Goal: Information Seeking & Learning: Learn about a topic

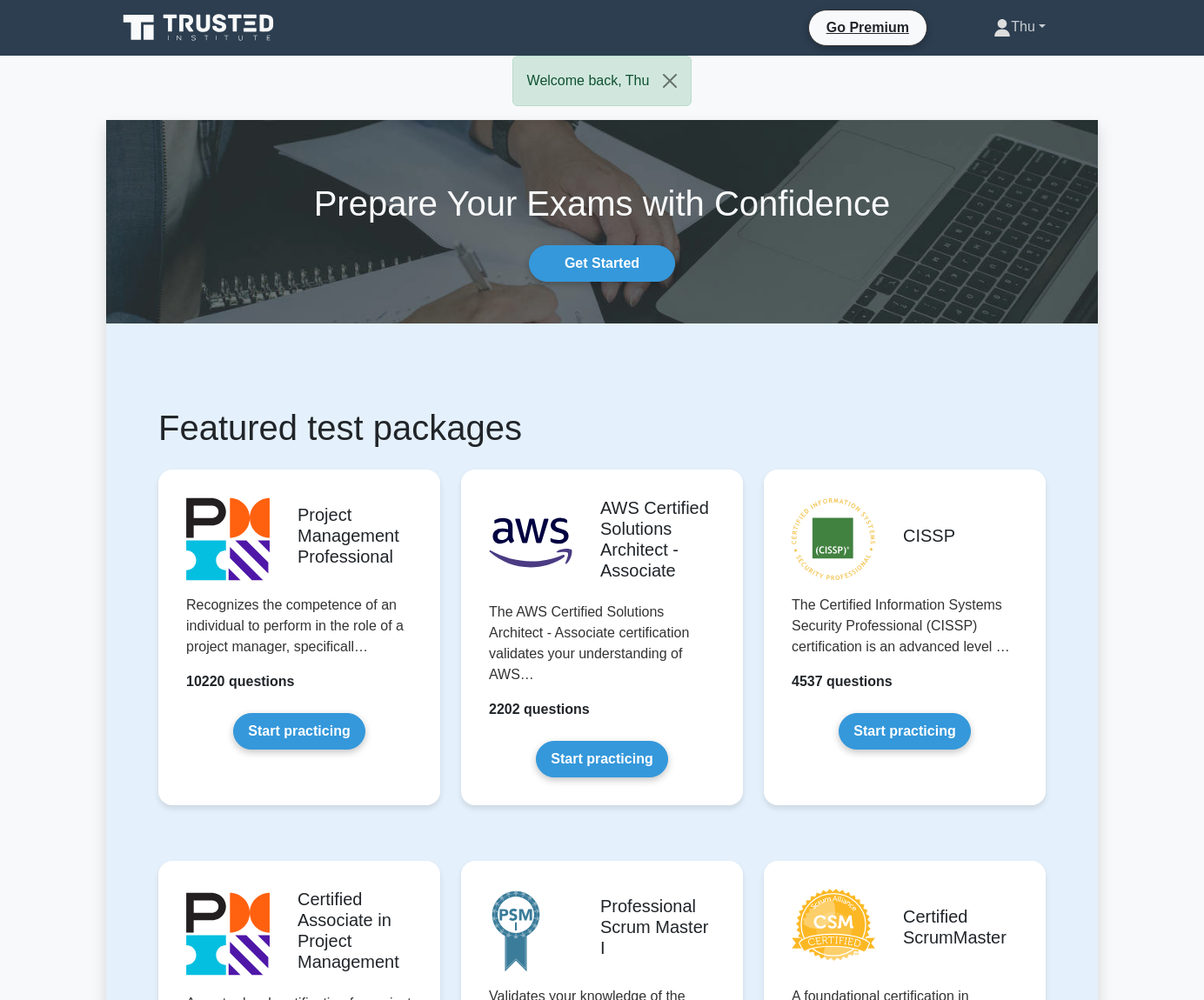
click at [1014, 33] on link "Thu" at bounding box center [1020, 27] width 136 height 35
click at [616, 265] on link "Get Started" at bounding box center [602, 263] width 147 height 37
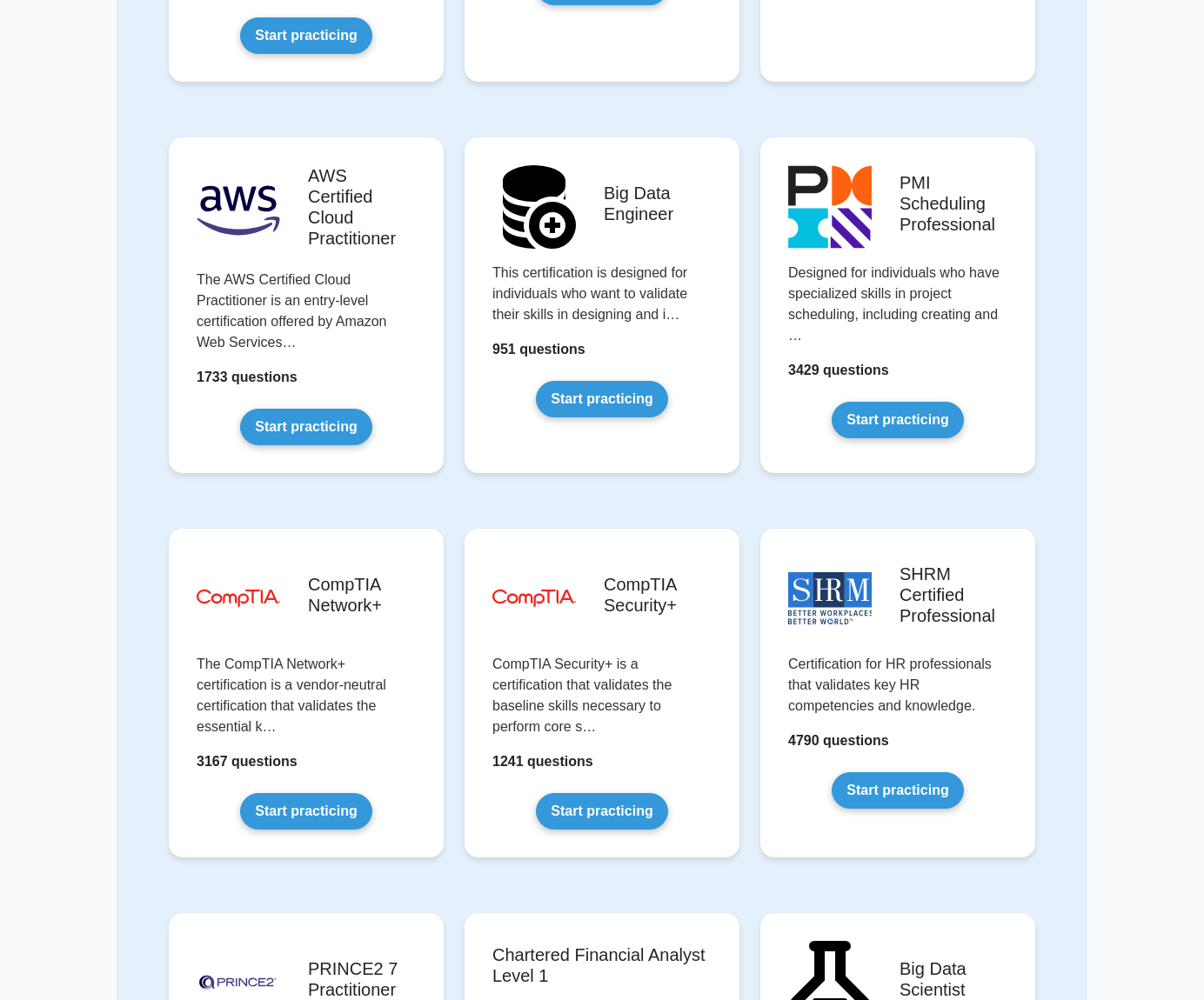
scroll to position [2870, 0]
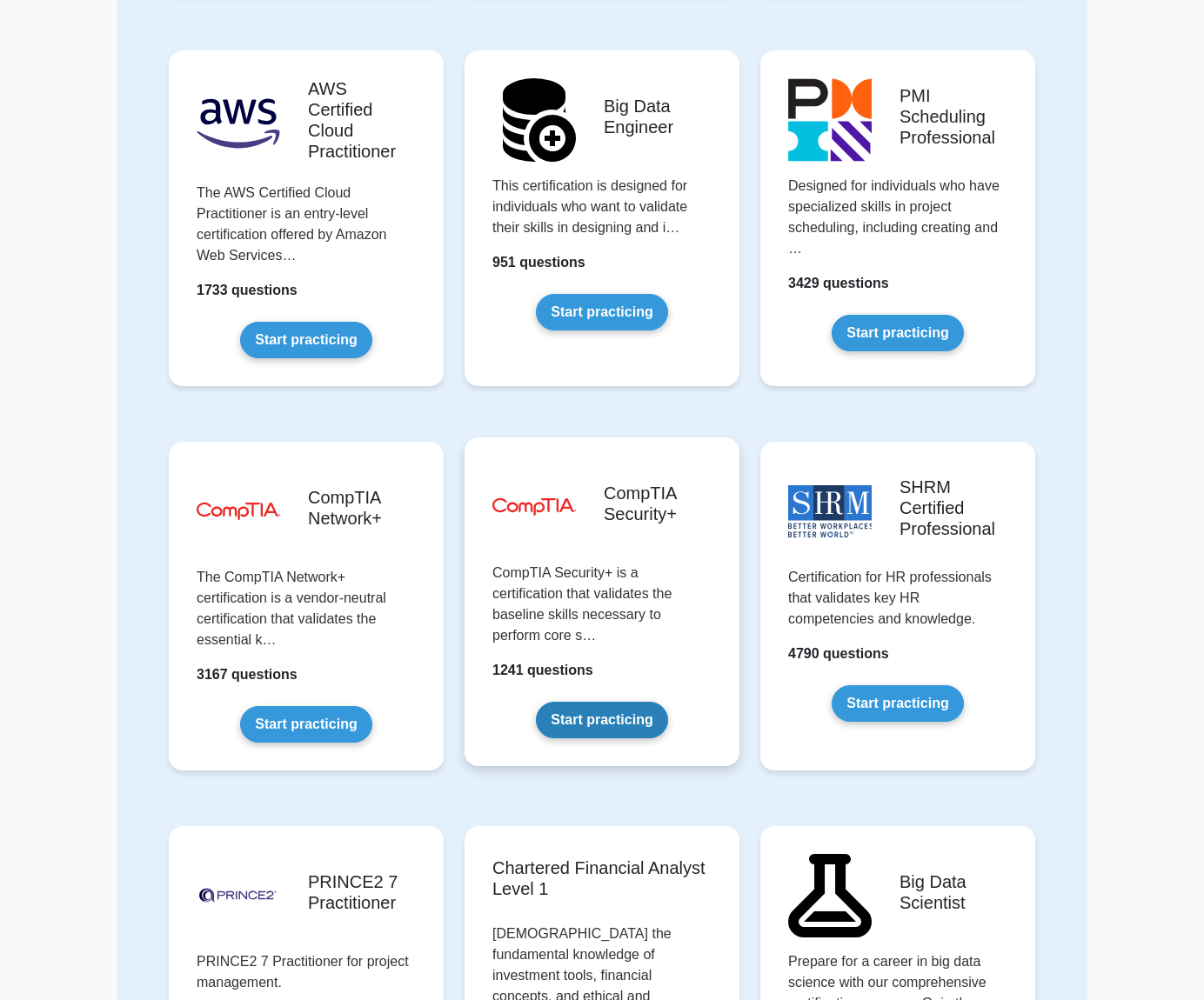
click at [572, 702] on link "Start practicing" at bounding box center [602, 720] width 131 height 37
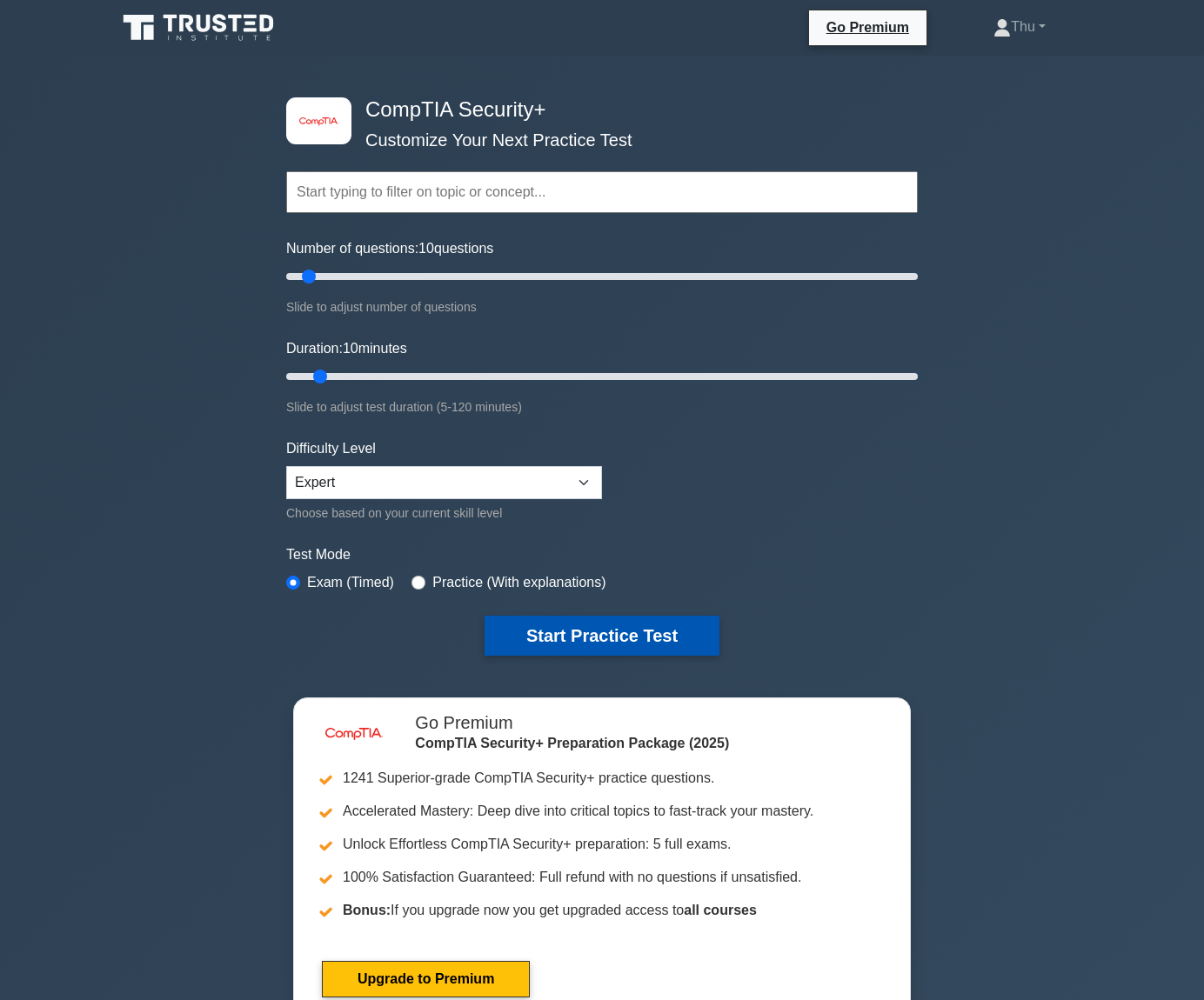
click at [589, 640] on button "Start Practice Test" at bounding box center [602, 635] width 235 height 40
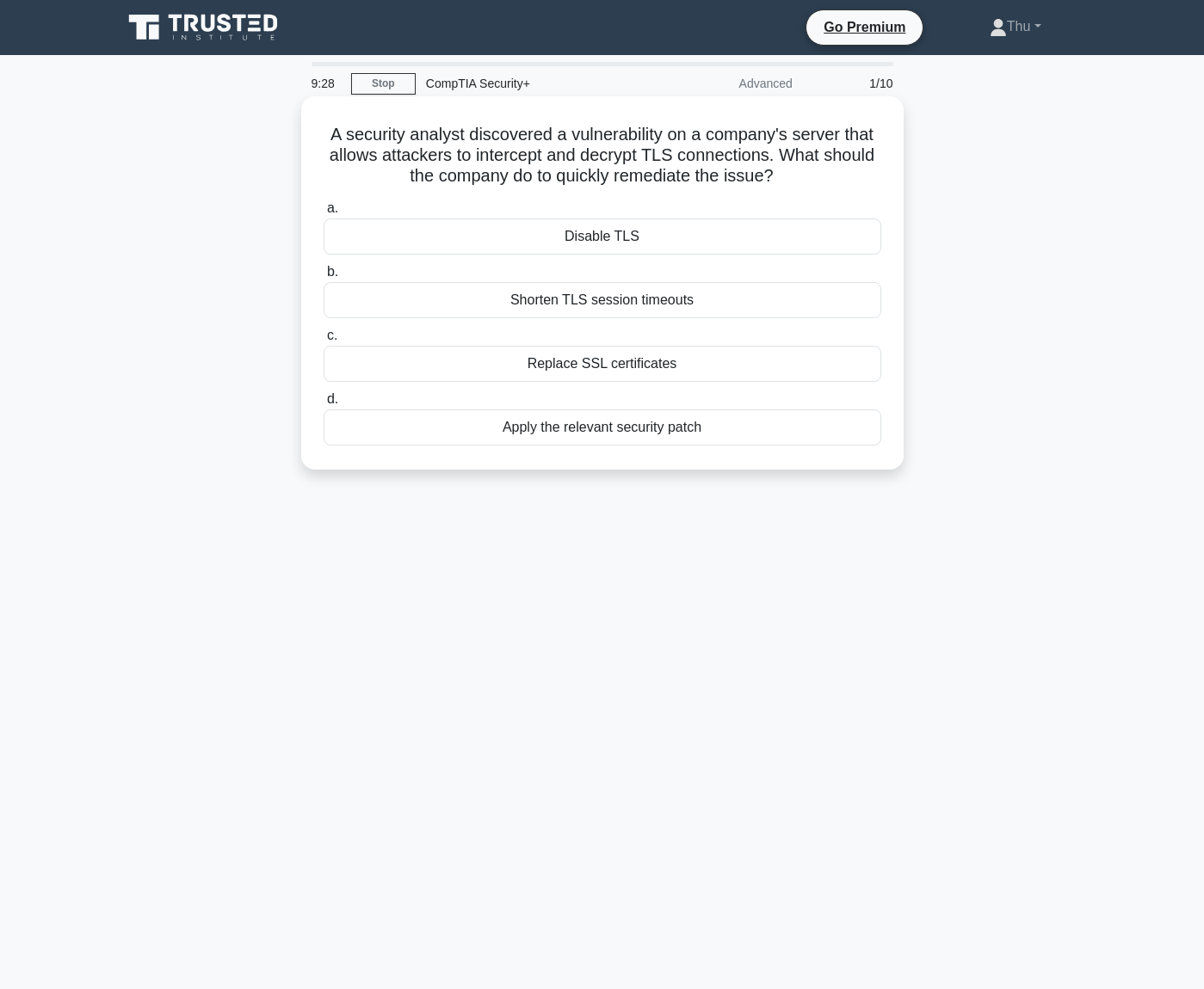
click at [583, 429] on div "Apply the relevant security patch" at bounding box center [602, 427] width 557 height 36
click at [323, 405] on input "d. Apply the relevant security patch" at bounding box center [323, 400] width 0 height 11
click at [602, 425] on div "User behavior analytics" at bounding box center [602, 427] width 557 height 36
click at [323, 405] on input "d. User behavior analytics" at bounding box center [323, 400] width 0 height 11
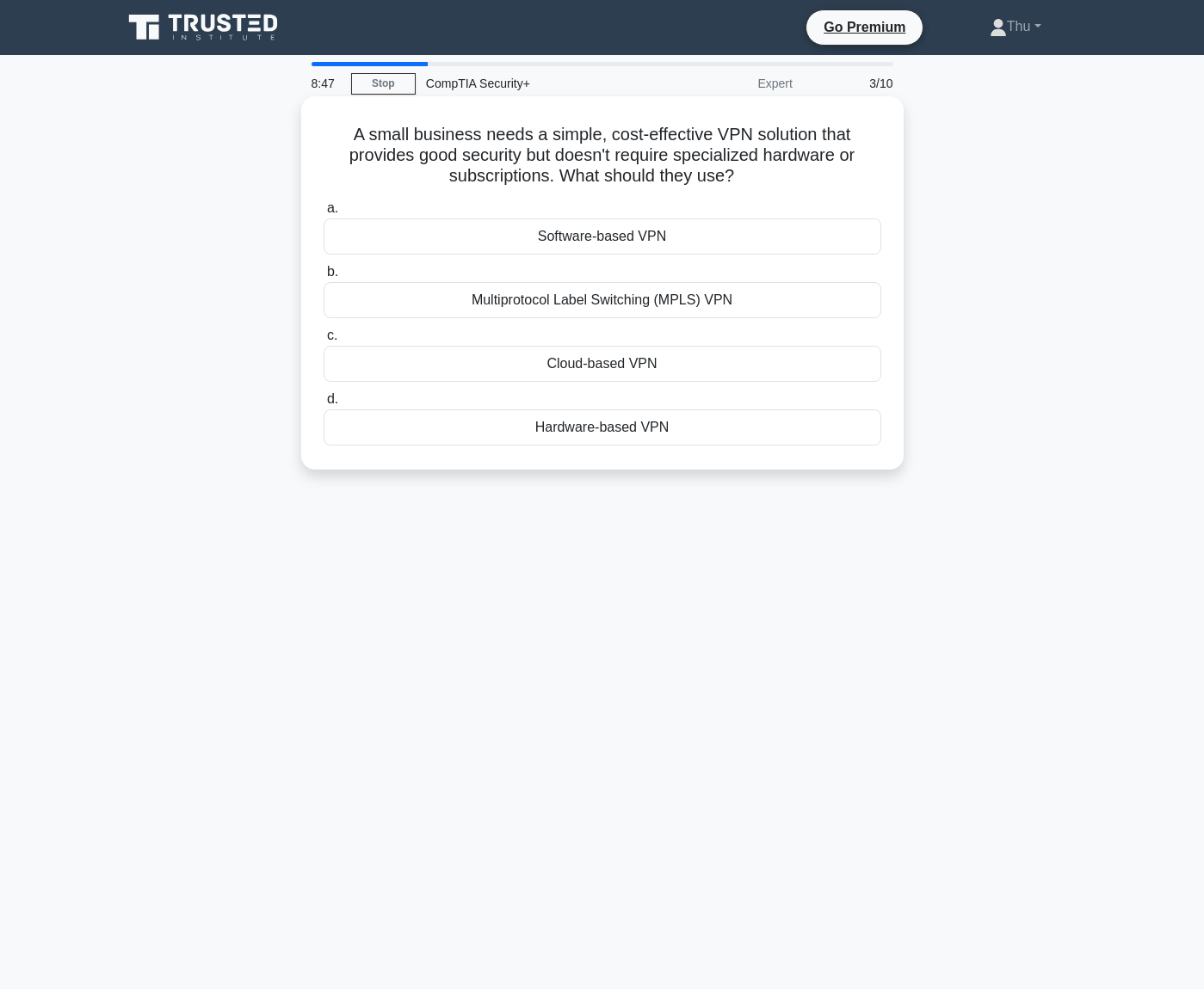
click at [606, 367] on div "Cloud-based VPN" at bounding box center [602, 364] width 557 height 36
click at [323, 341] on input "c. Cloud-based VPN" at bounding box center [323, 336] width 0 height 11
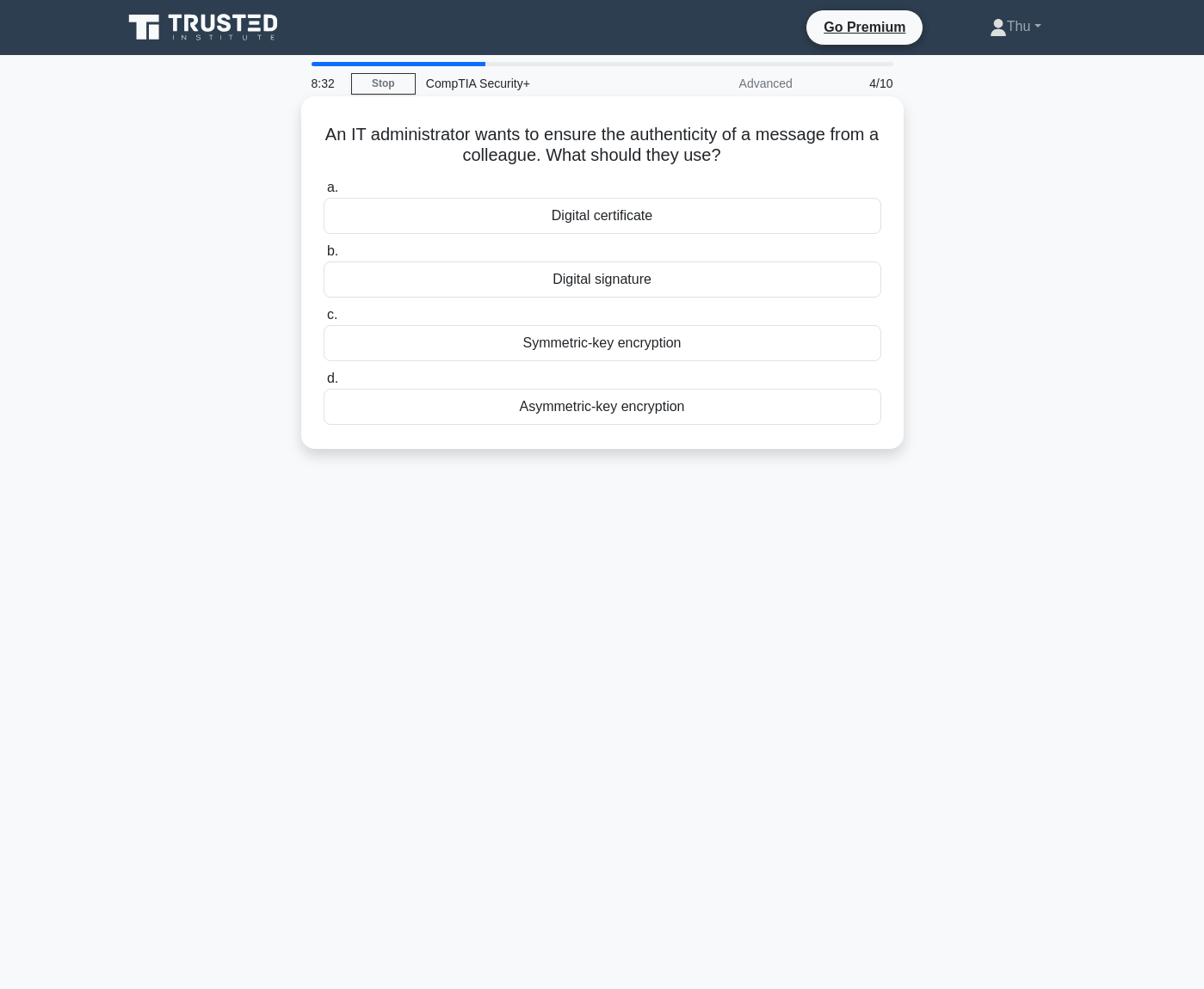
click at [592, 277] on div "Digital signature" at bounding box center [602, 279] width 557 height 36
click at [323, 258] on input "b. Digital signature" at bounding box center [323, 252] width 0 height 11
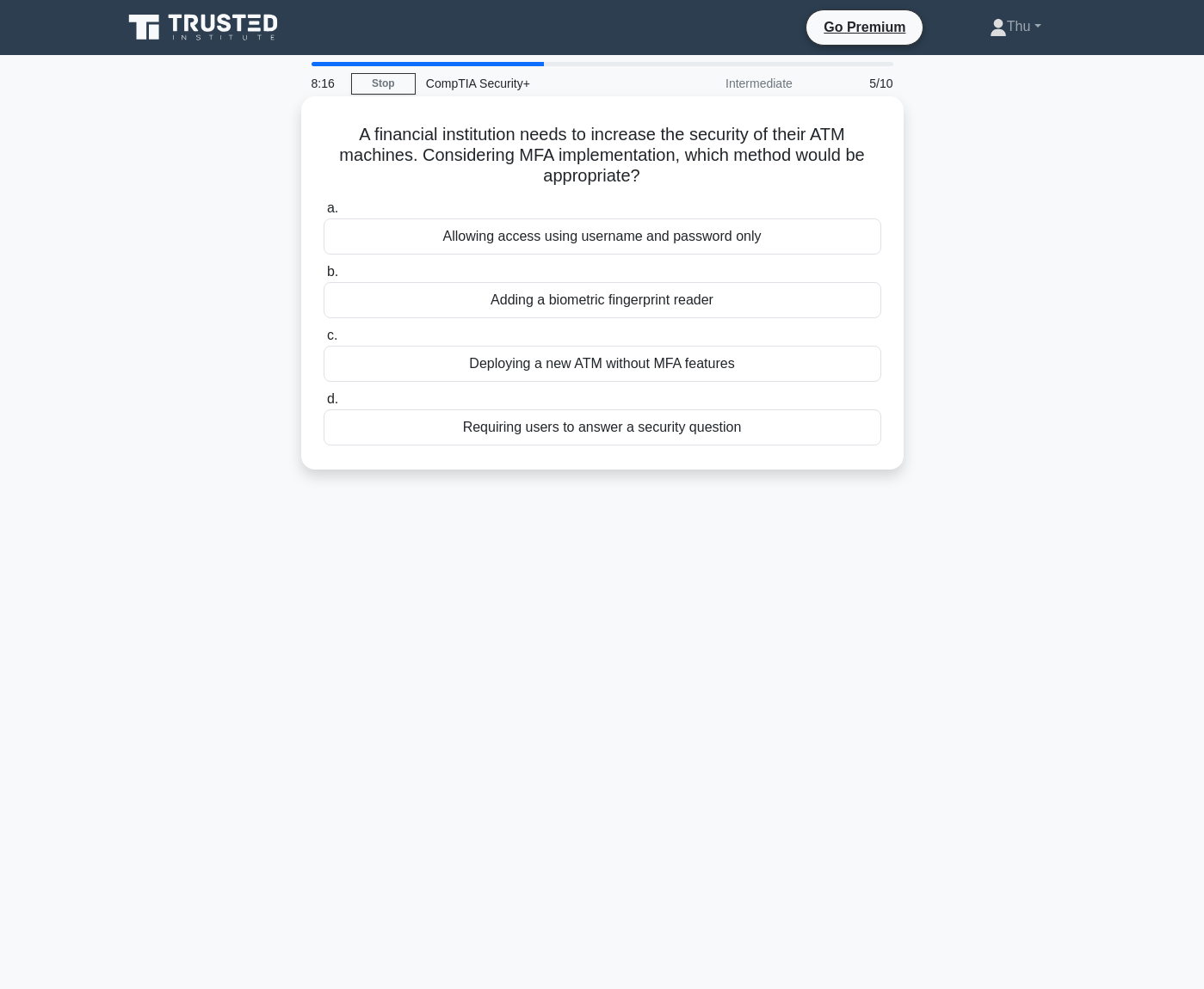
click at [568, 304] on div "Adding a biometric fingerprint reader" at bounding box center [602, 300] width 557 height 36
click at [323, 278] on input "b. Adding a biometric fingerprint reader" at bounding box center [323, 273] width 0 height 11
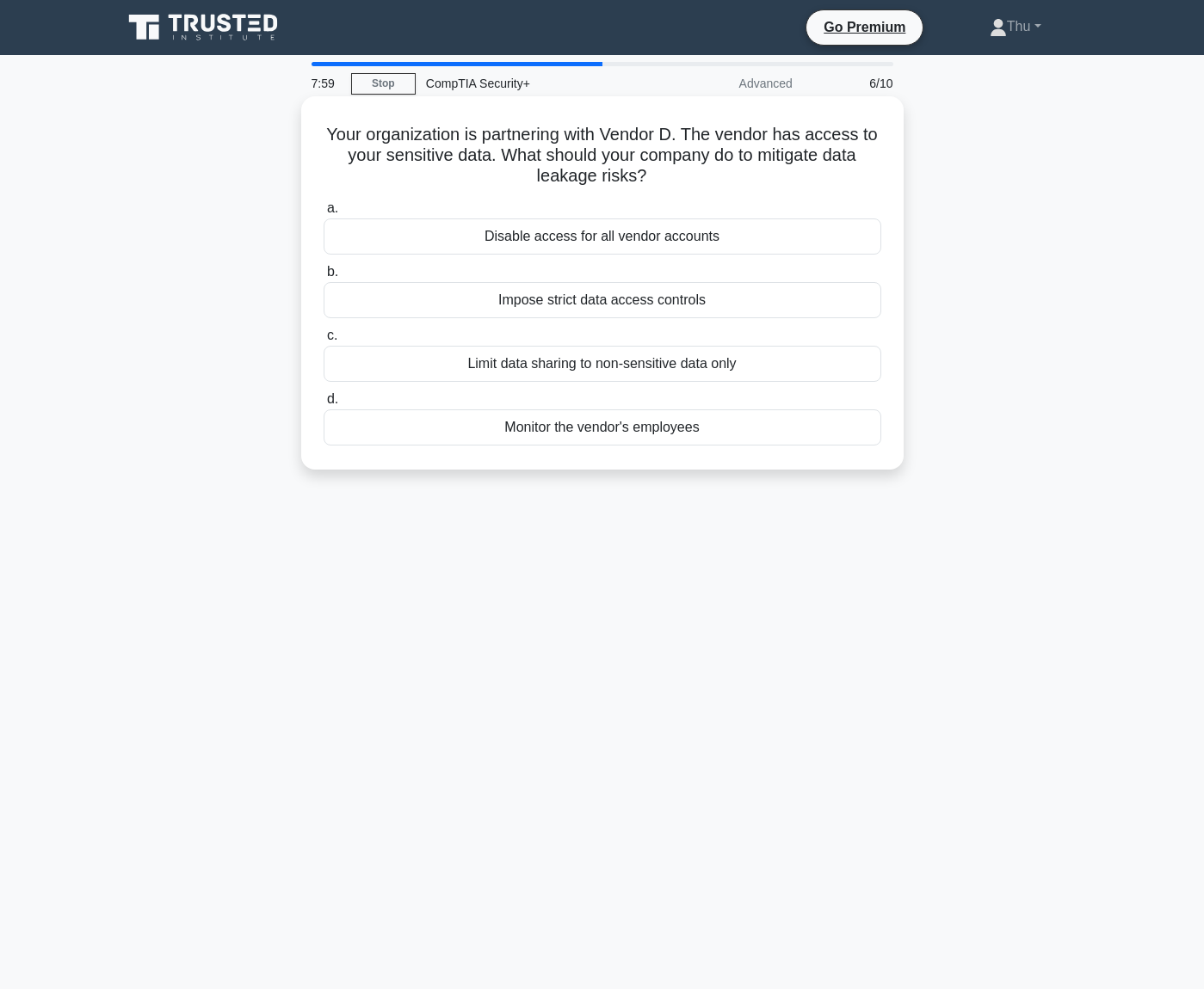
click at [575, 373] on div "Limit data sharing to non-sensitive data only" at bounding box center [602, 364] width 557 height 36
click at [323, 341] on input "c. Limit data sharing to non-sensitive data only" at bounding box center [323, 336] width 0 height 11
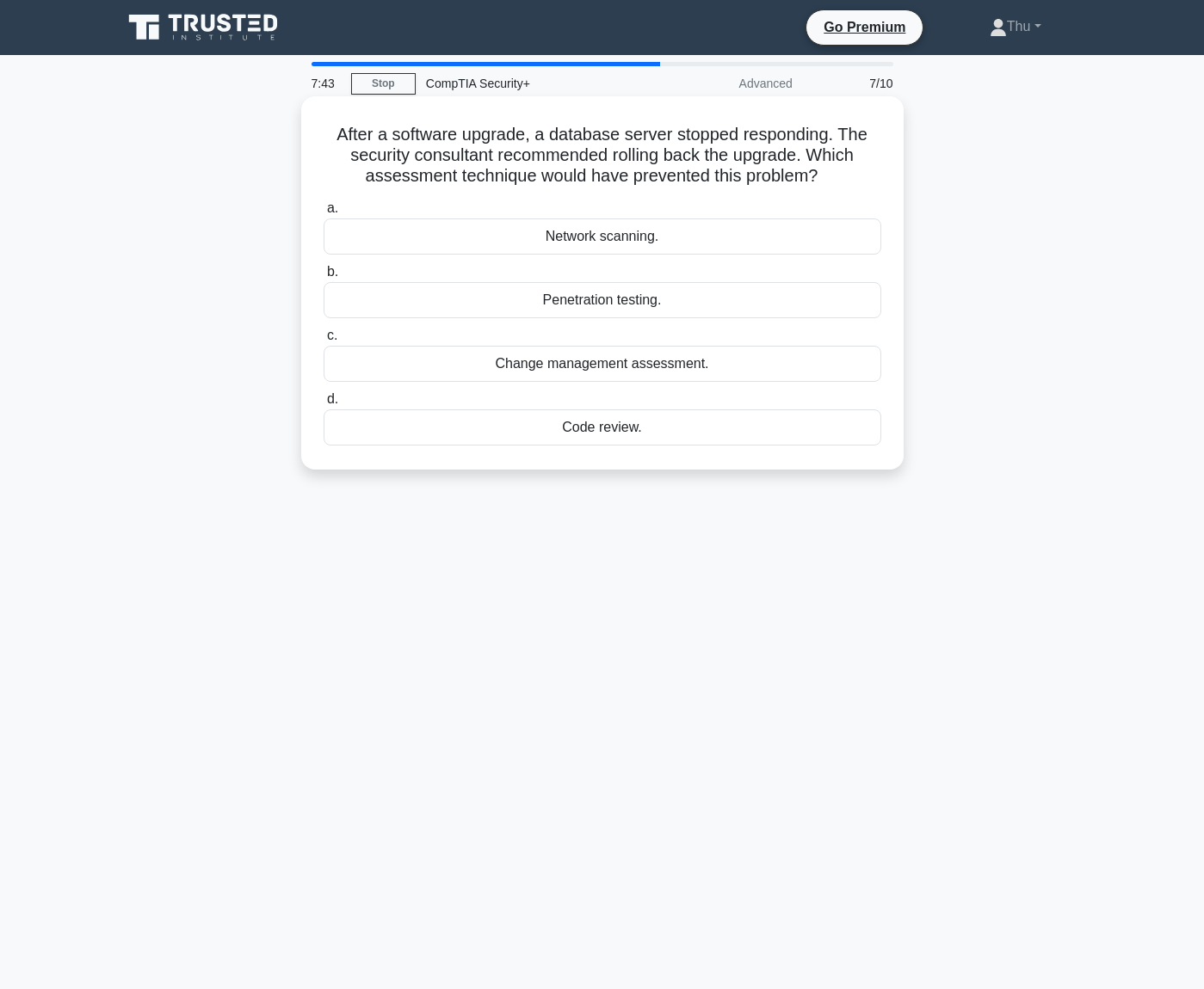
click at [632, 369] on div "Change management assessment." at bounding box center [602, 364] width 557 height 36
click at [323, 341] on input "c. Change management assessment." at bounding box center [323, 336] width 0 height 11
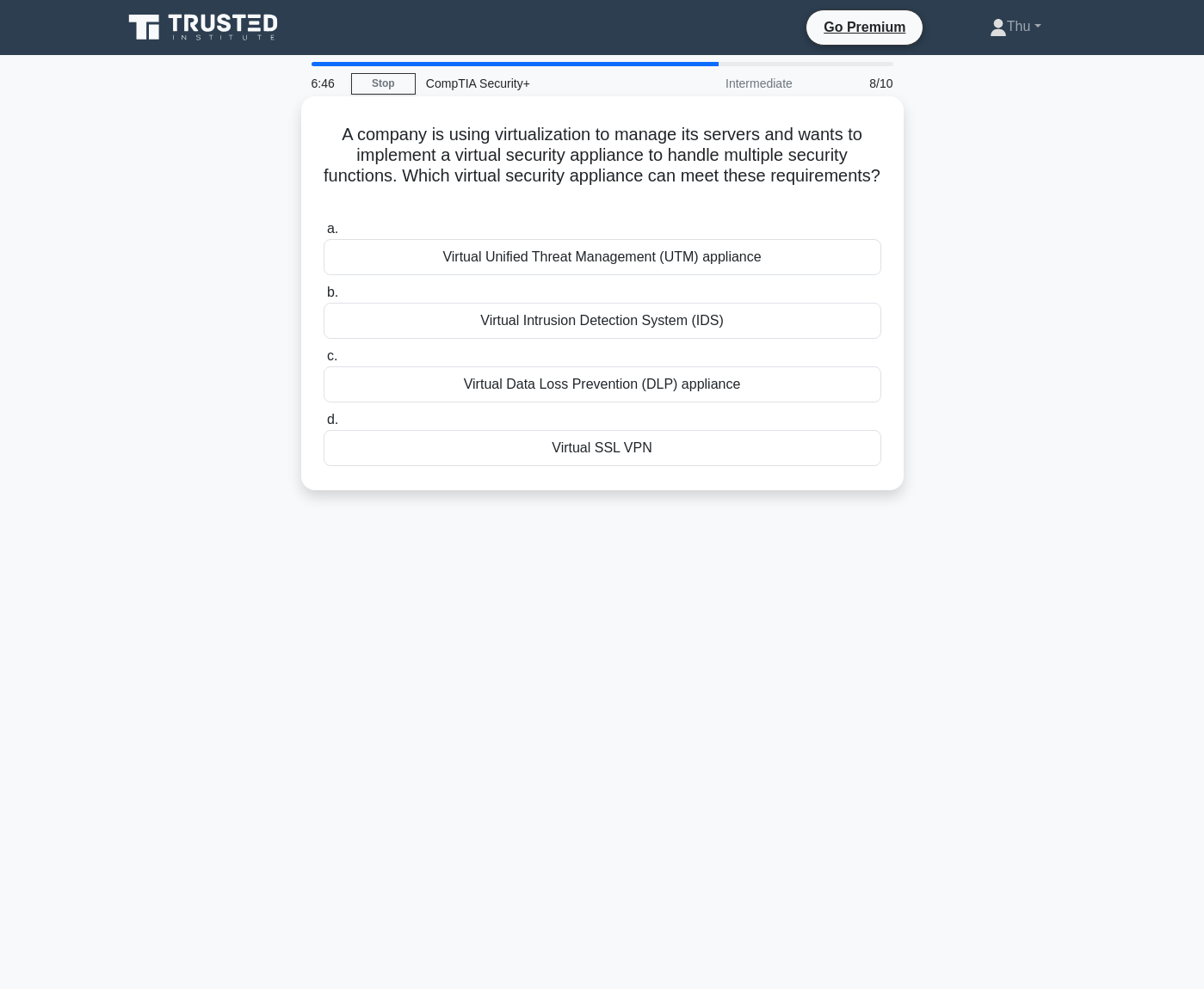
click at [559, 324] on div "Virtual Intrusion Detection System (IDS)" at bounding box center [602, 320] width 557 height 36
click at [323, 299] on input "b. Virtual Intrusion Detection System (IDS)" at bounding box center [323, 293] width 0 height 11
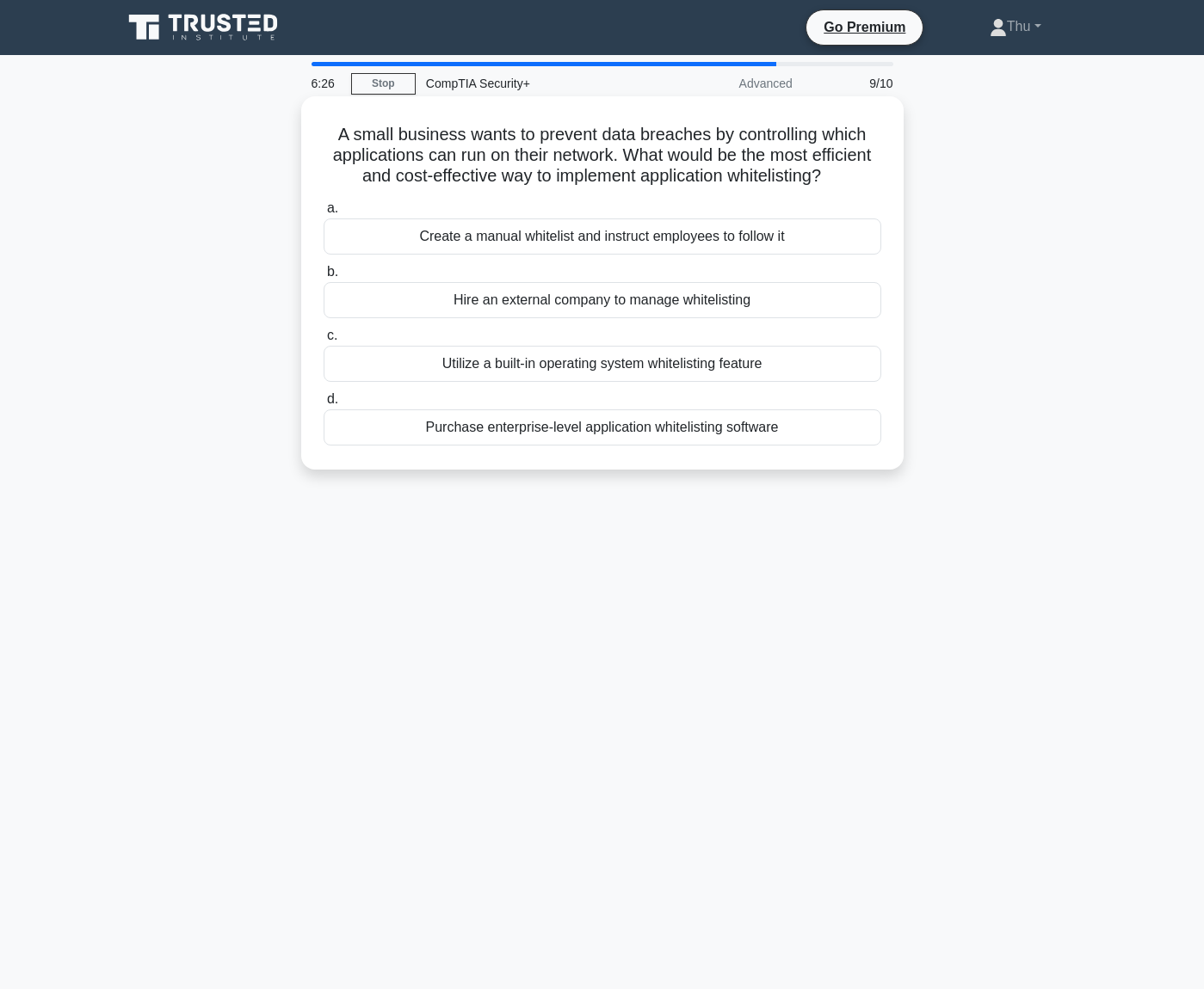
click at [547, 381] on div "Utilize a built-in operating system whitelisting feature" at bounding box center [602, 364] width 557 height 36
click at [323, 341] on input "c. Utilize a built-in operating system whitelisting feature" at bounding box center [323, 336] width 0 height 11
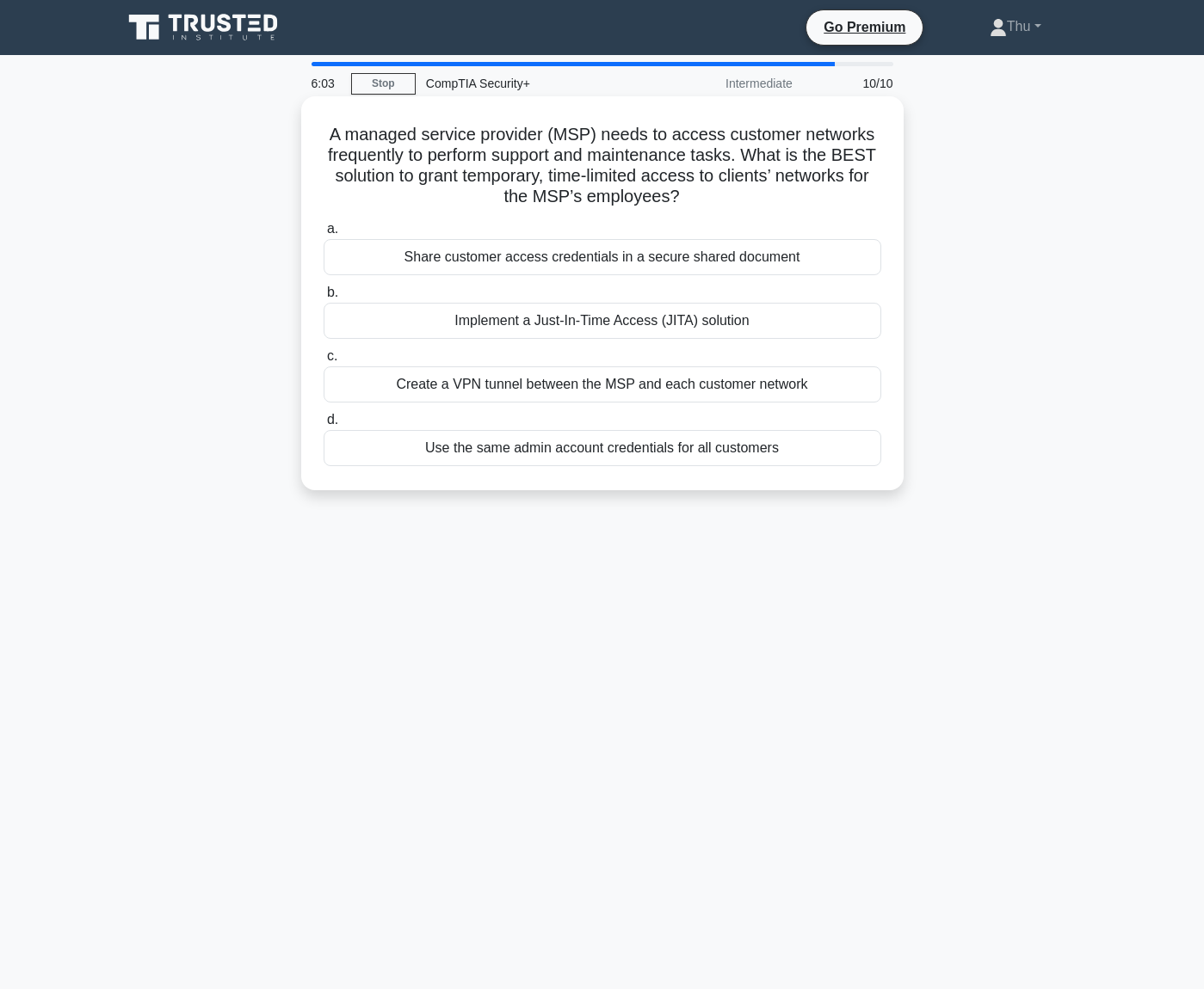
click at [709, 323] on div "Implement a Just-In-Time Access (JITA) solution" at bounding box center [602, 320] width 557 height 36
click at [323, 299] on input "b. Implement a Just-In-Time Access (JITA) solution" at bounding box center [323, 293] width 0 height 11
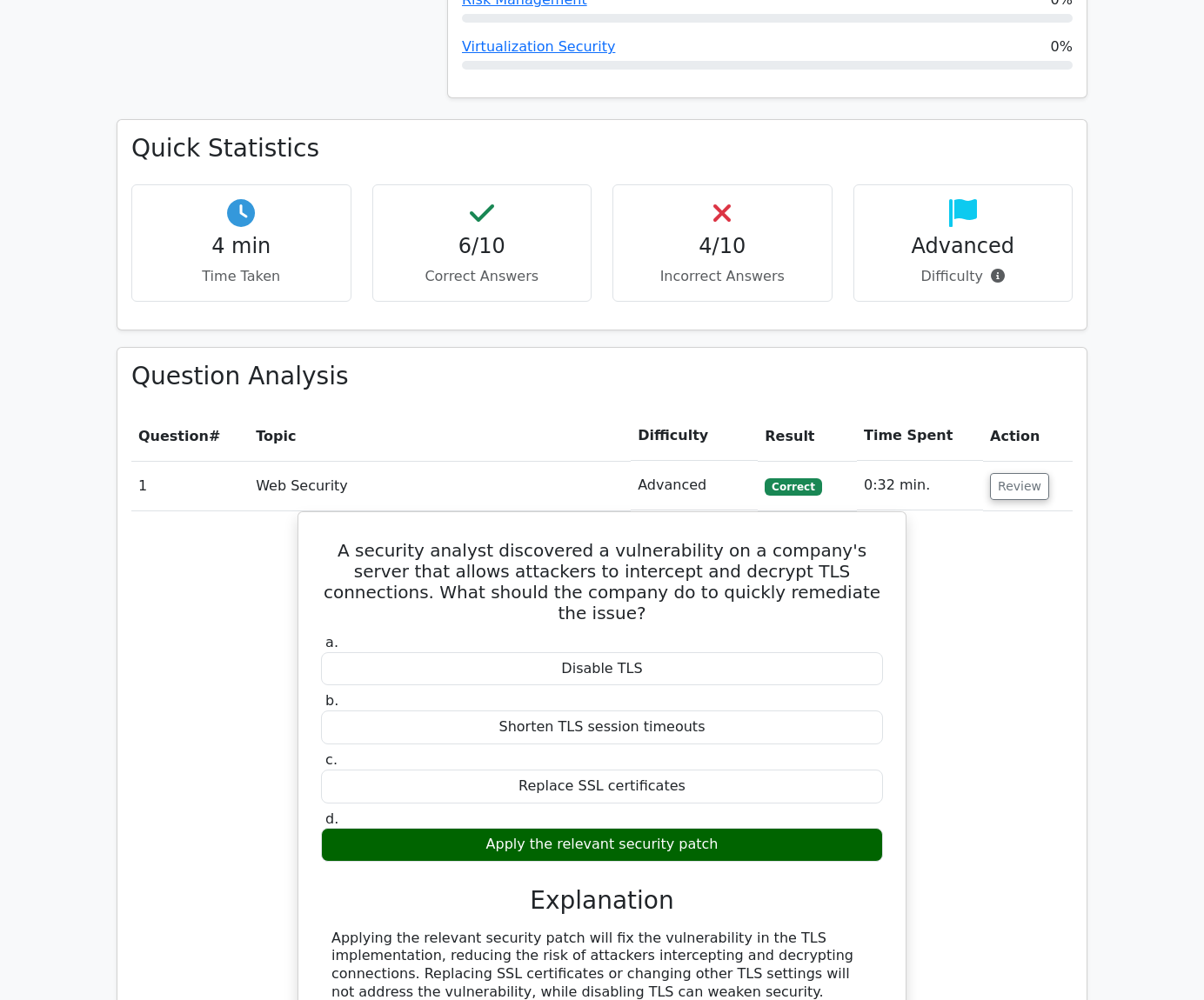
scroll to position [1130, 0]
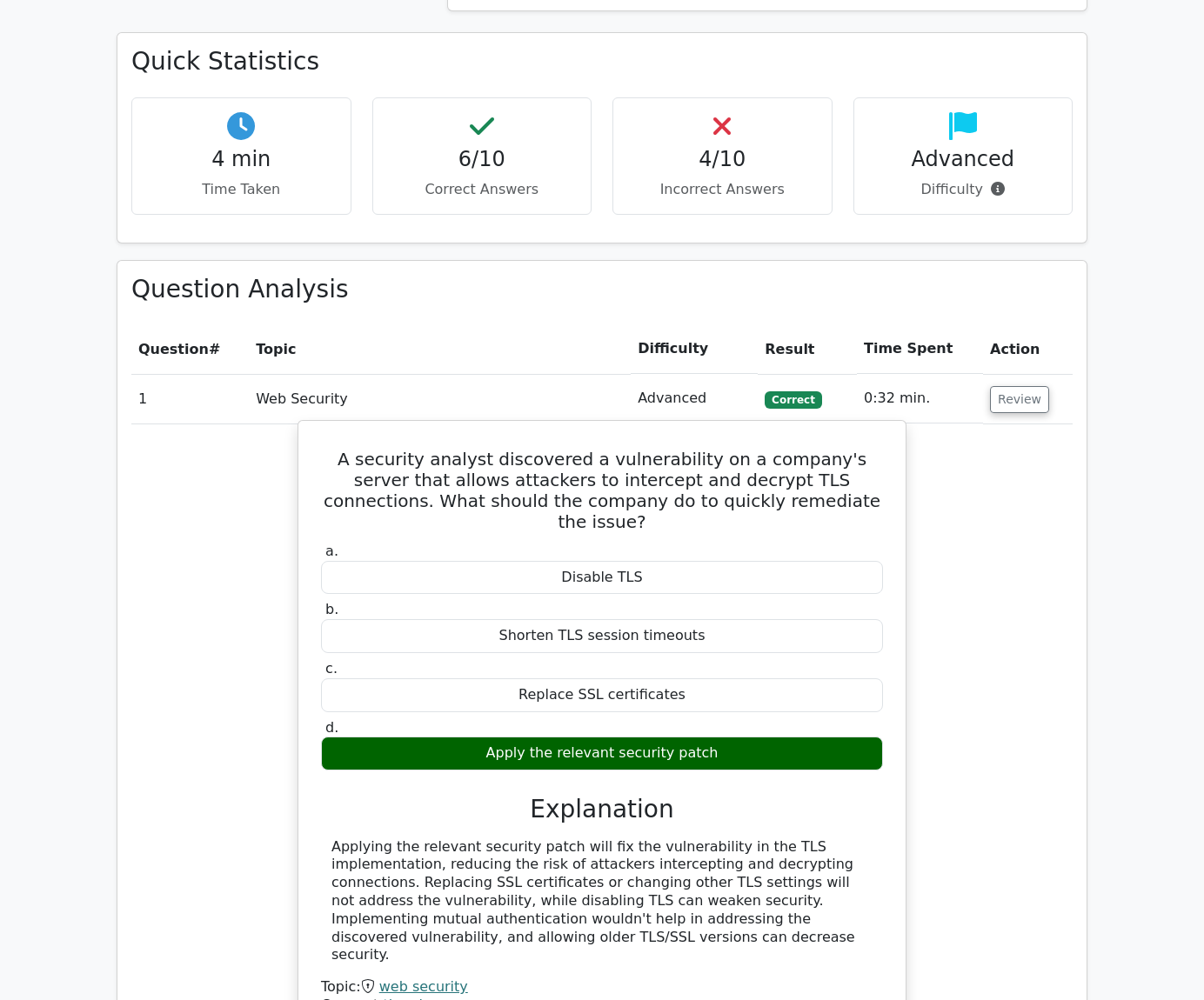
drag, startPoint x: 767, startPoint y: 803, endPoint x: 862, endPoint y: 868, distance: 115.1
click at [862, 868] on div "Applying the relevant security patch will fix the vulnerability in the TLS impl…" at bounding box center [602, 902] width 541 height 127
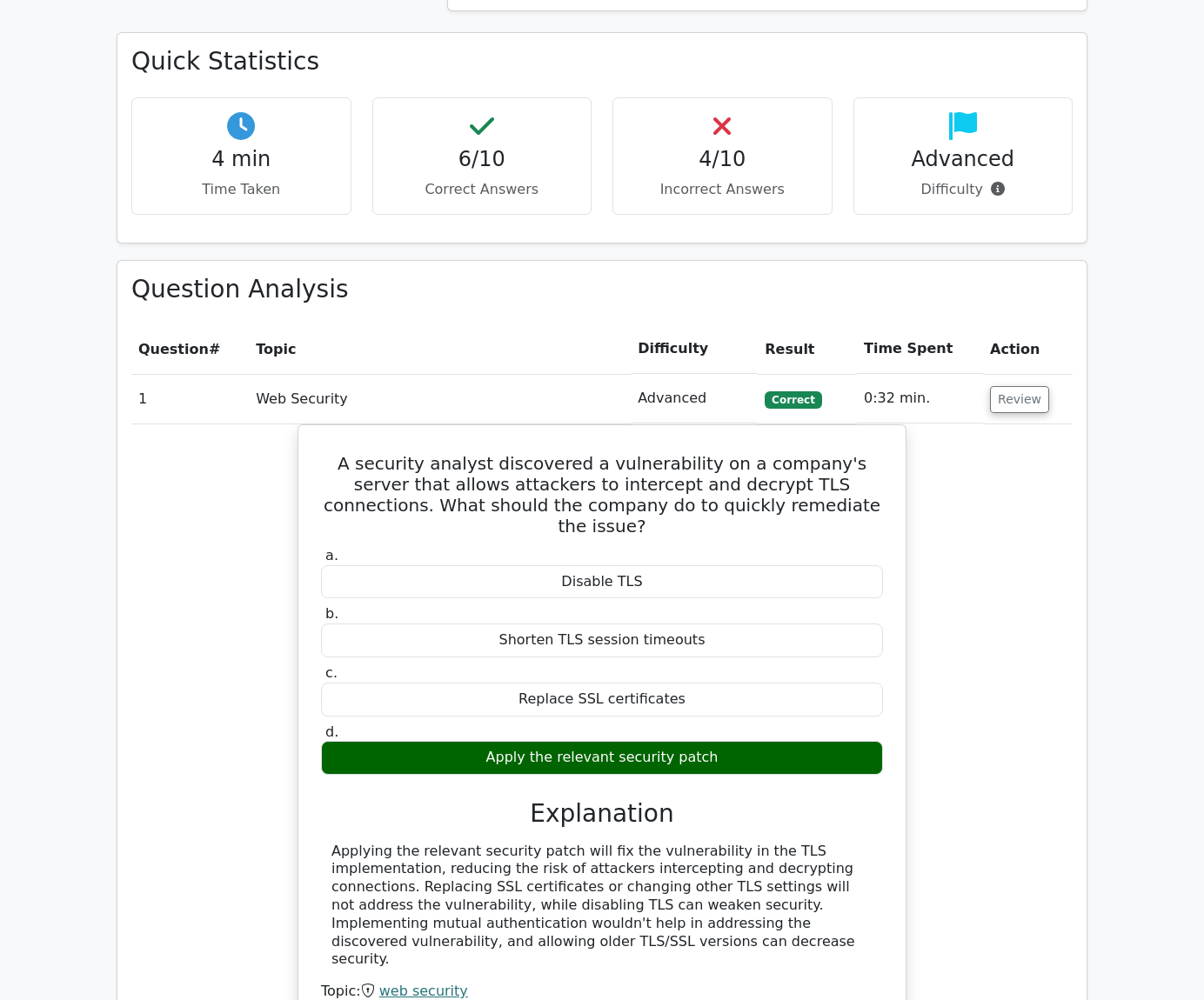
scroll to position [1653, 0]
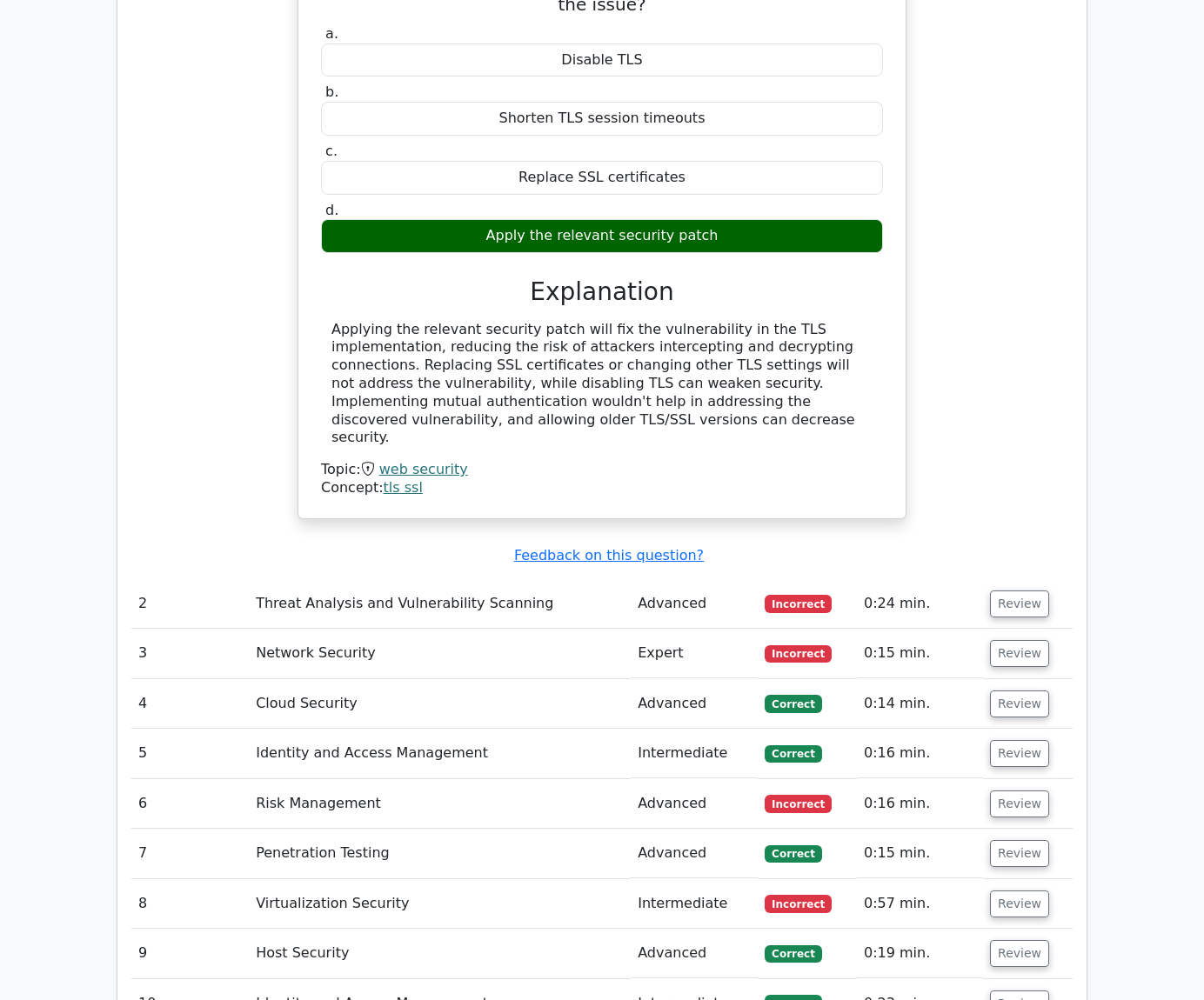
click at [650, 580] on td "Advanced" at bounding box center [695, 604] width 127 height 49
click at [996, 590] on button "Review" at bounding box center [1019, 604] width 59 height 27
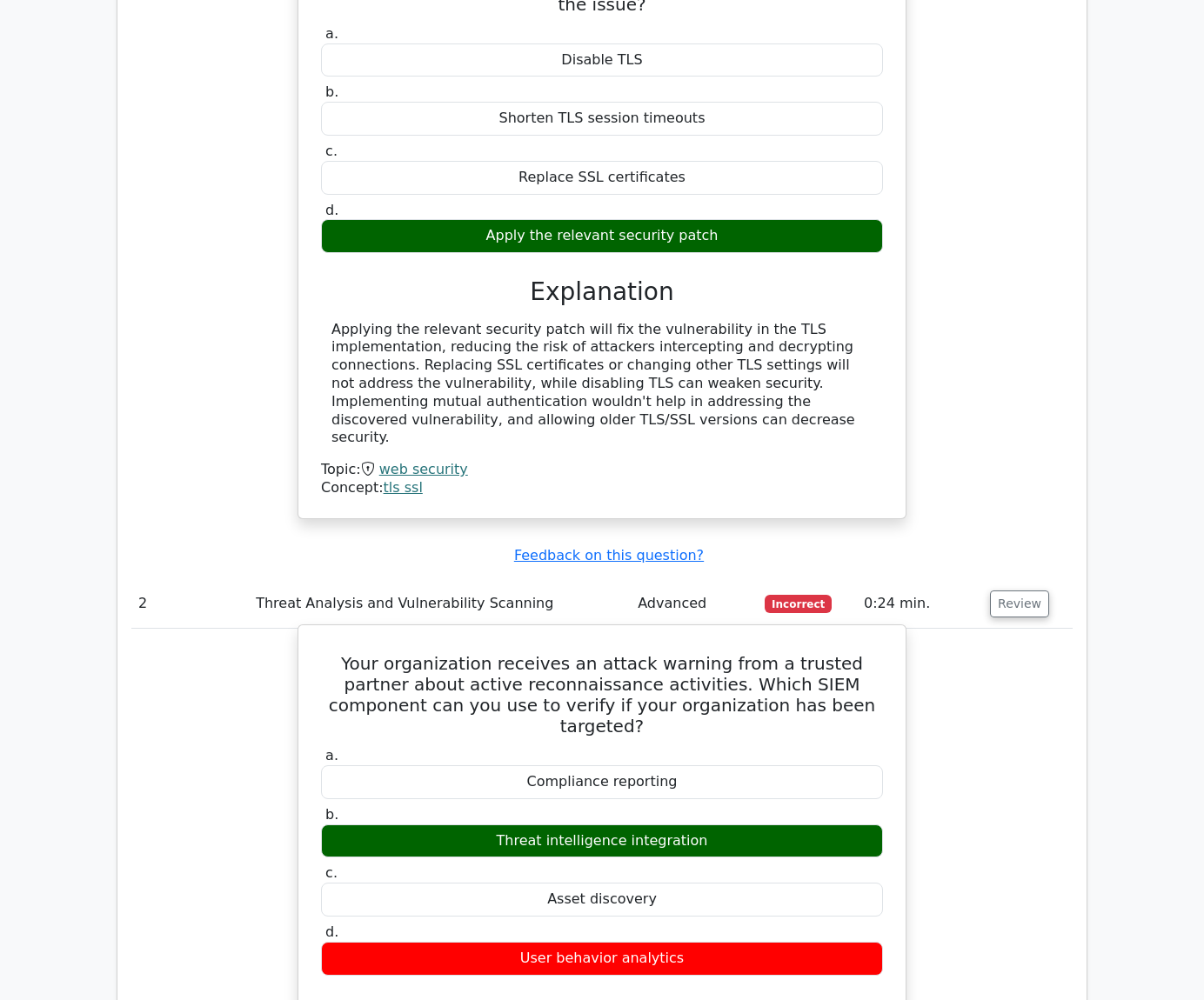
scroll to position [1826, 0]
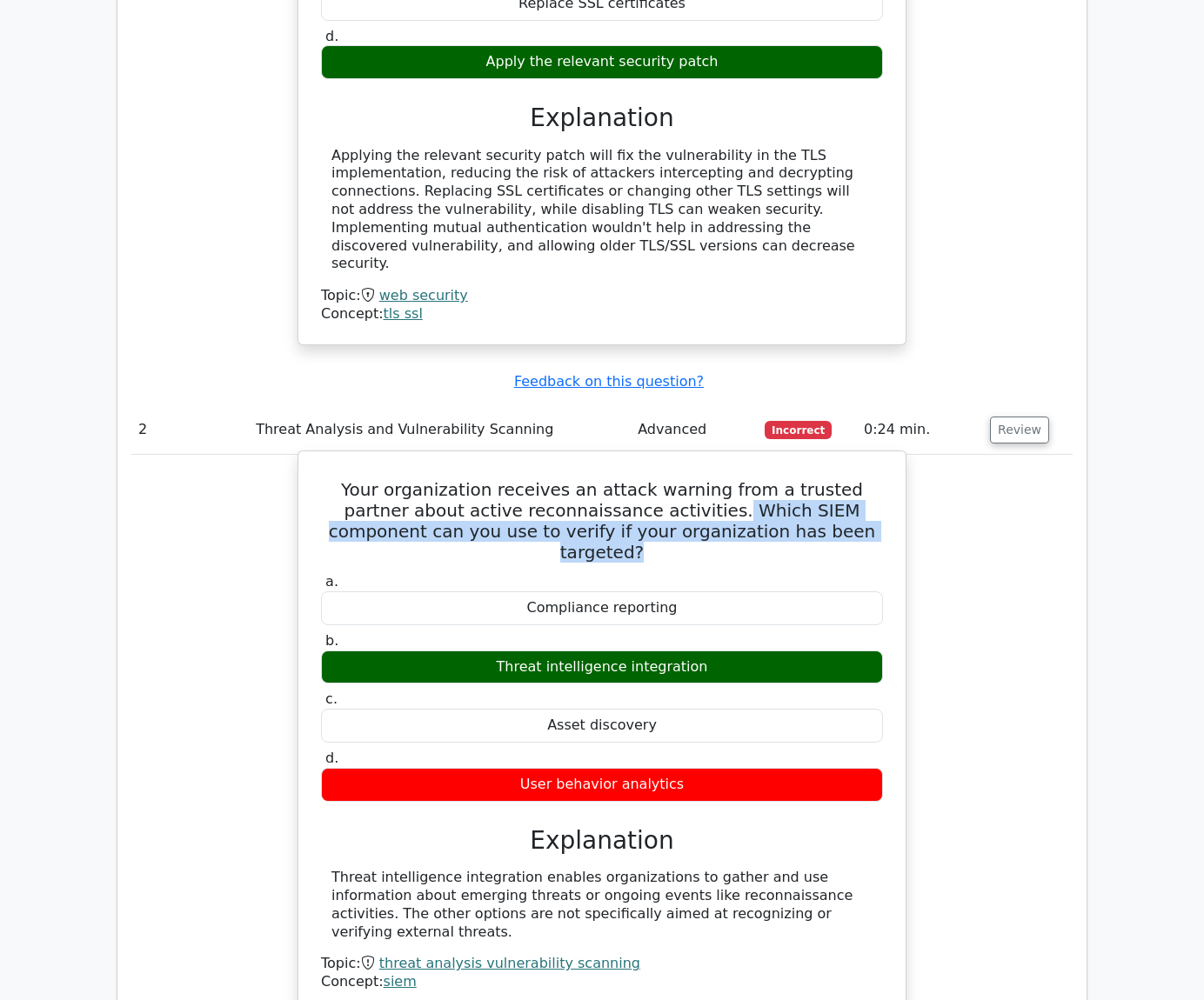
drag, startPoint x: 622, startPoint y: 431, endPoint x: 839, endPoint y: 446, distance: 217.5
click at [839, 479] on h5 "Your organization receives an attack warning from a trusted partner about activ…" at bounding box center [602, 521] width 565 height 84
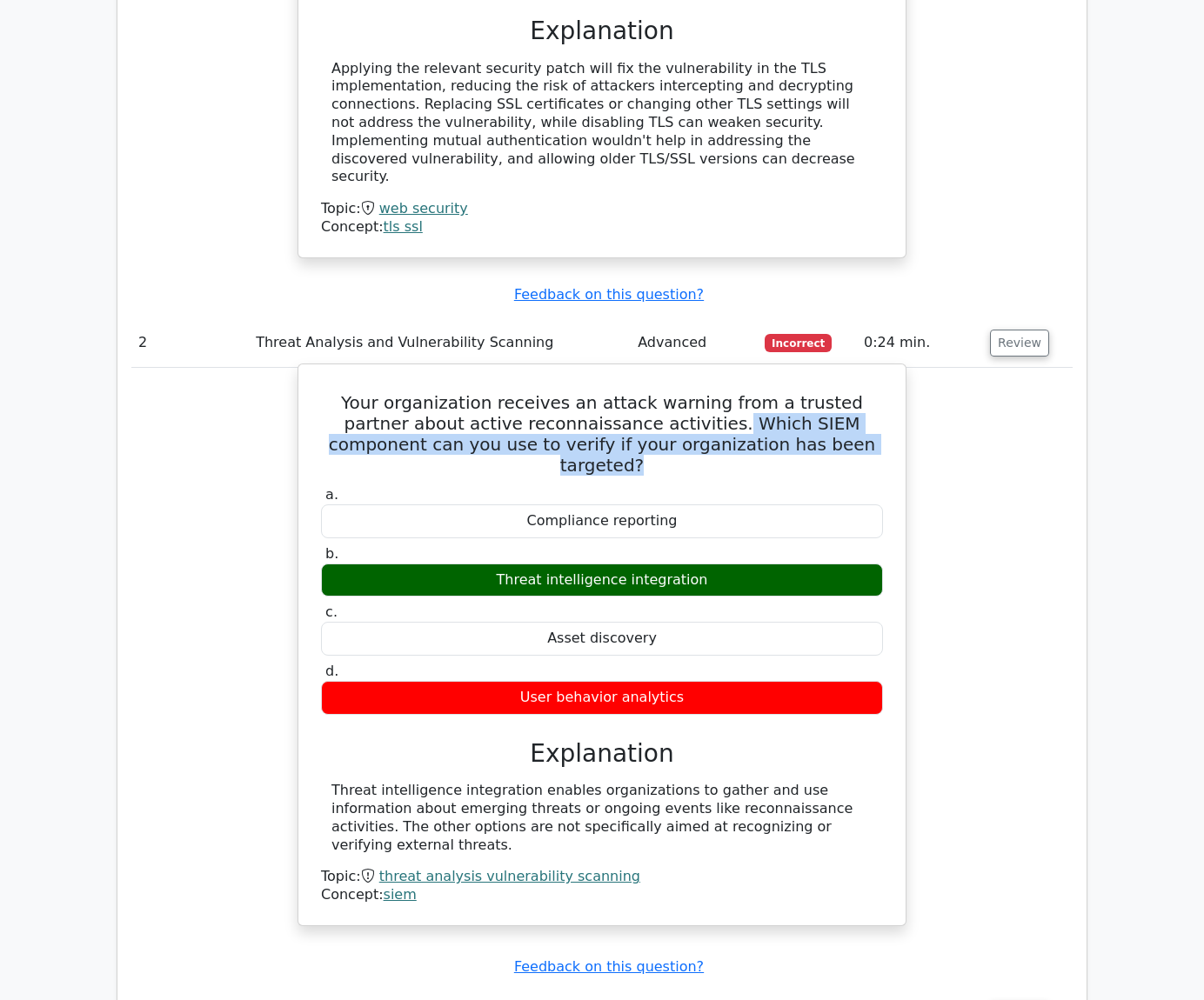
drag, startPoint x: 532, startPoint y: 689, endPoint x: 849, endPoint y: 724, distance: 318.9
click at [849, 782] on div "Threat intelligence integration enables organizations to gather and use informa…" at bounding box center [602, 818] width 541 height 72
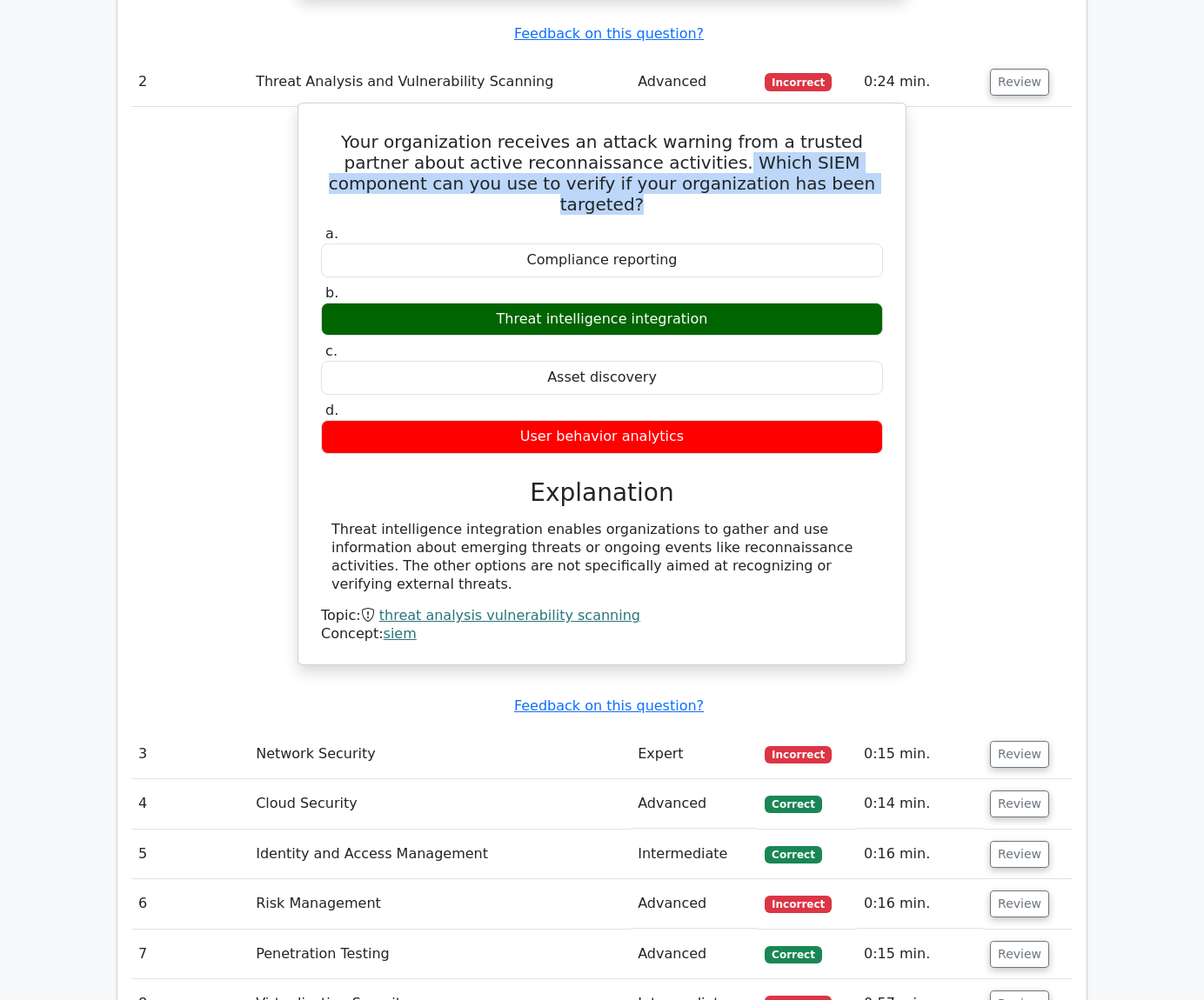
scroll to position [2261, 0]
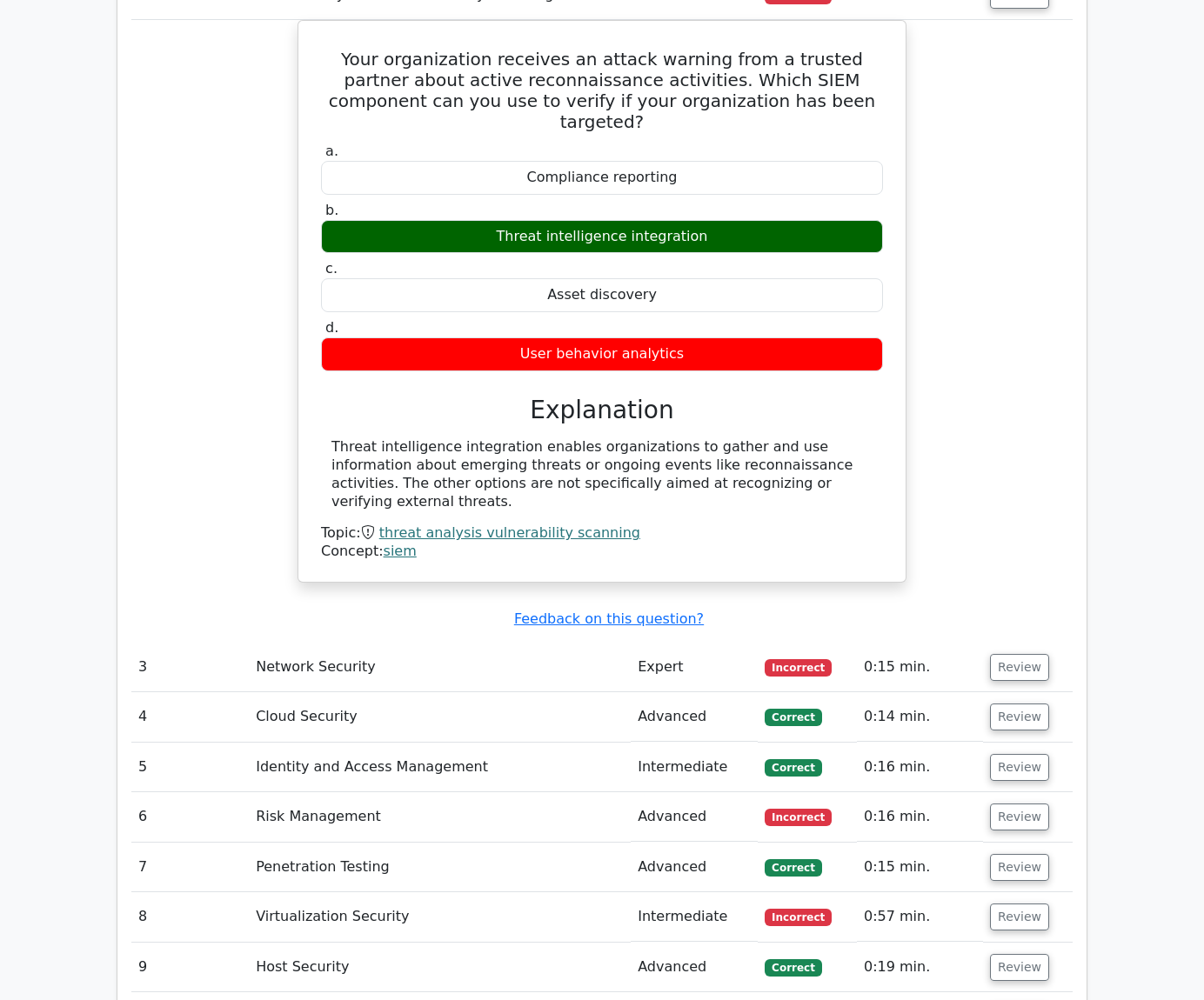
click at [489, 642] on td "Network Security" at bounding box center [440, 666] width 382 height 49
click at [994, 654] on button "Review" at bounding box center [1019, 667] width 59 height 27
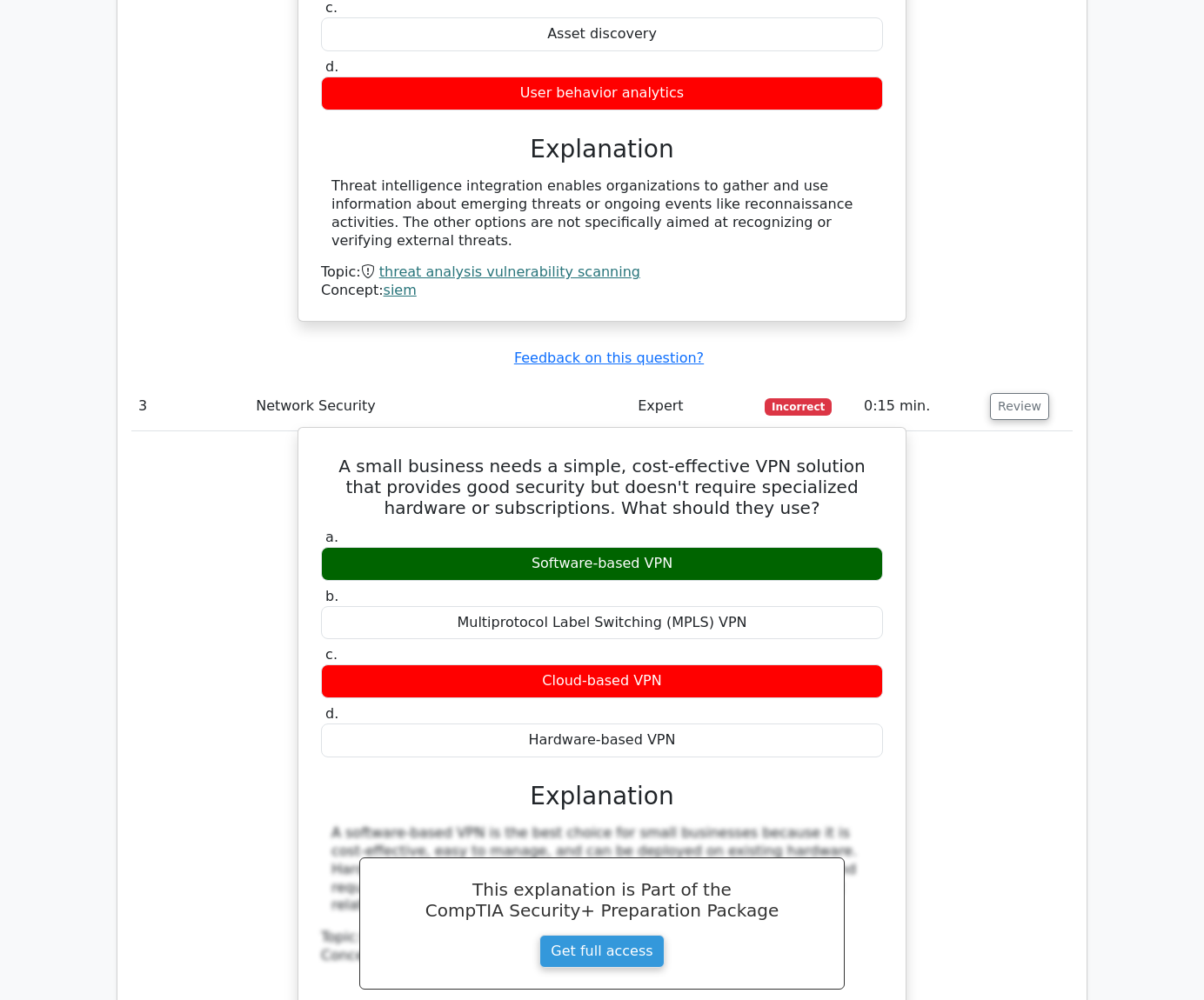
scroll to position [2609, 0]
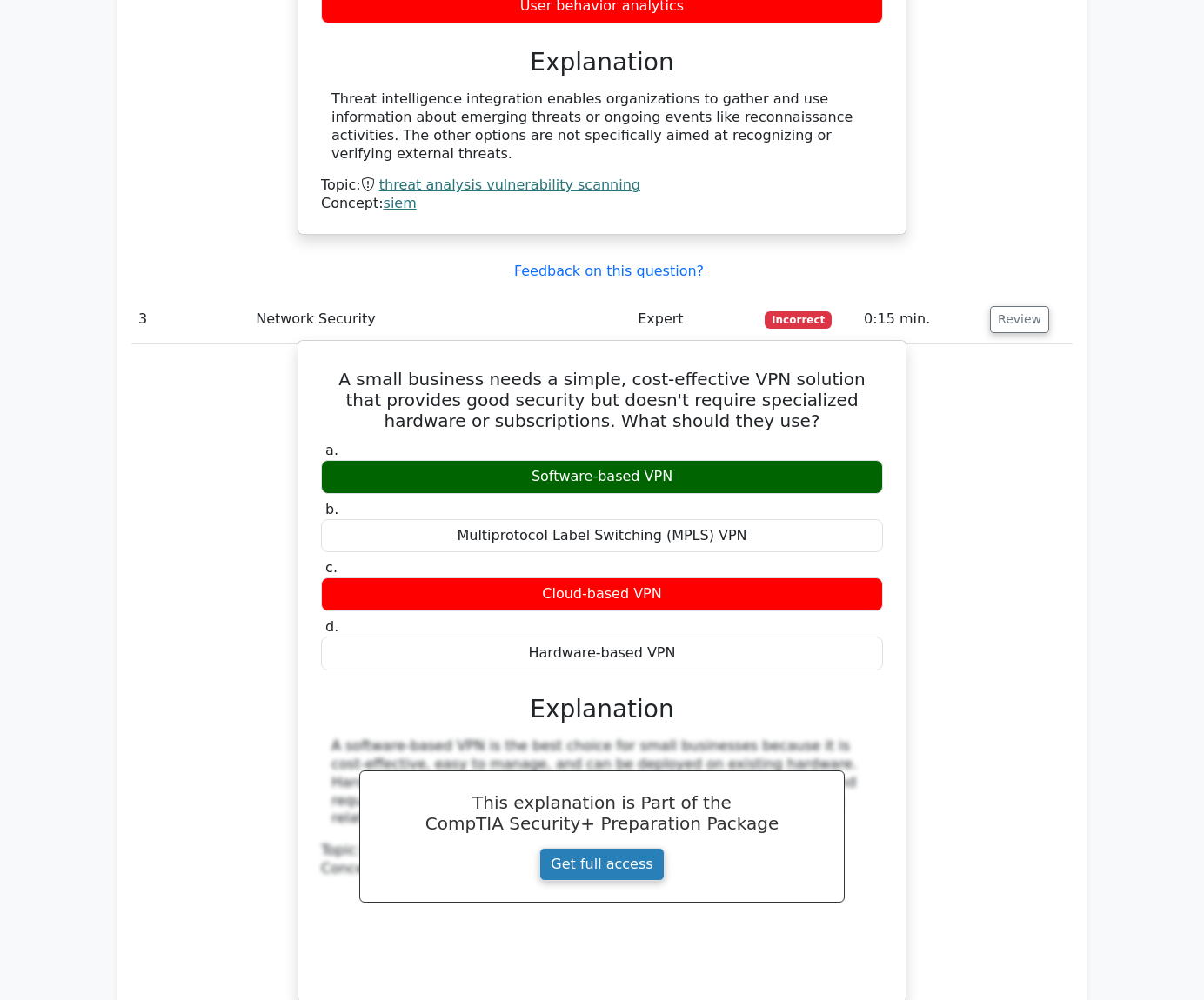
click at [608, 848] on link "Get full access" at bounding box center [601, 864] width 124 height 33
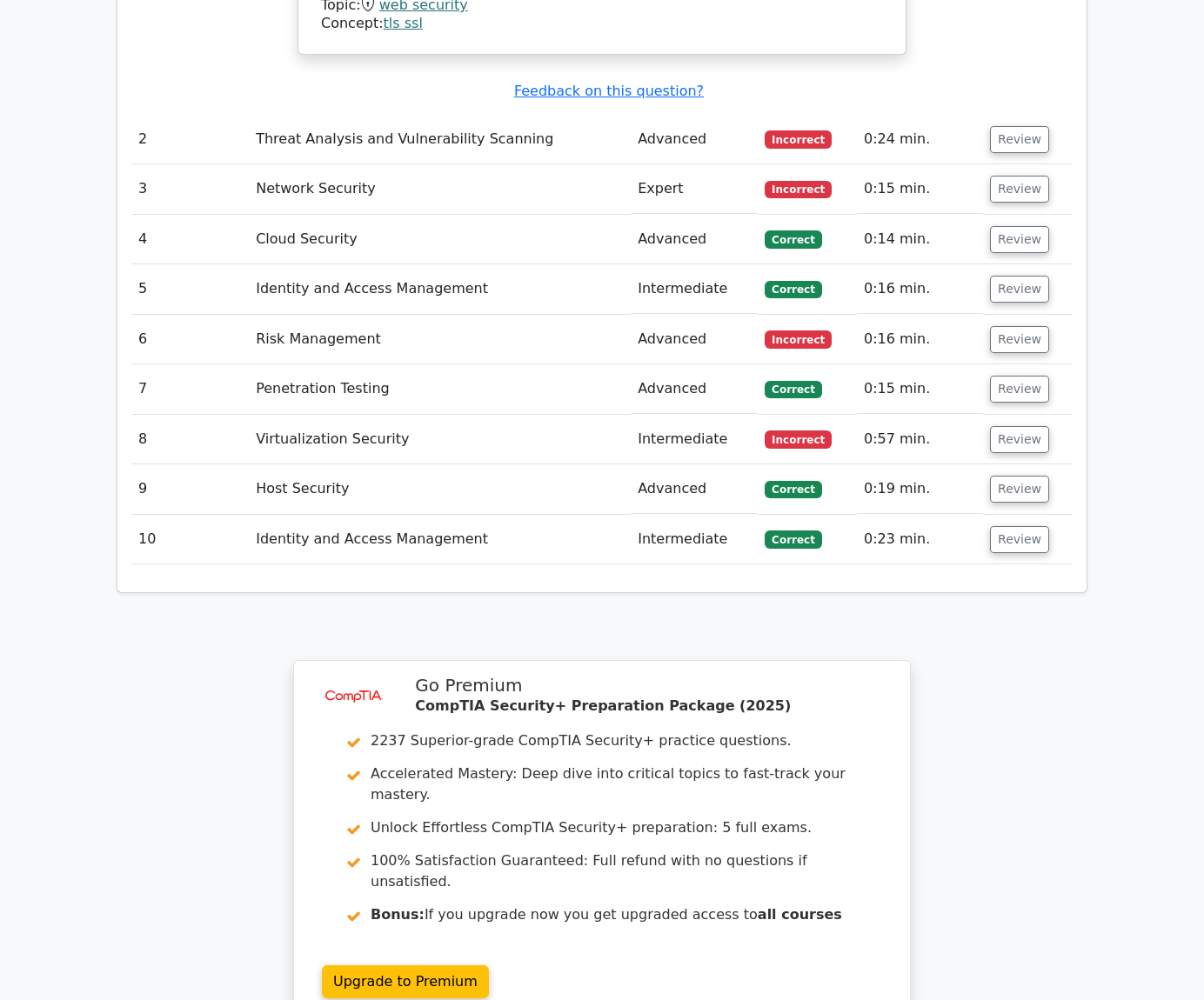
scroll to position [1856, 0]
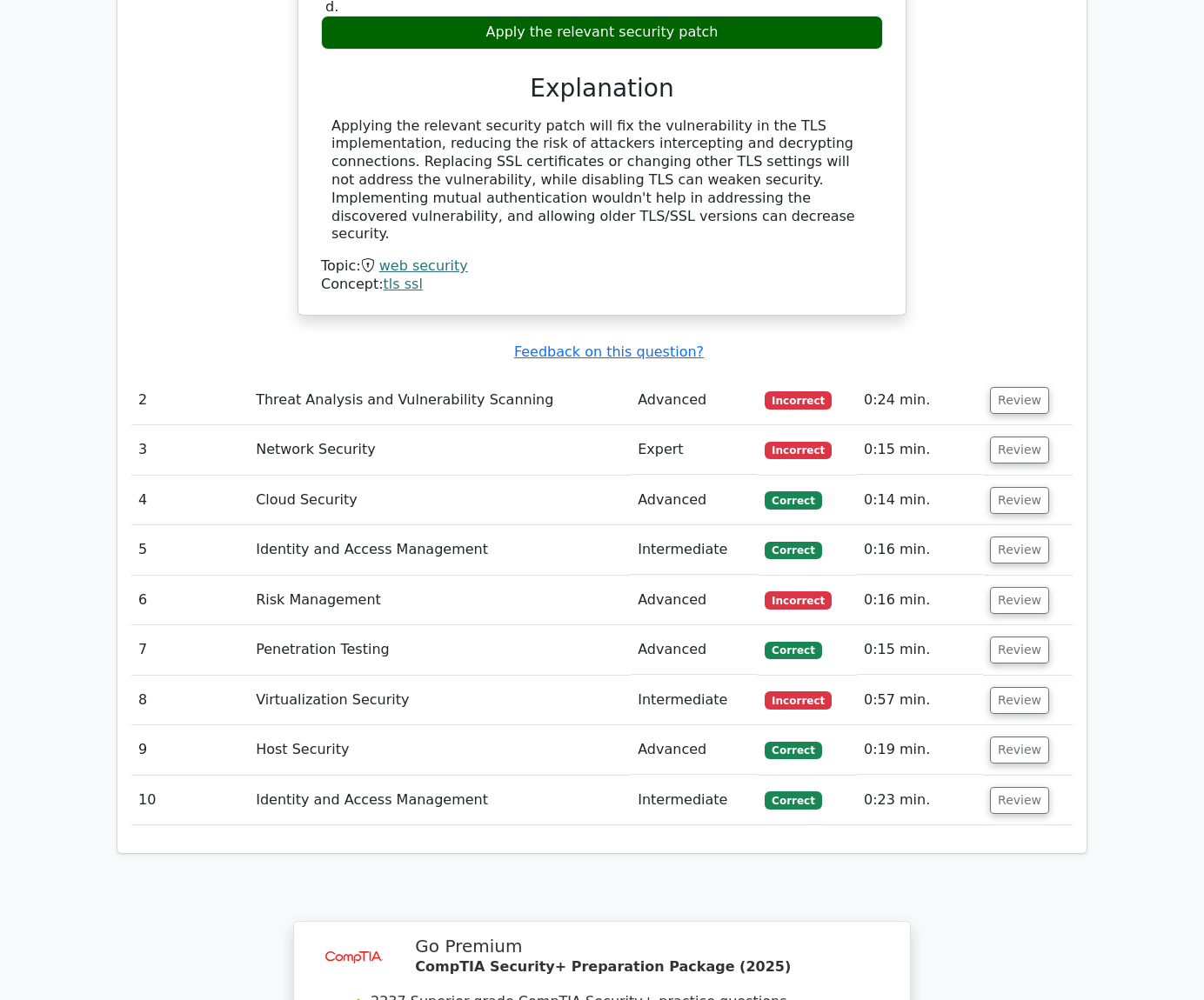
click at [337, 576] on td "Risk Management" at bounding box center [440, 600] width 382 height 49
click at [1016, 587] on button "Review" at bounding box center [1019, 601] width 59 height 27
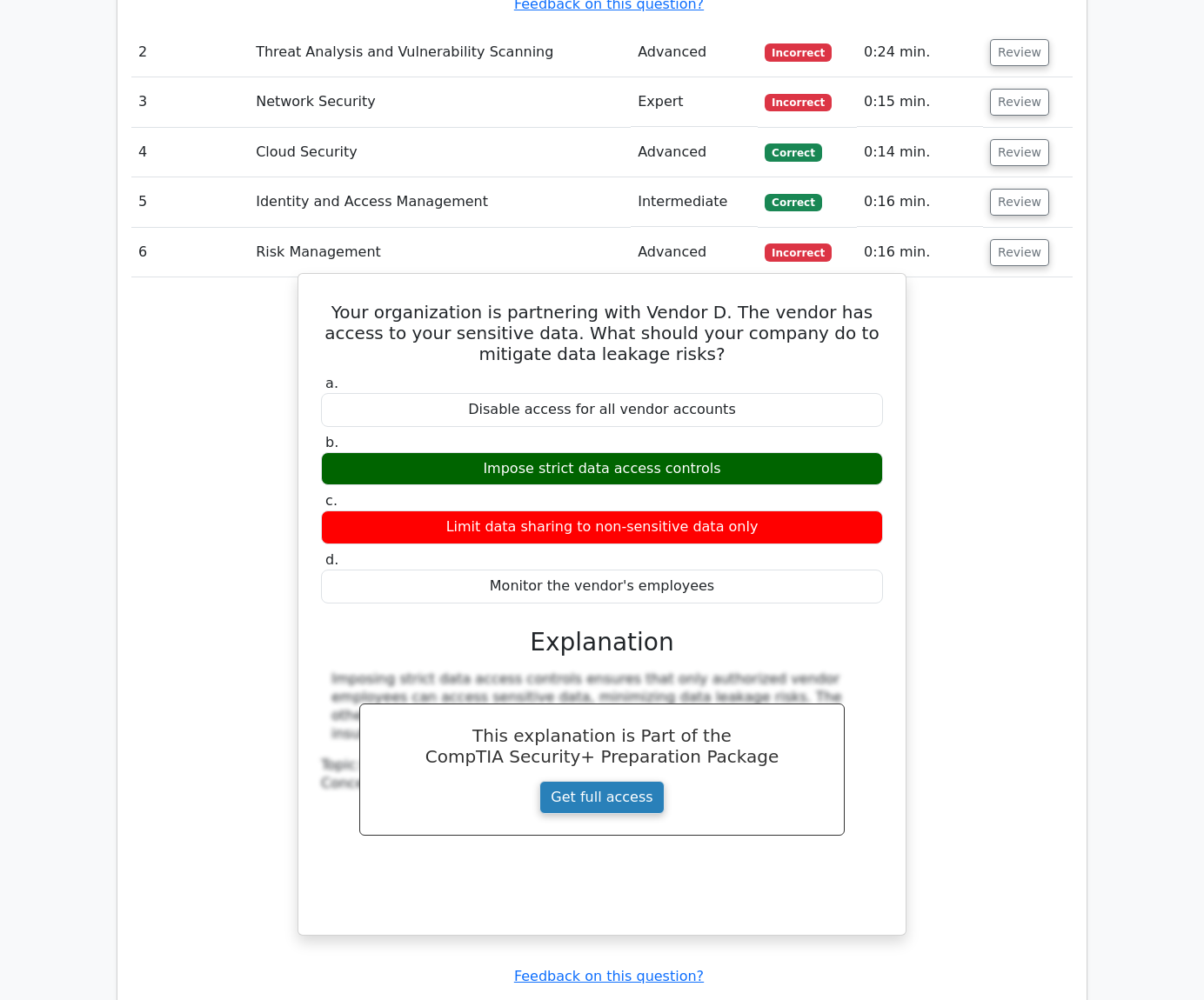
scroll to position [1943, 0]
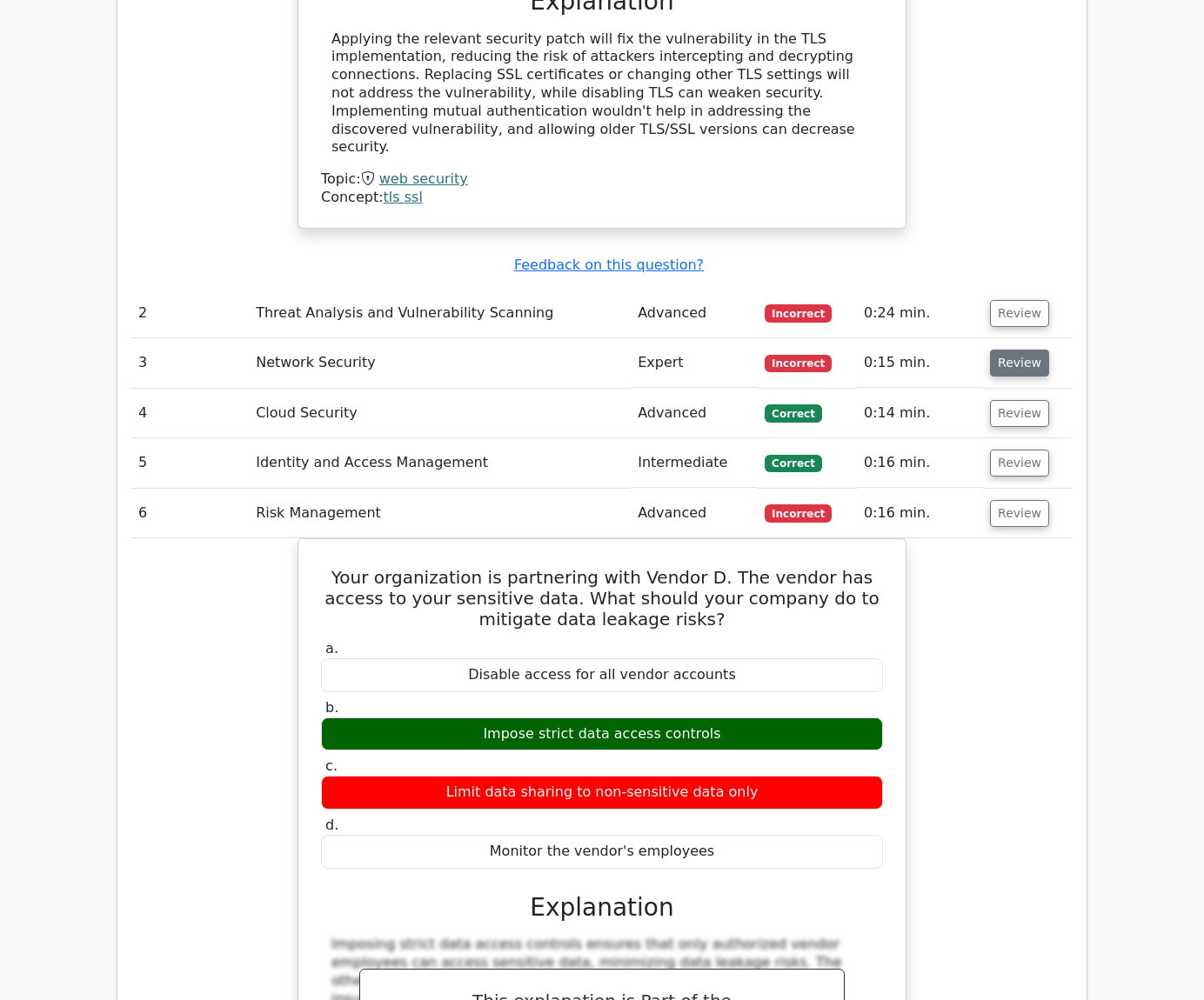
click at [1019, 350] on button "Review" at bounding box center [1019, 364] width 59 height 27
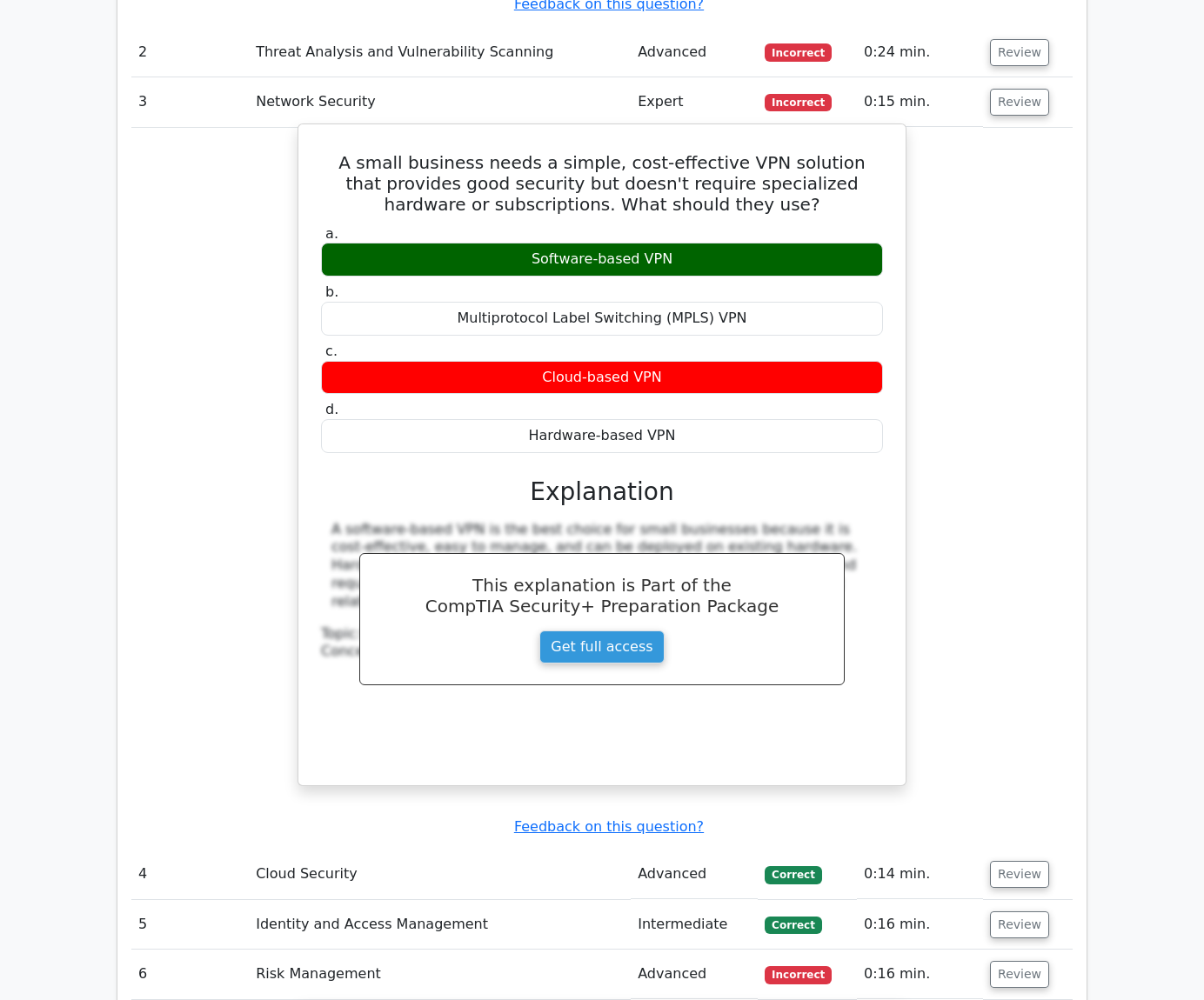
scroll to position [2465, 0]
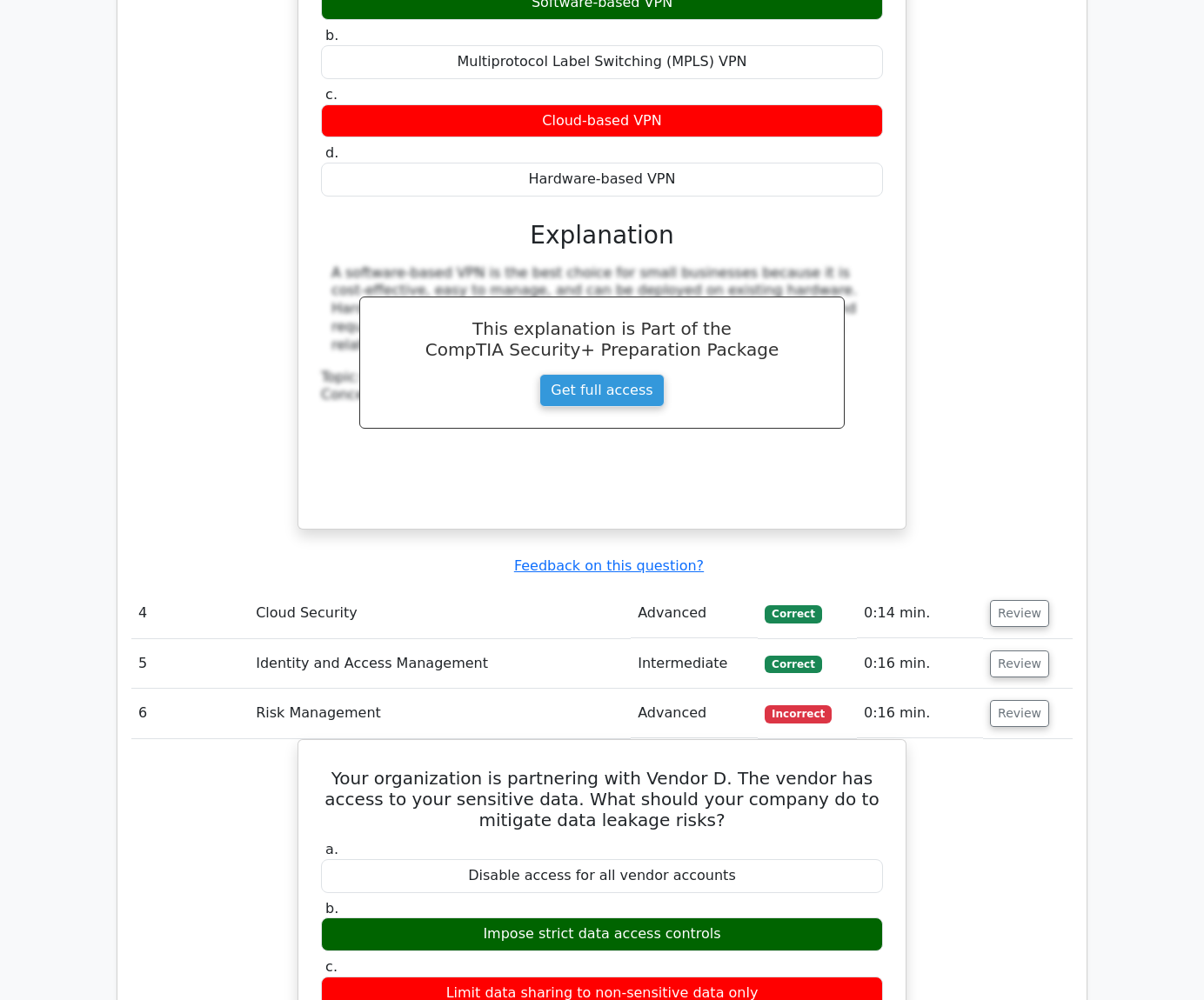
click at [574, 589] on td "Cloud Security" at bounding box center [440, 613] width 382 height 49
click at [1026, 600] on button "Review" at bounding box center [1019, 613] width 59 height 27
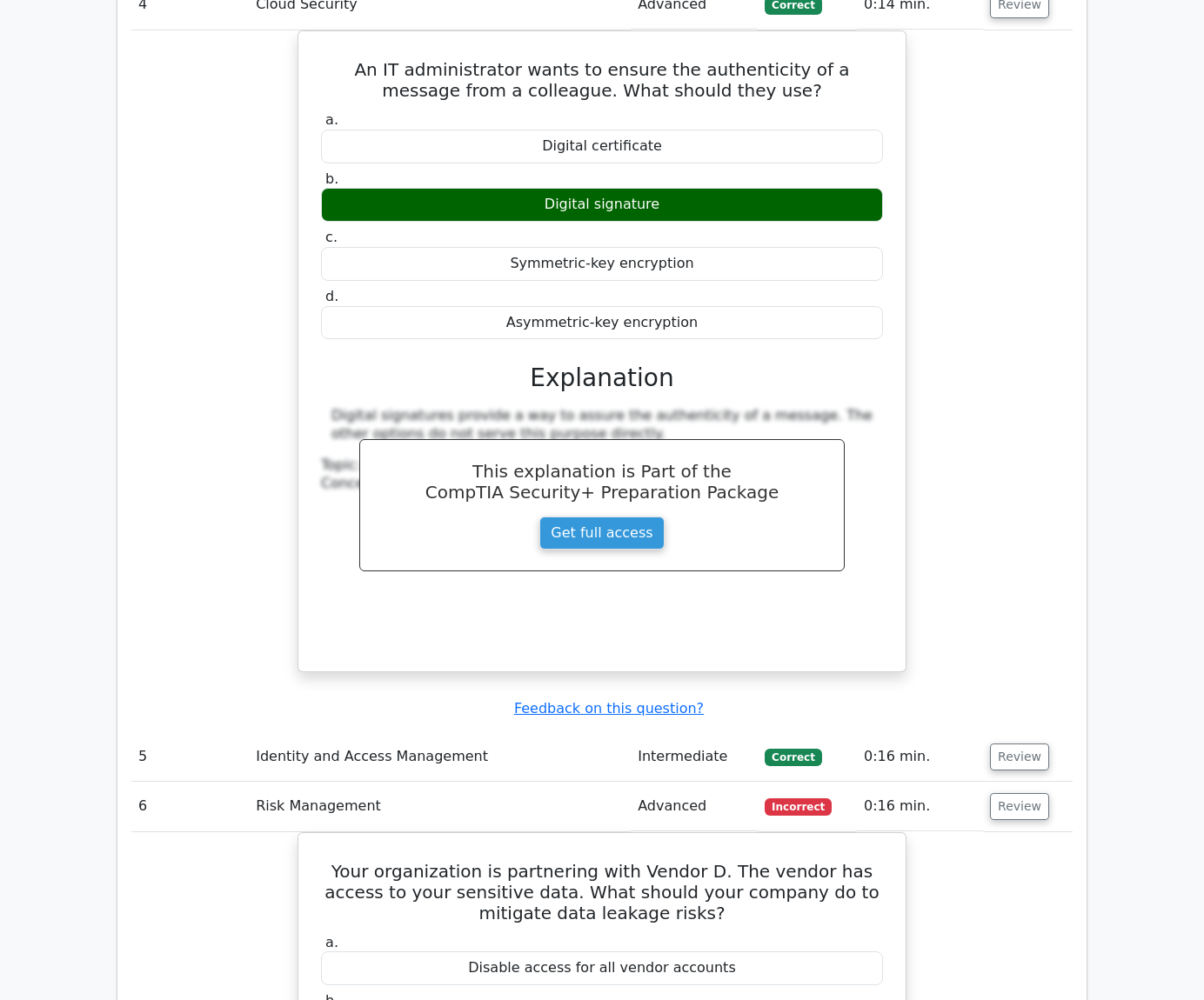
scroll to position [3248, 0]
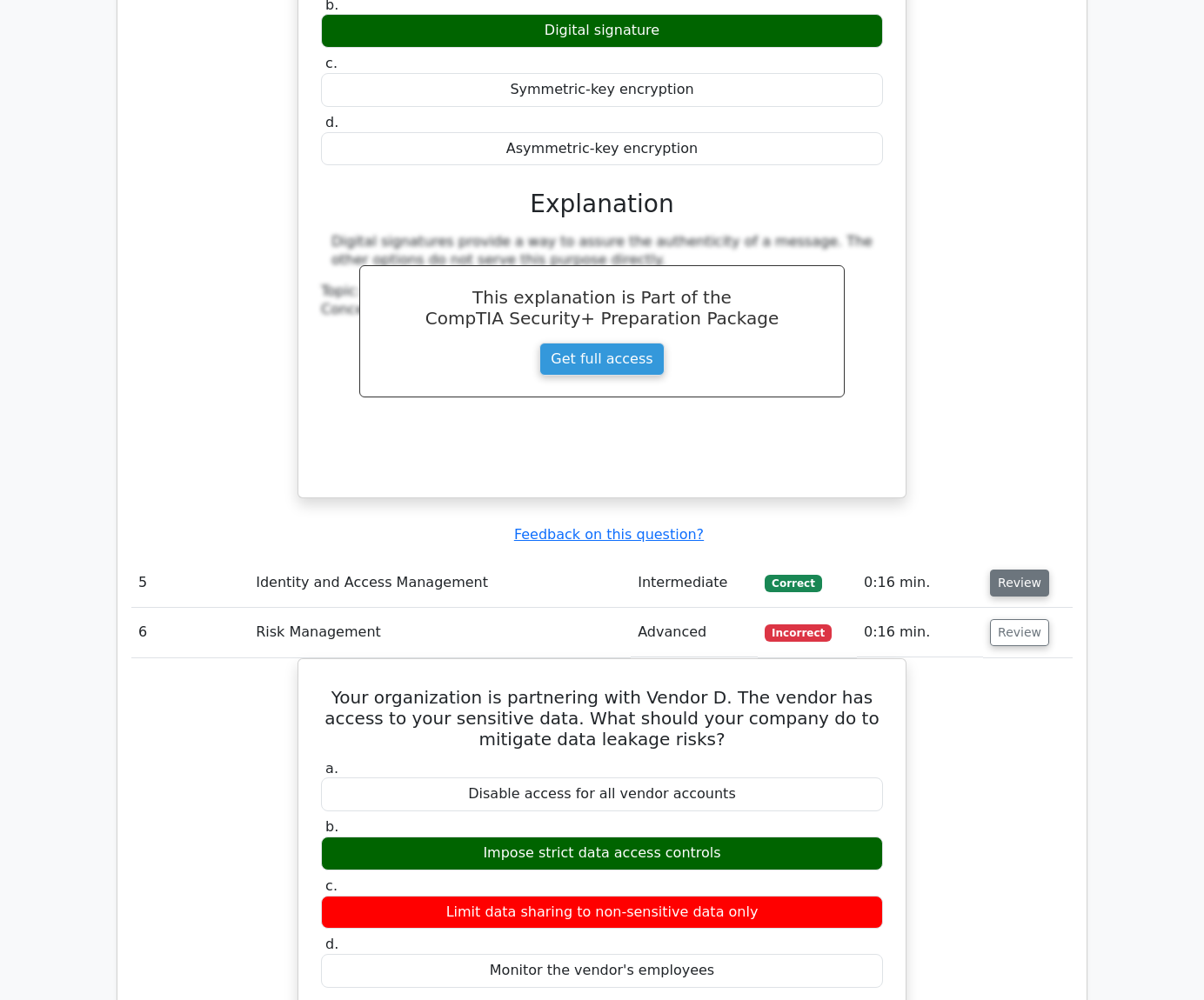
click at [1012, 570] on button "Review" at bounding box center [1019, 583] width 59 height 27
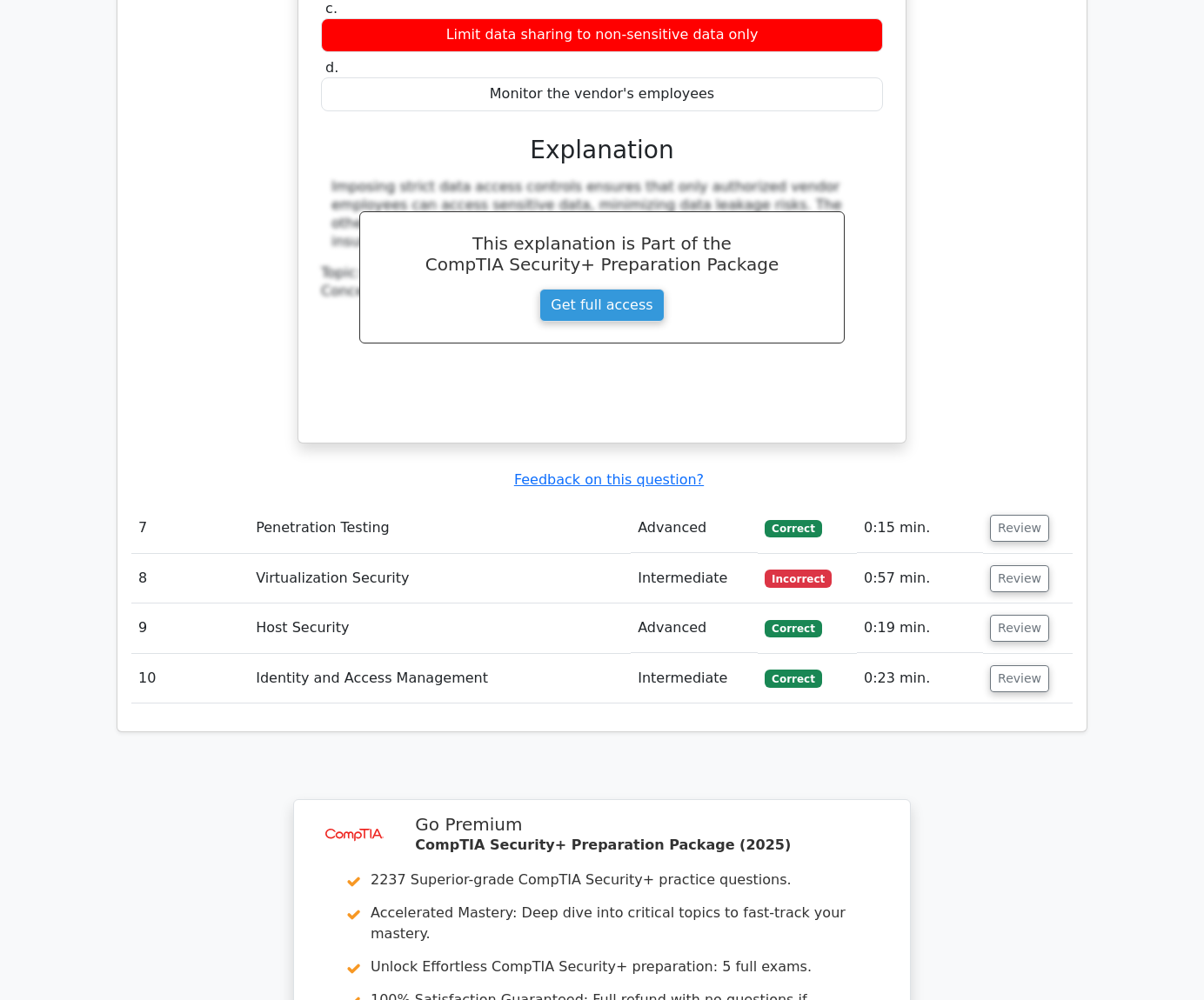
scroll to position [4813, 0]
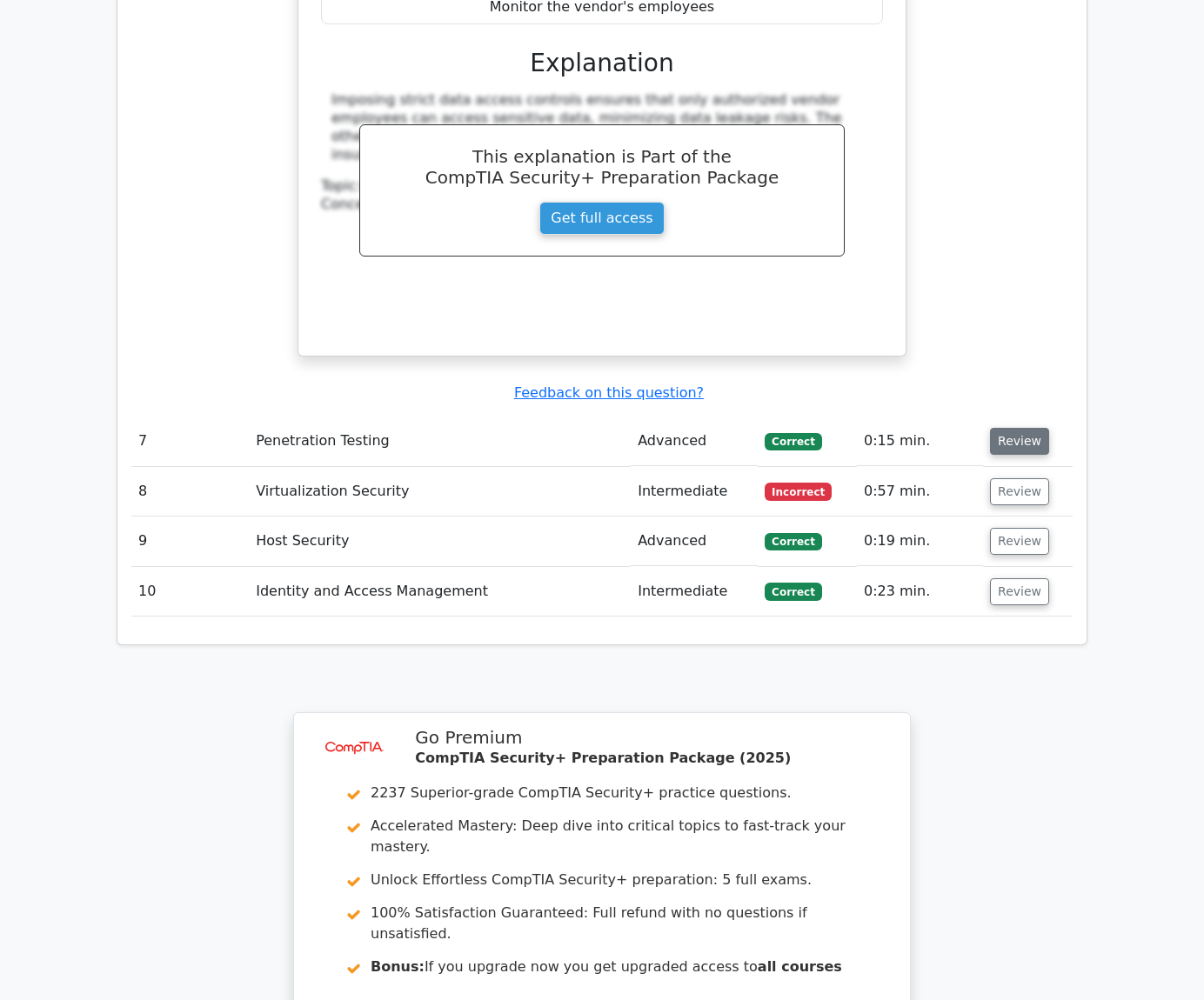
click at [1018, 428] on button "Review" at bounding box center [1019, 442] width 59 height 27
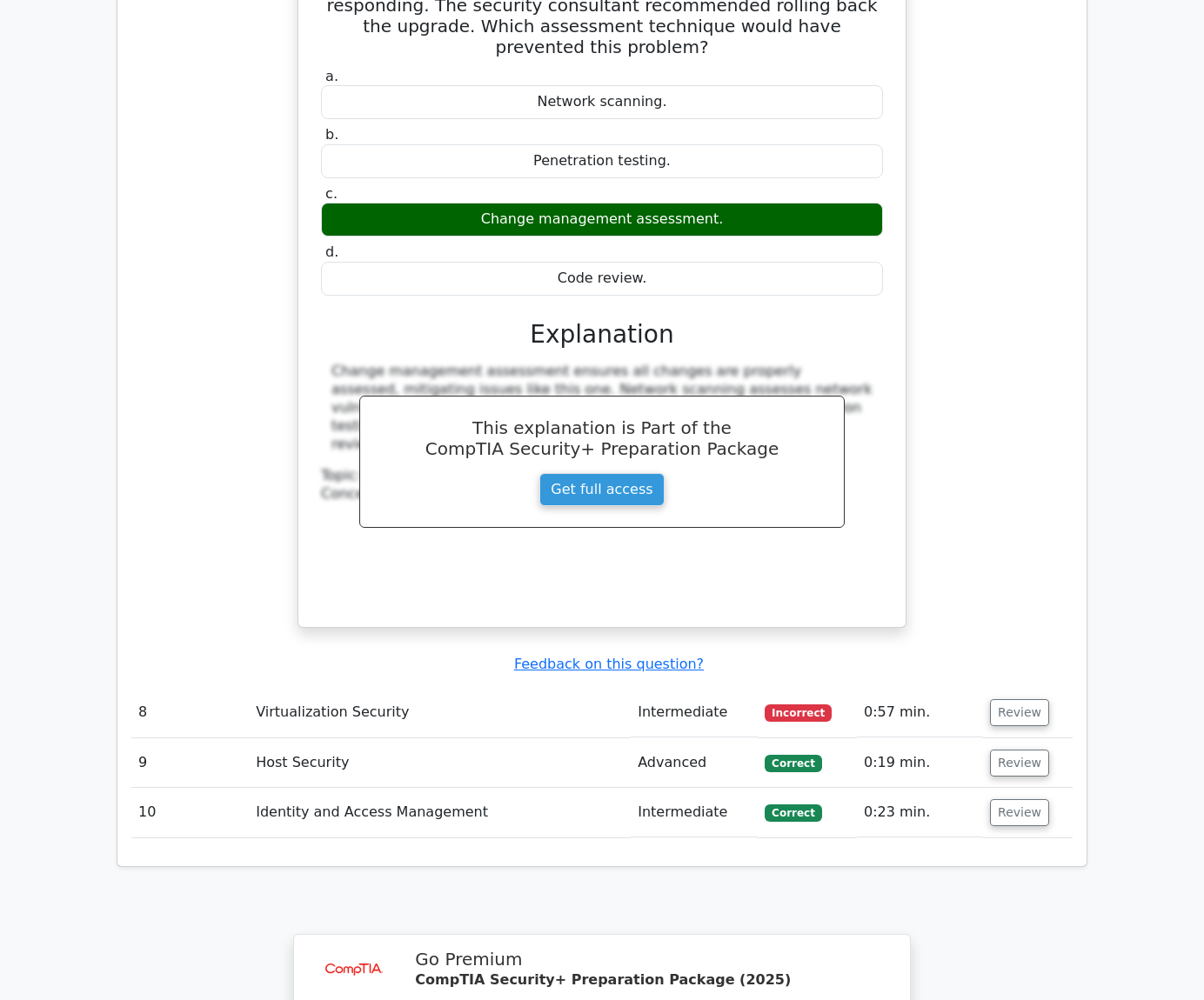
scroll to position [5421, 0]
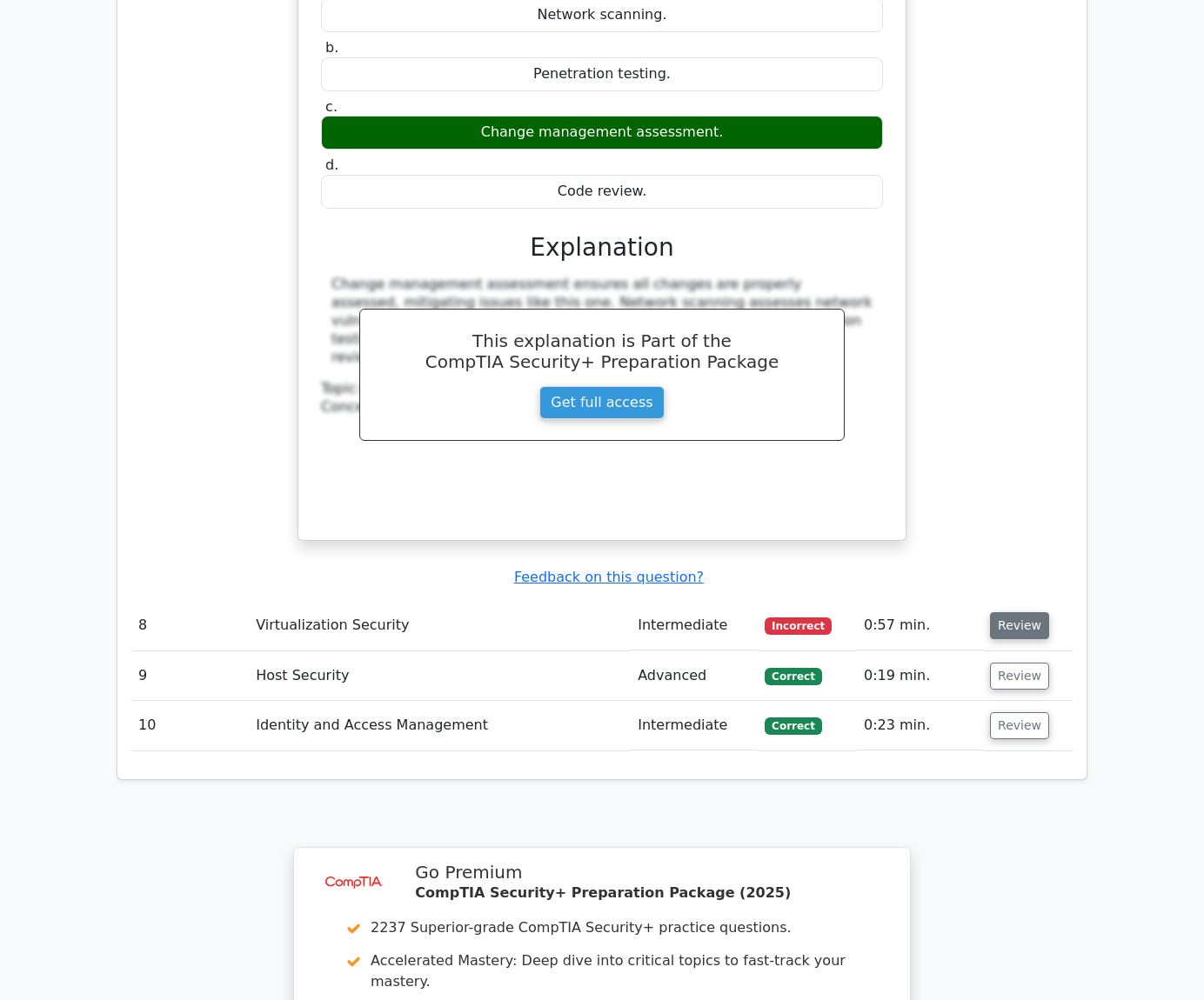
click at [1018, 612] on button "Review" at bounding box center [1019, 626] width 59 height 27
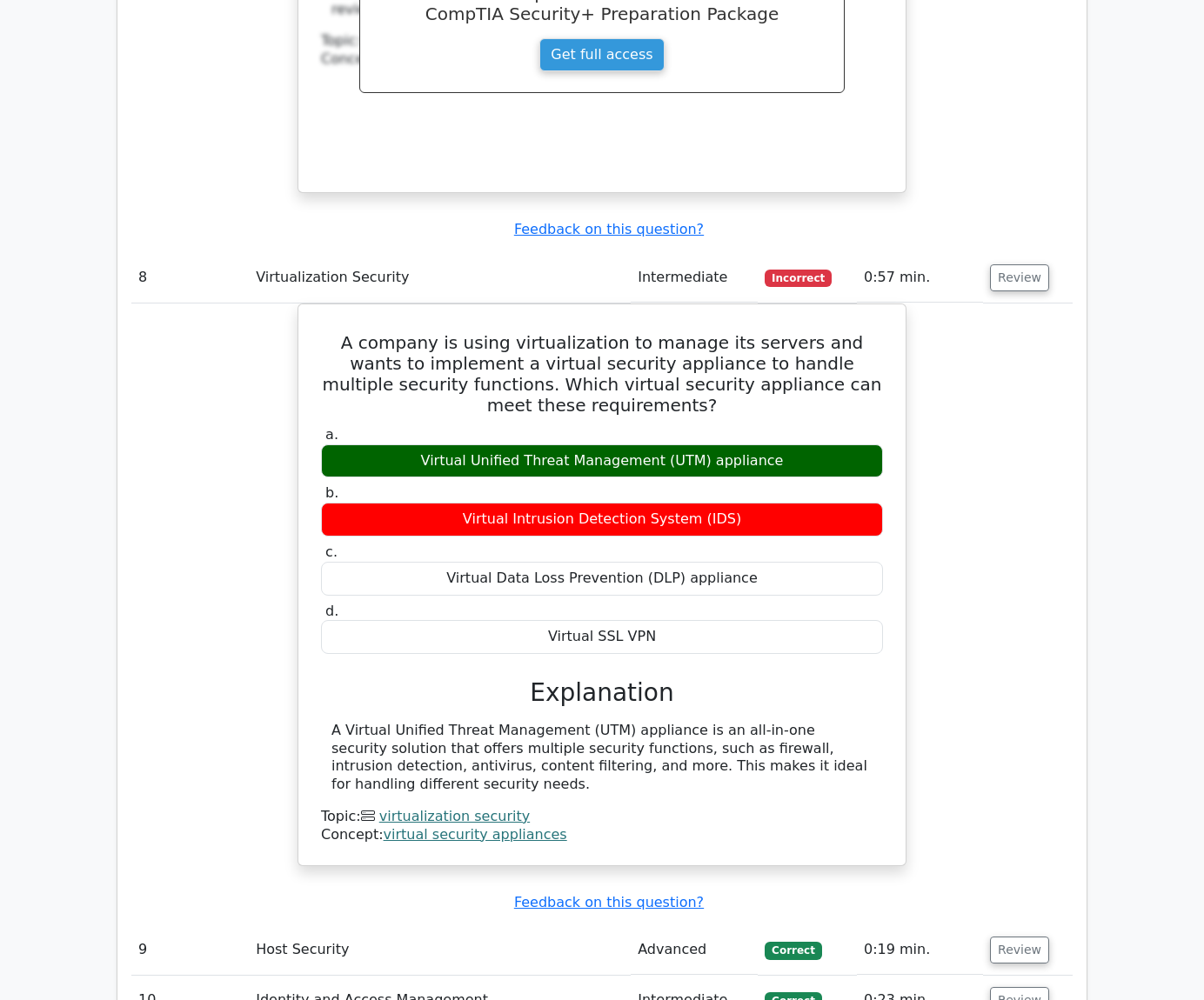
scroll to position [6031, 0]
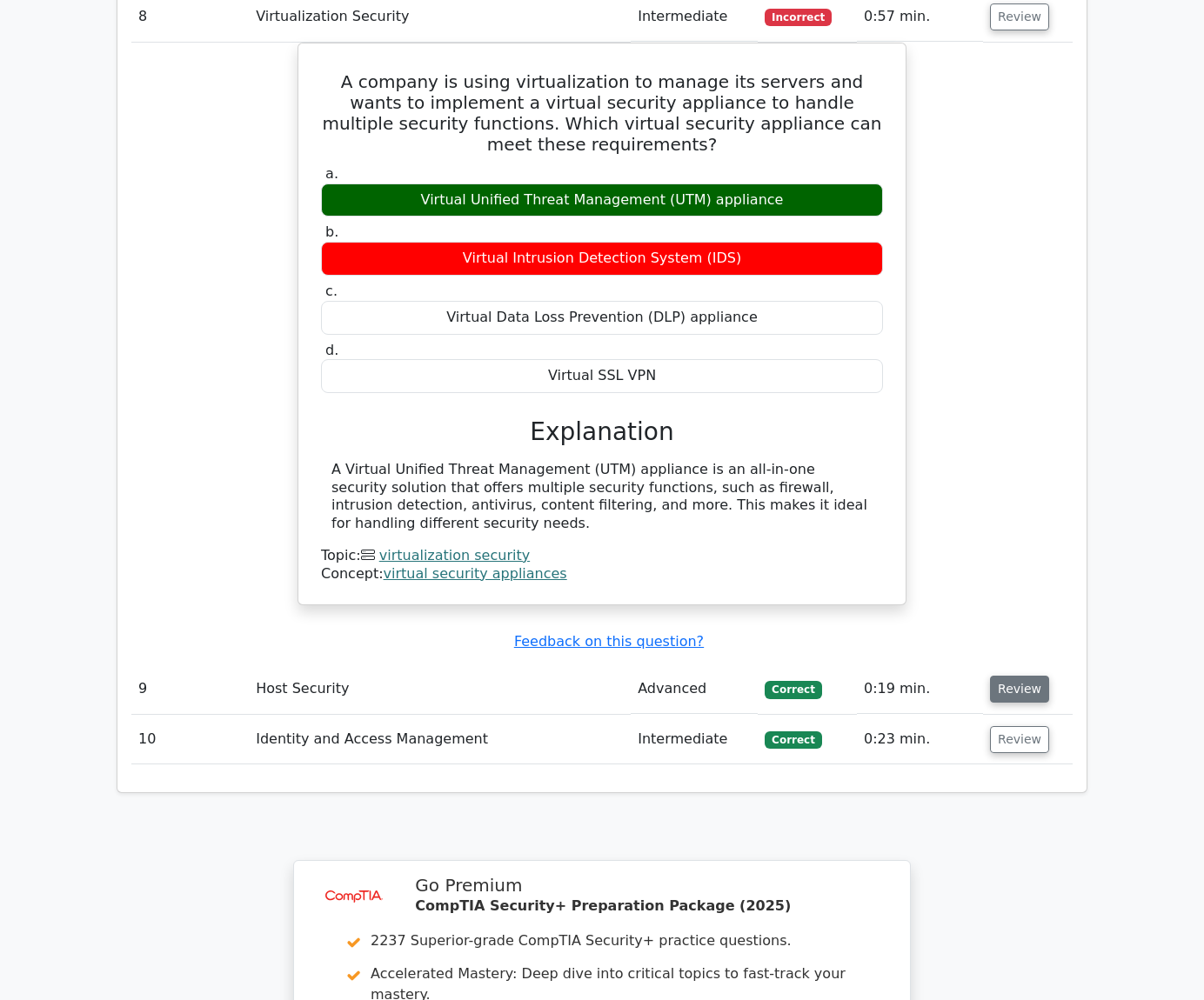
click at [1013, 676] on button "Review" at bounding box center [1019, 689] width 59 height 27
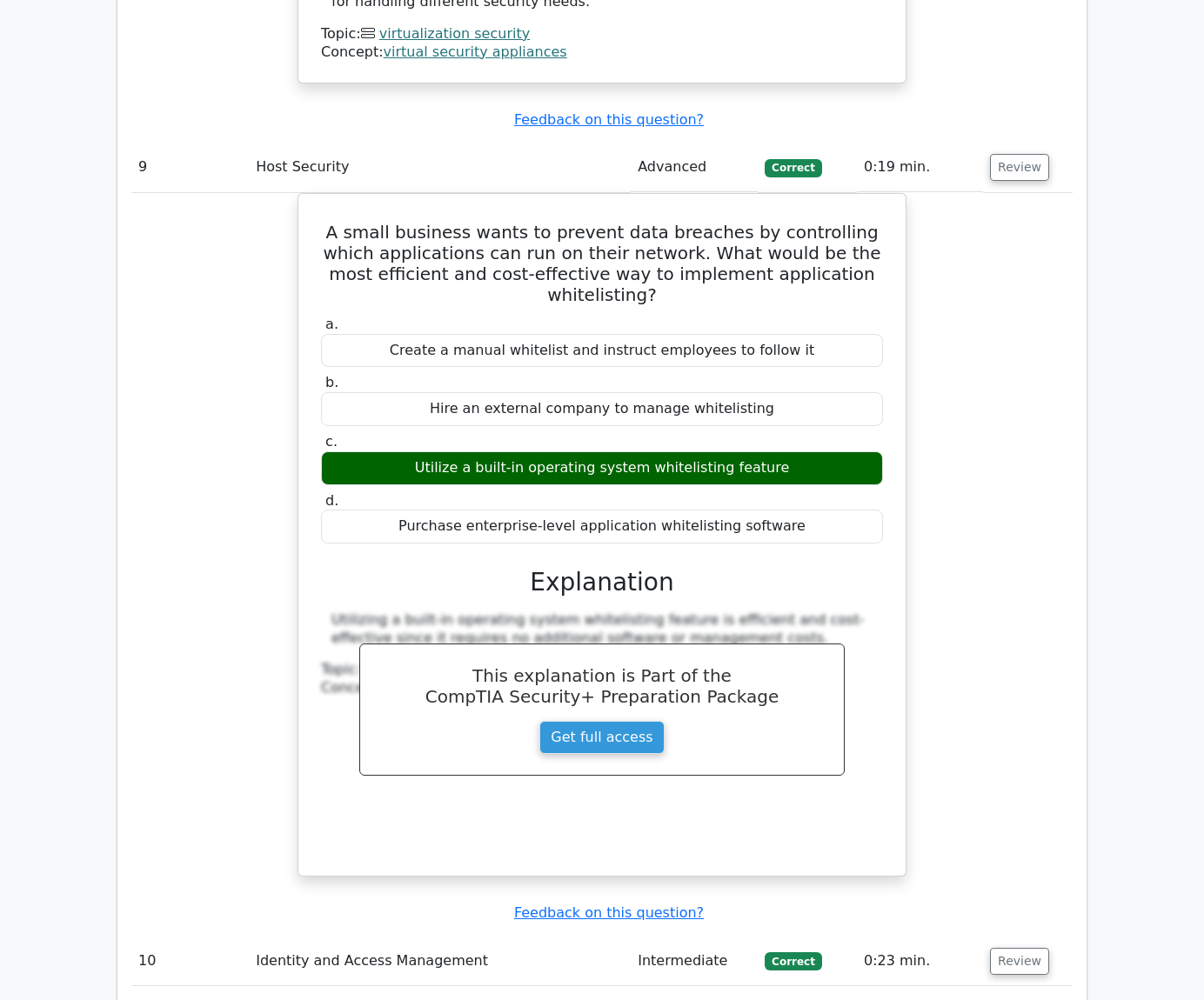
scroll to position [6726, 0]
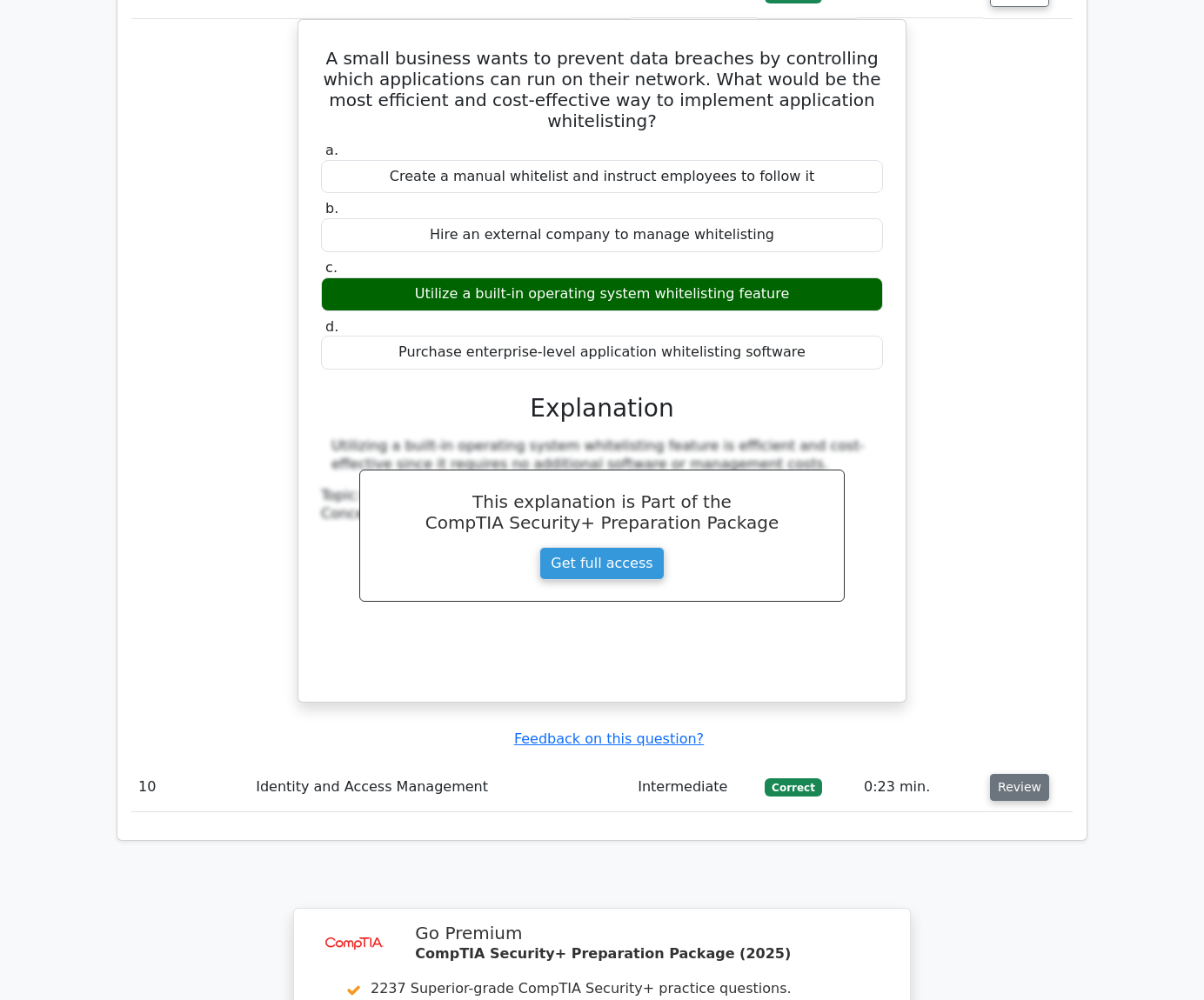
click at [999, 774] on button "Review" at bounding box center [1019, 788] width 59 height 27
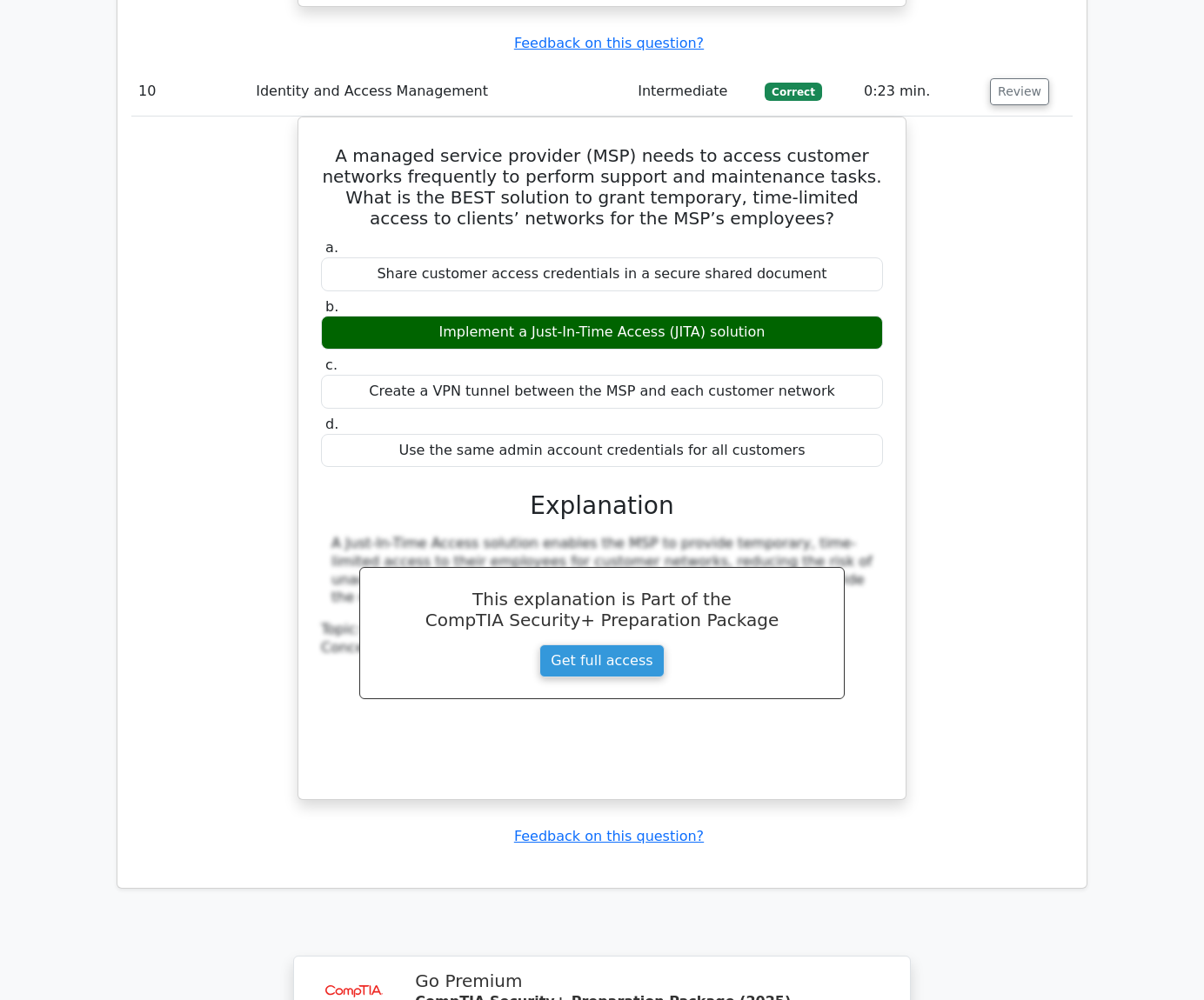
scroll to position [7857, 0]
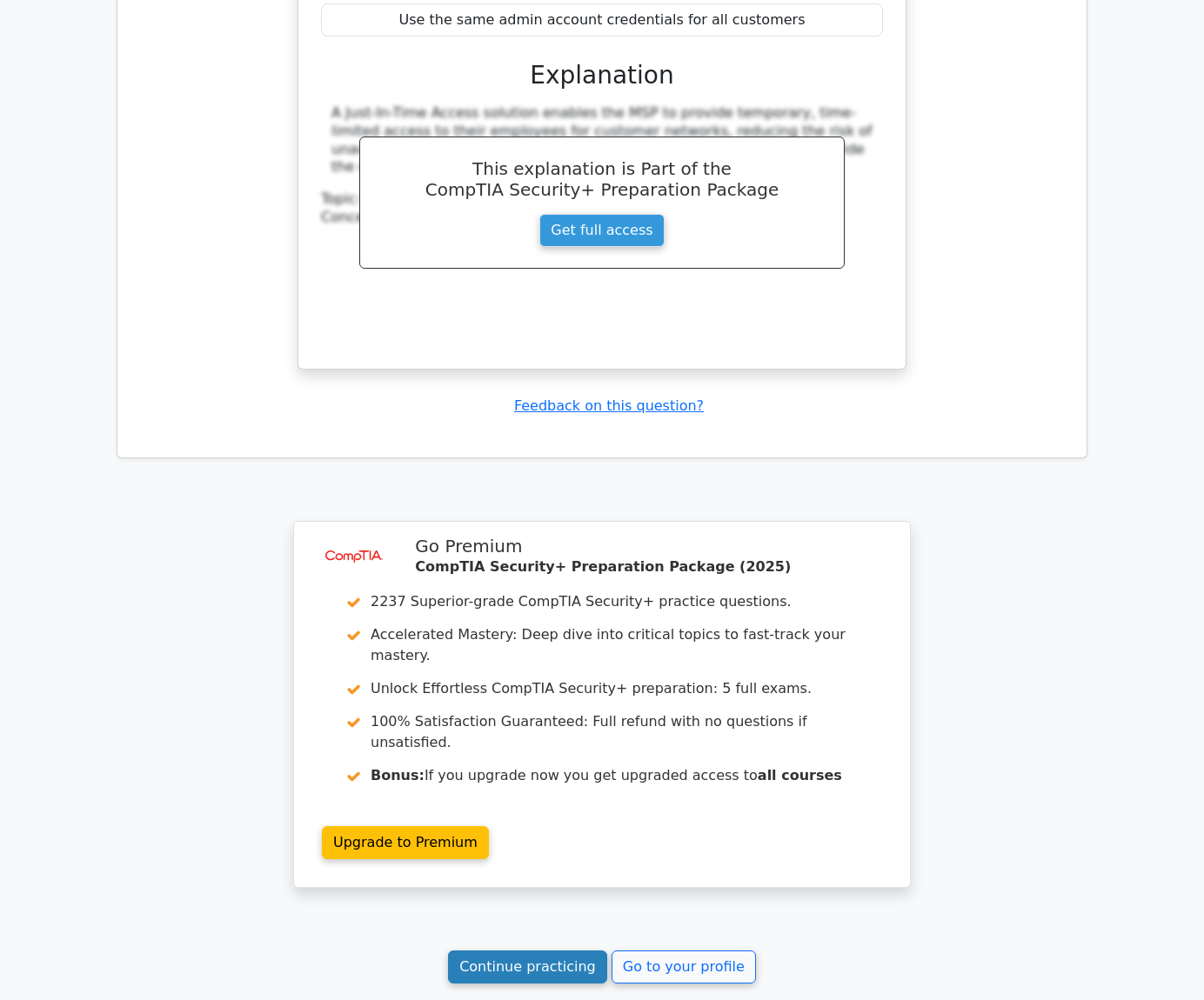
click at [572, 951] on link "Continue practicing" at bounding box center [527, 967] width 159 height 33
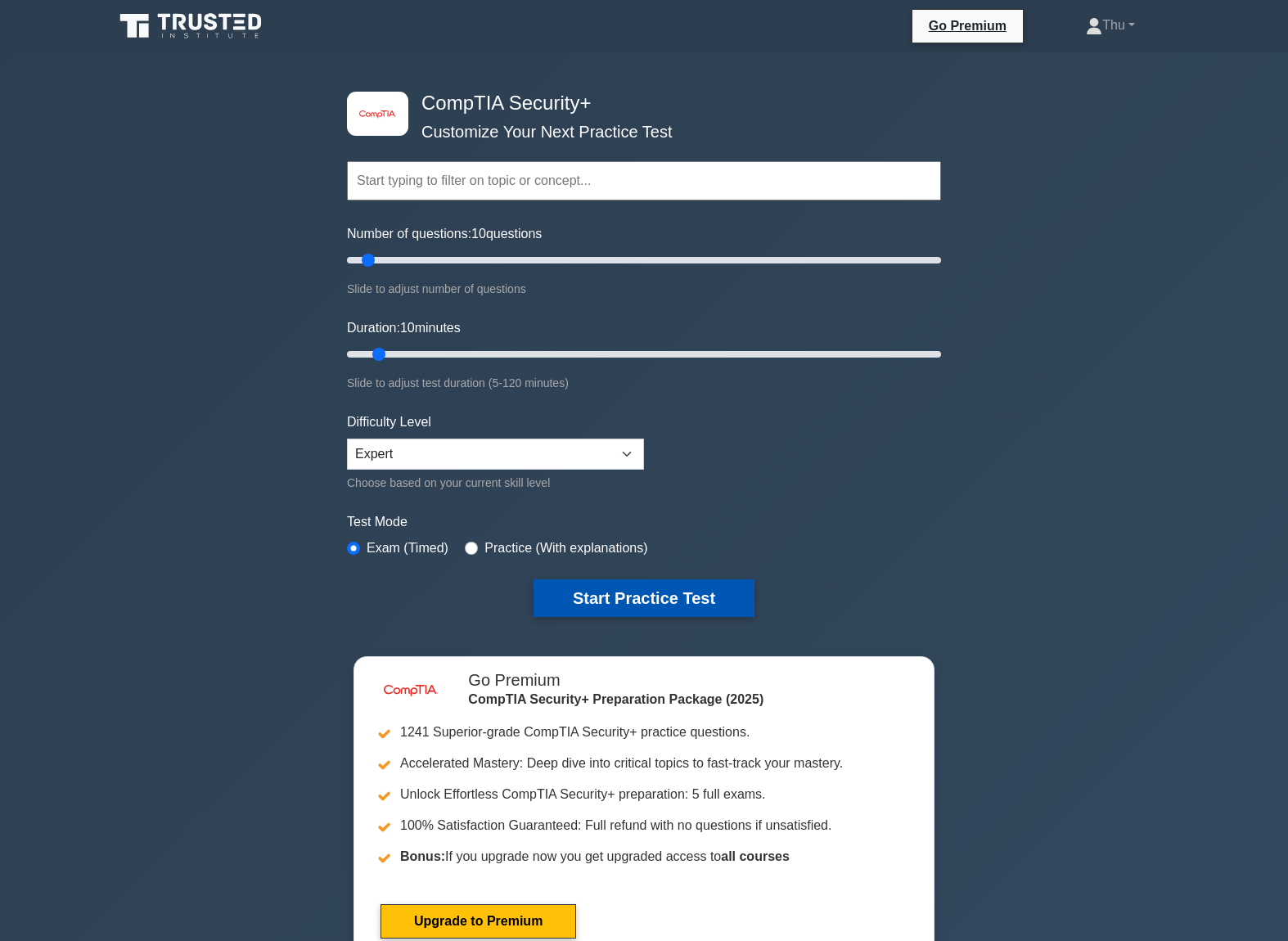
click at [613, 607] on button "Start Practice Test" at bounding box center [644, 598] width 221 height 37
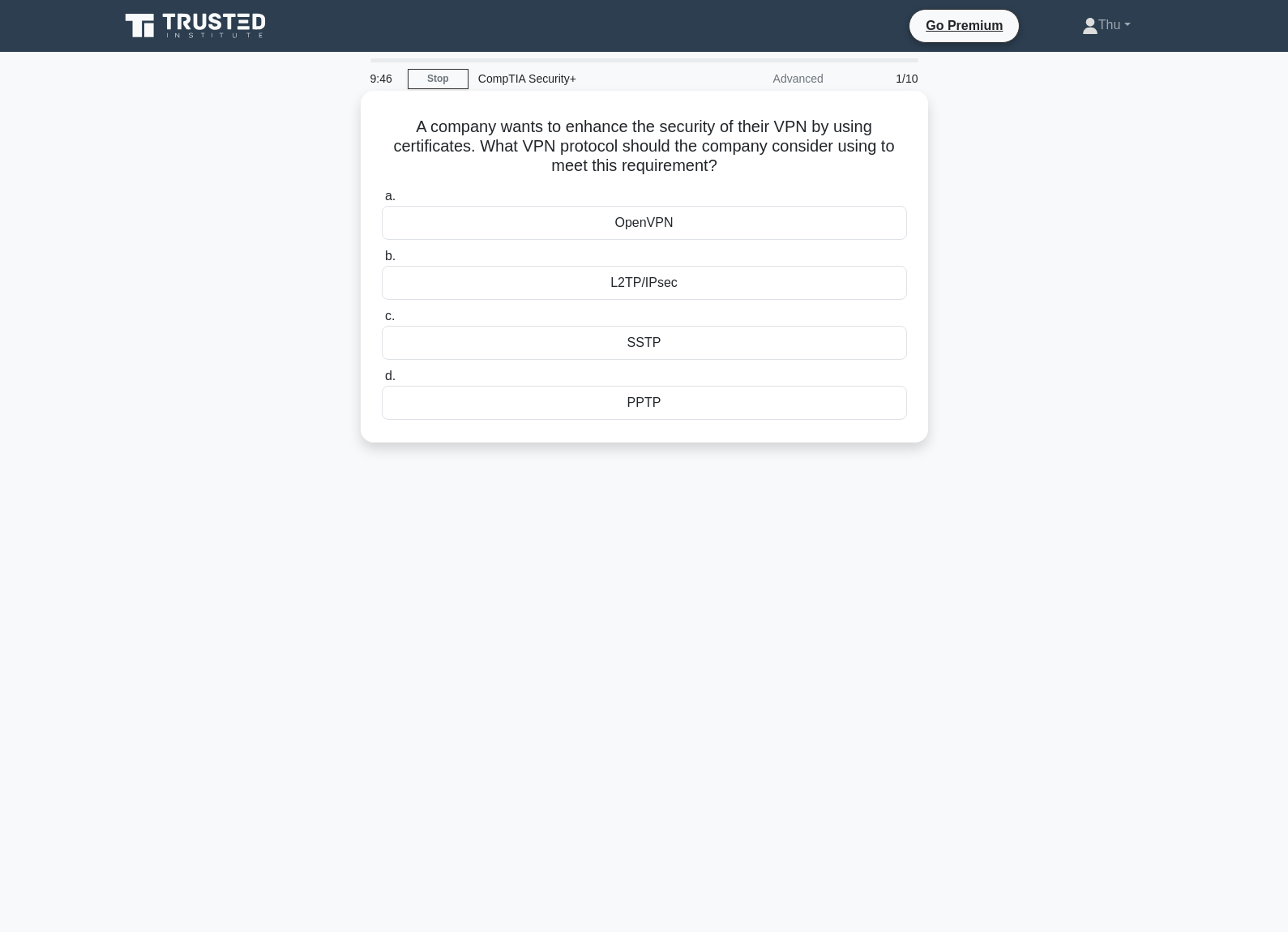
click at [673, 286] on div "L2TP/IPsec" at bounding box center [644, 283] width 525 height 34
click at [382, 262] on input "b. L2TP/IPsec" at bounding box center [382, 257] width 0 height 11
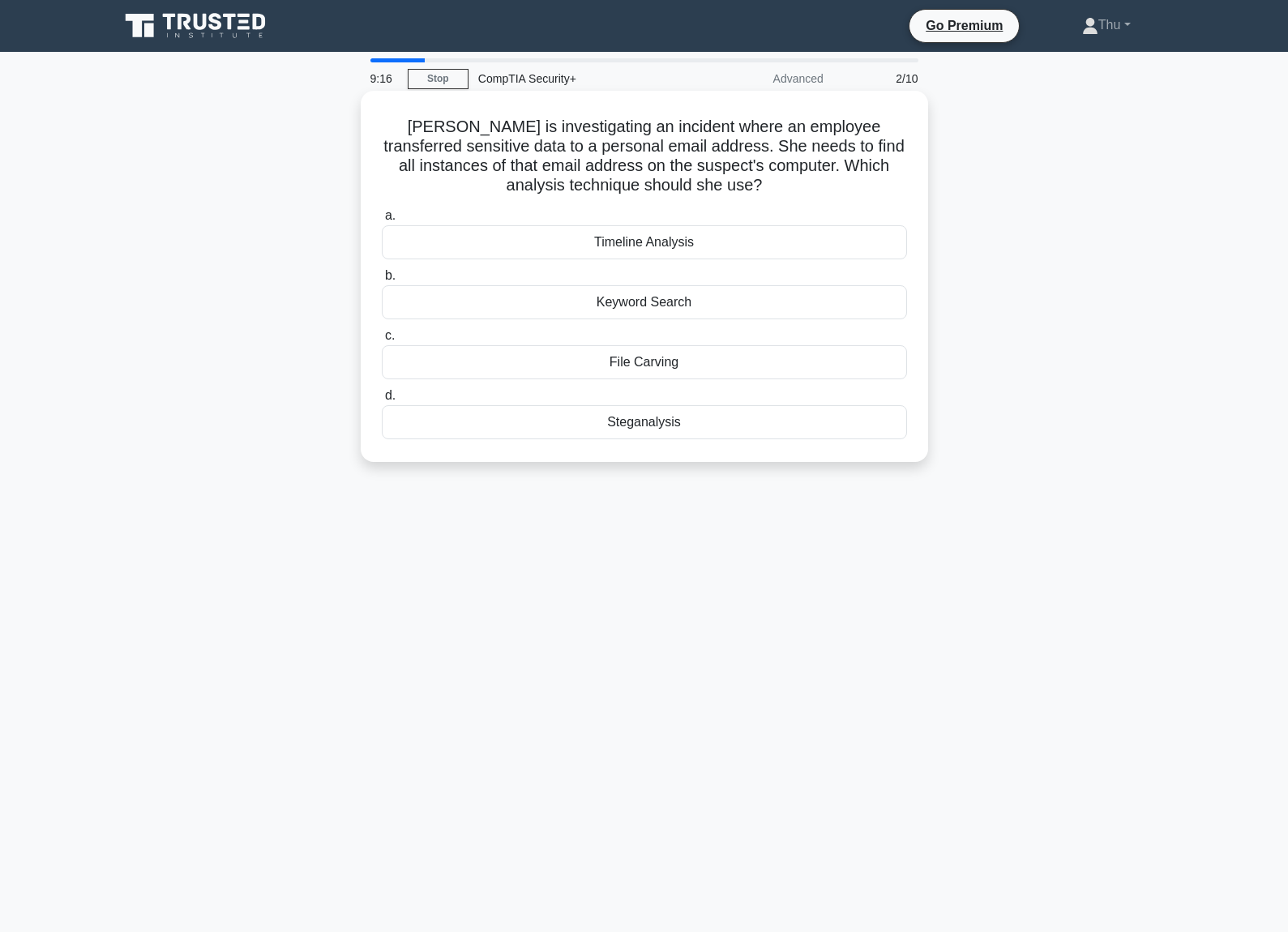
click at [622, 355] on div "File Carving" at bounding box center [644, 362] width 525 height 34
click at [382, 342] on input "c. File Carving" at bounding box center [382, 336] width 0 height 11
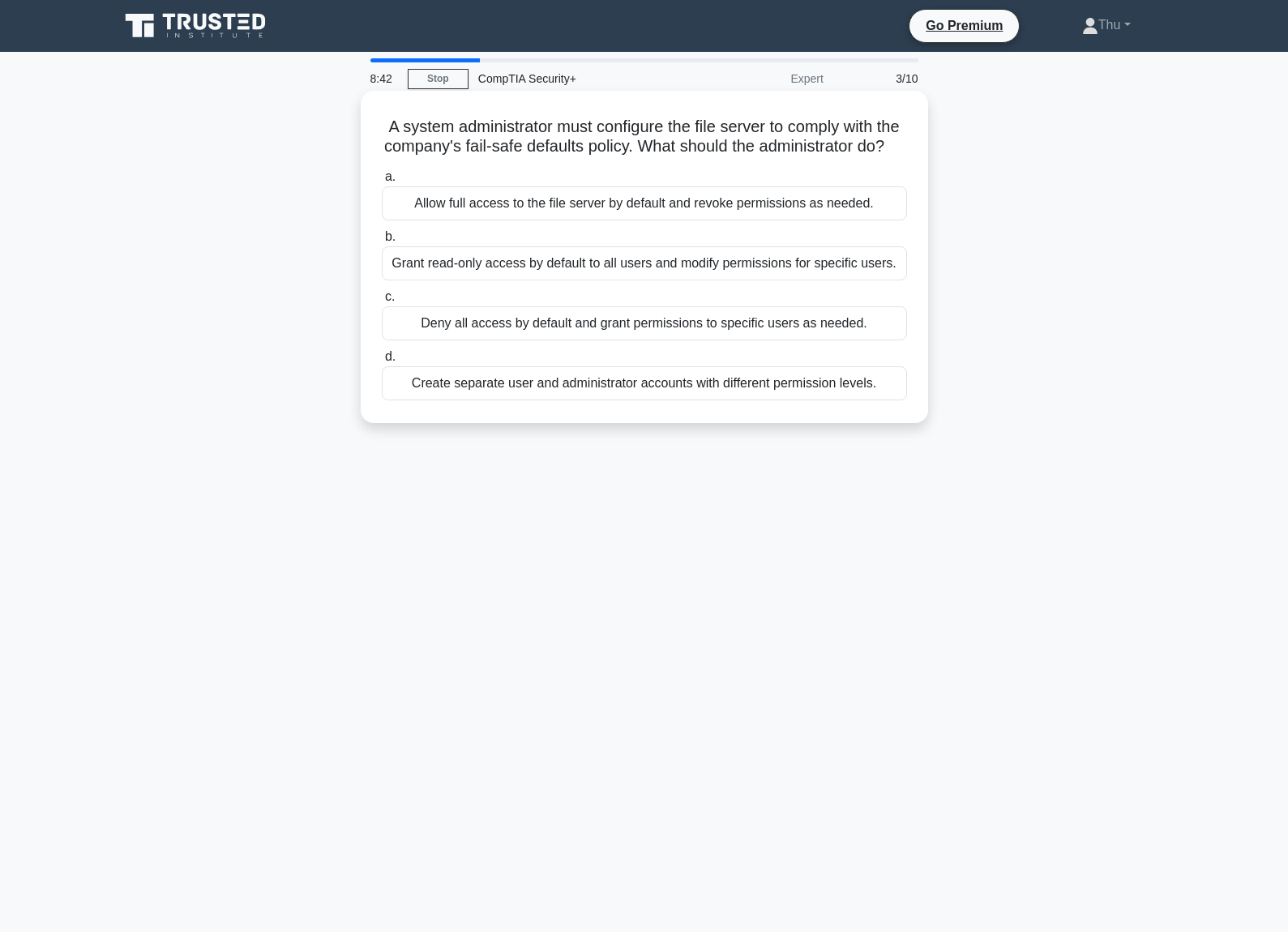
click at [637, 401] on div "Create separate user and administrator accounts with different permission level…" at bounding box center [644, 384] width 525 height 34
click at [382, 362] on input "d. Create separate user and administrator accounts with different permission le…" at bounding box center [382, 357] width 0 height 11
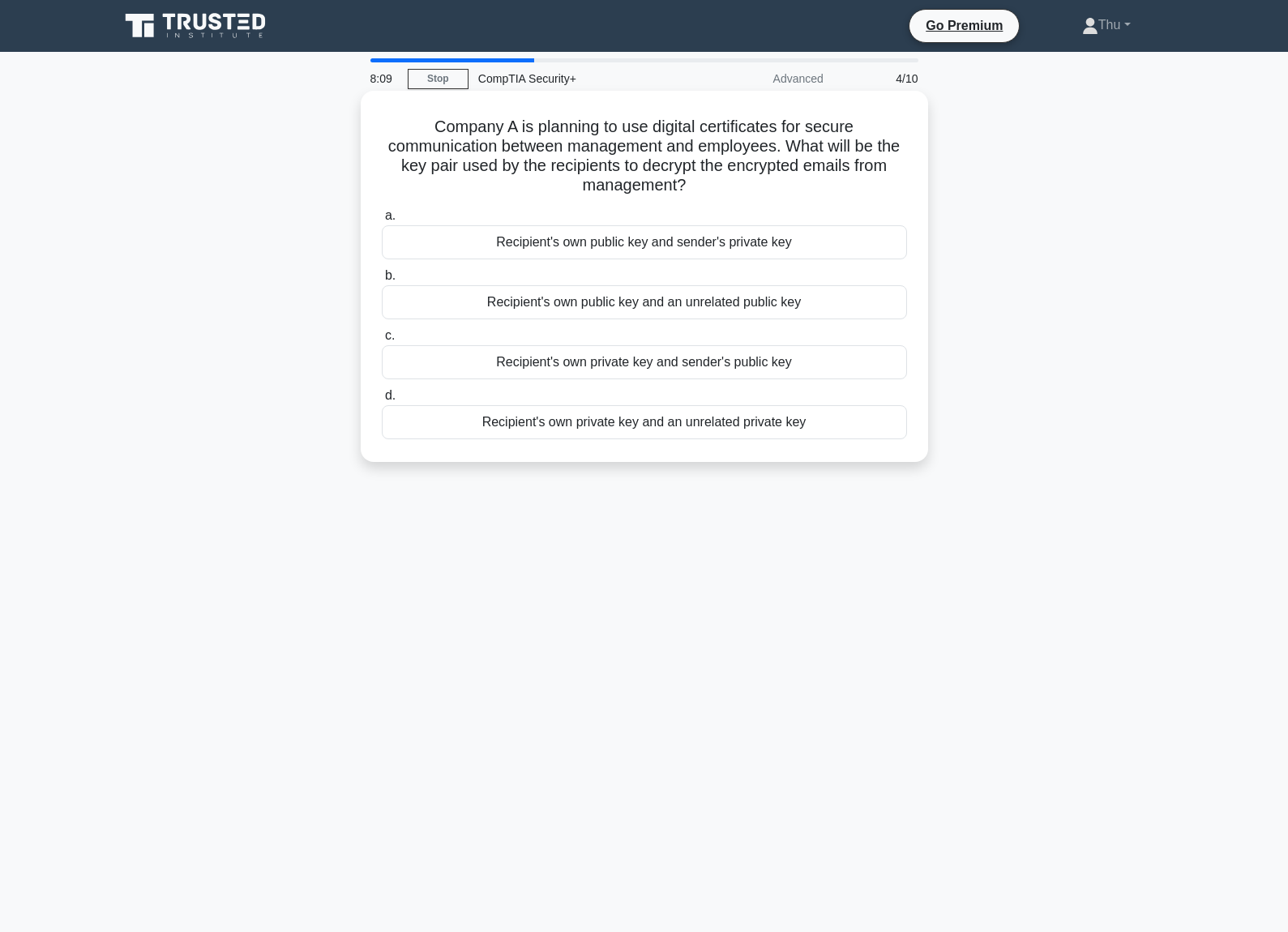
click at [630, 367] on div "Recipient's own private key and sender's public key" at bounding box center [644, 362] width 525 height 34
click at [382, 342] on input "c. Recipient's own private key and sender's public key" at bounding box center [382, 336] width 0 height 11
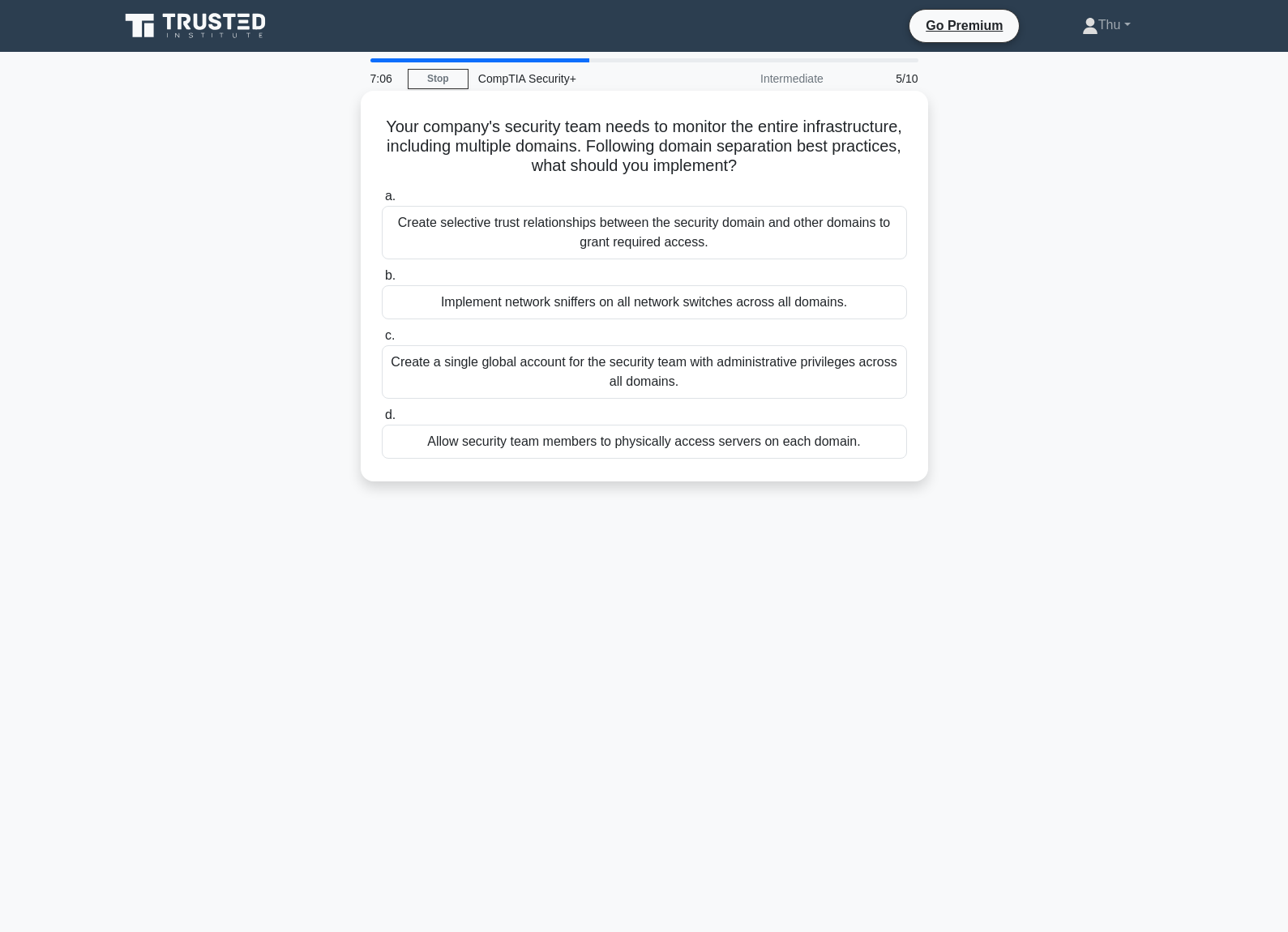
click at [665, 238] on div "Create selective trust relationships between the security domain and other doma…" at bounding box center [644, 233] width 525 height 54
click at [382, 202] on input "a. Create selective trust relationships between the security domain and other d…" at bounding box center [382, 197] width 0 height 11
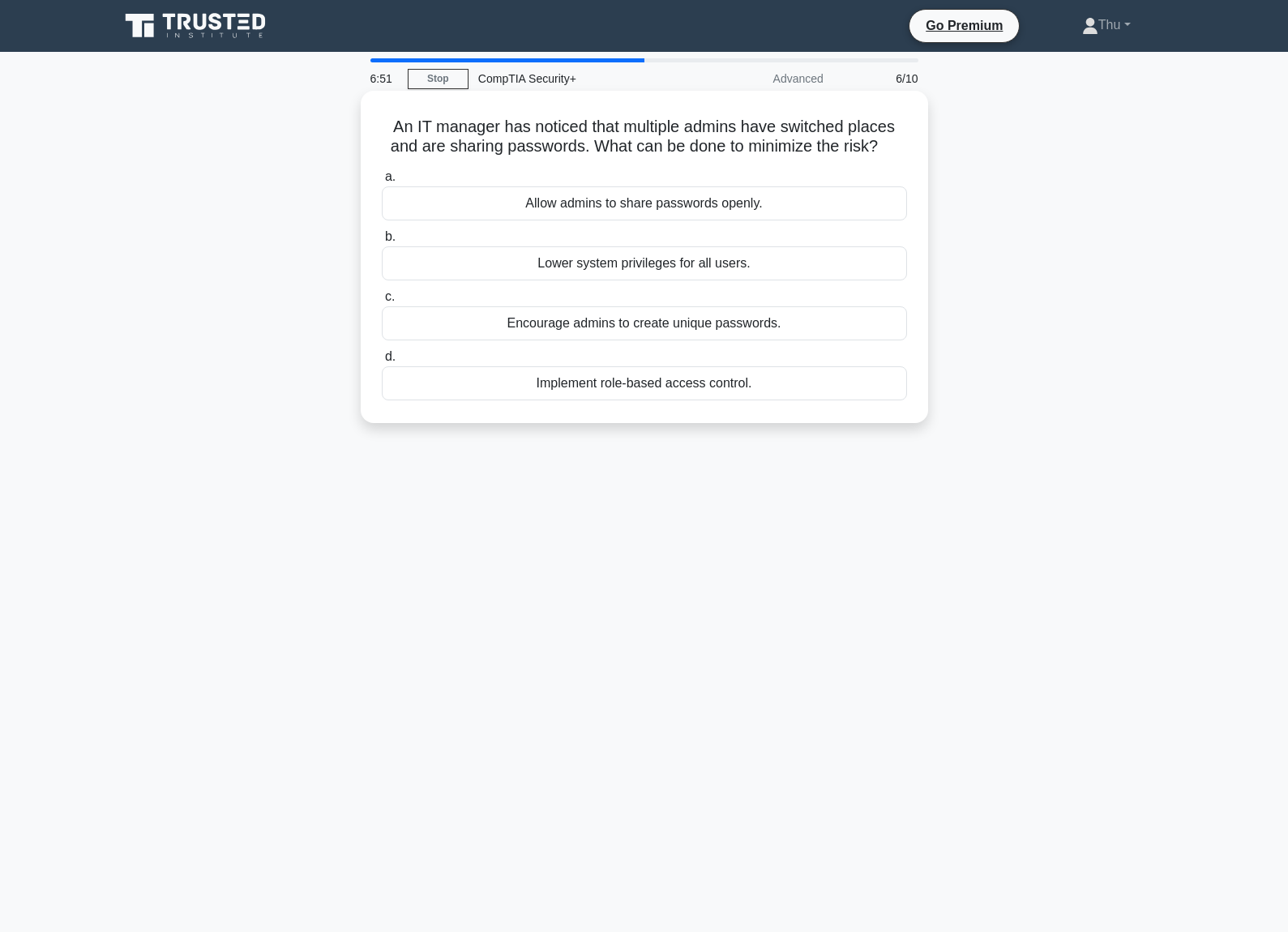
click at [635, 333] on div "Encourage admins to create unique passwords." at bounding box center [644, 324] width 525 height 34
click at [382, 302] on input "c. Encourage admins to create unique passwords." at bounding box center [382, 297] width 0 height 11
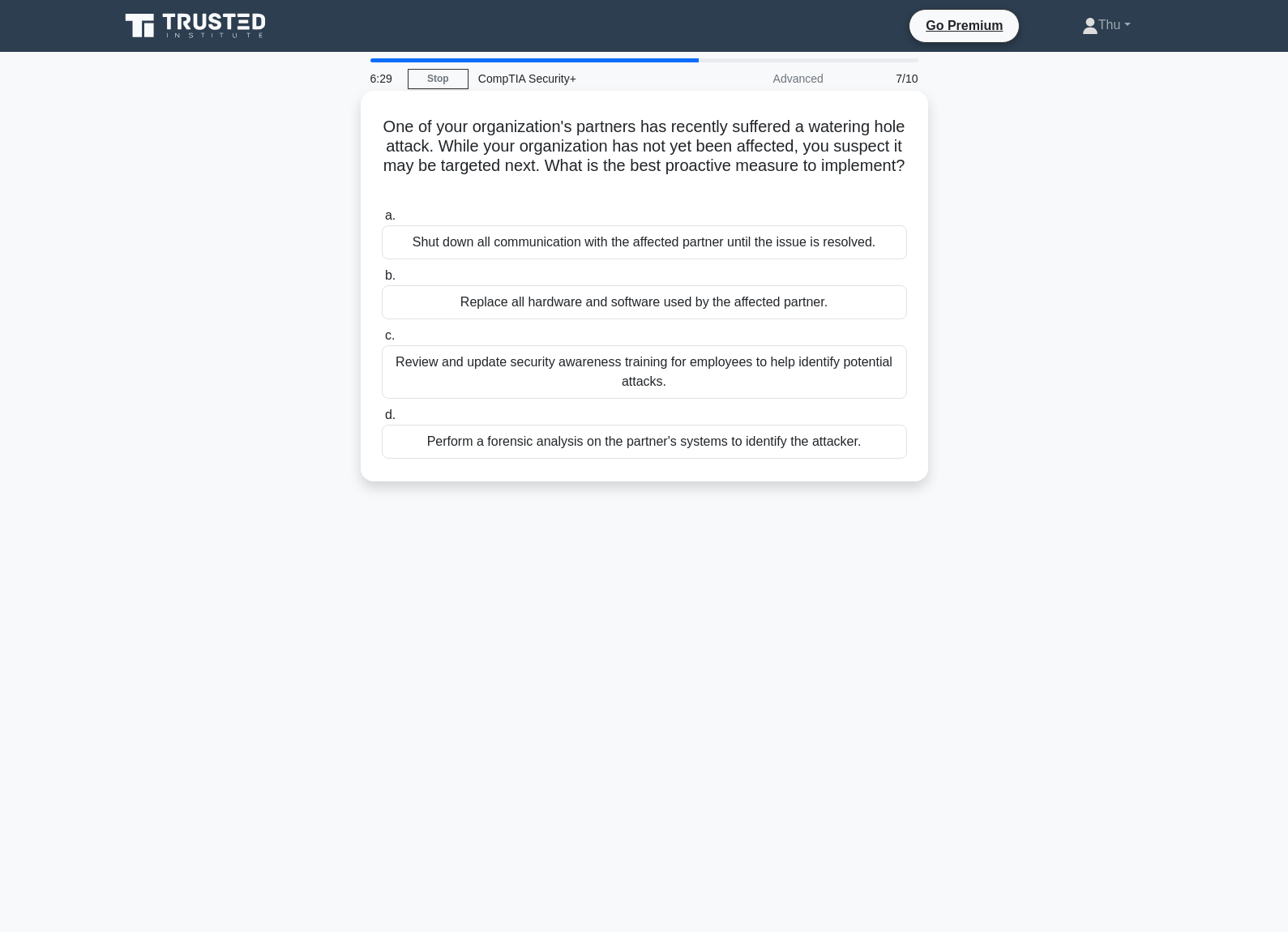
click at [546, 373] on div "Review and update security awareness training for employees to help identify po…" at bounding box center [644, 372] width 525 height 54
click at [382, 342] on input "c. Review and update security awareness training for employees to help identify…" at bounding box center [382, 336] width 0 height 11
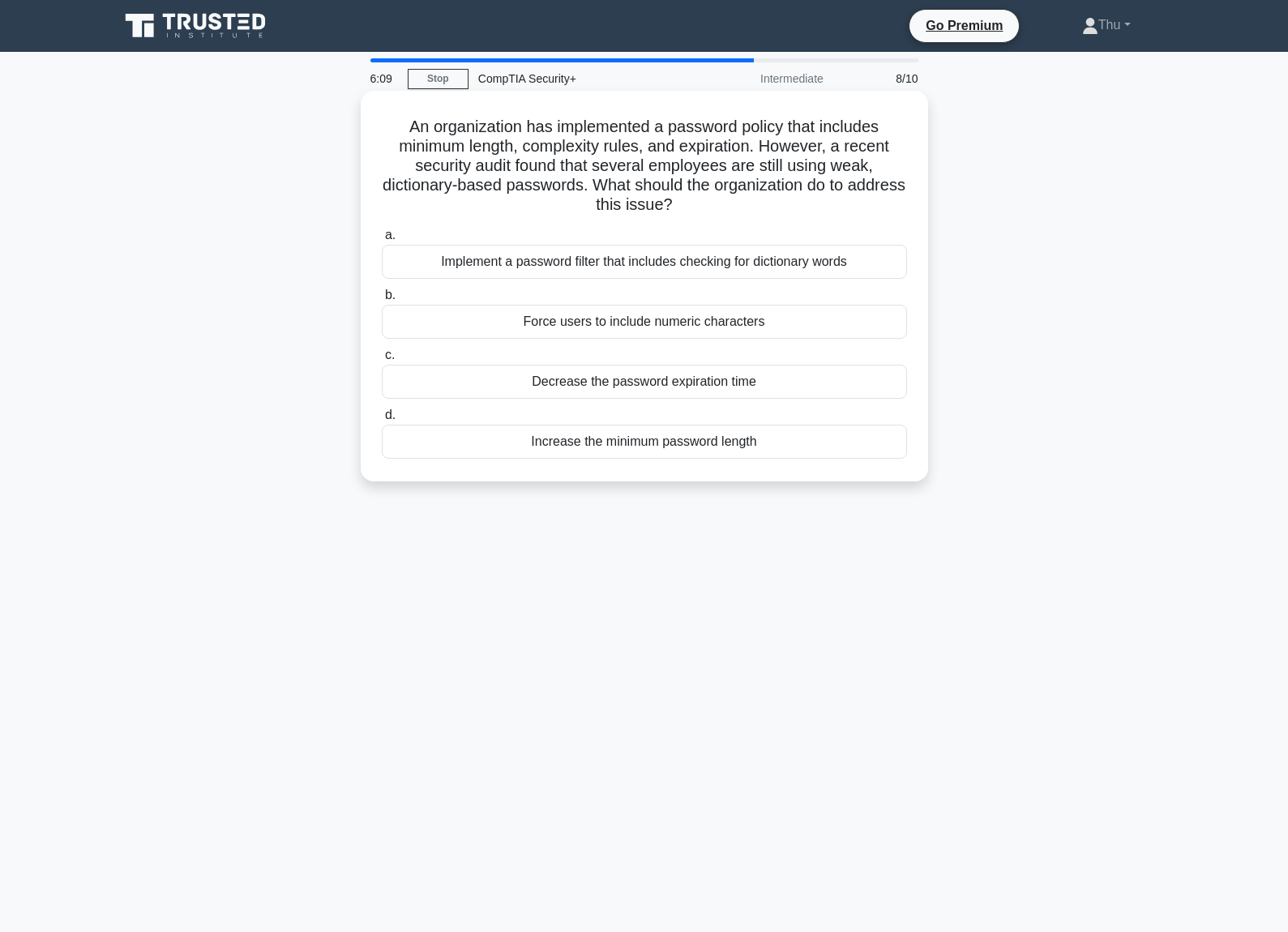
click at [655, 448] on div "Increase the minimum password length" at bounding box center [644, 442] width 525 height 34
click at [382, 421] on input "d. Increase the minimum password length" at bounding box center [382, 415] width 0 height 11
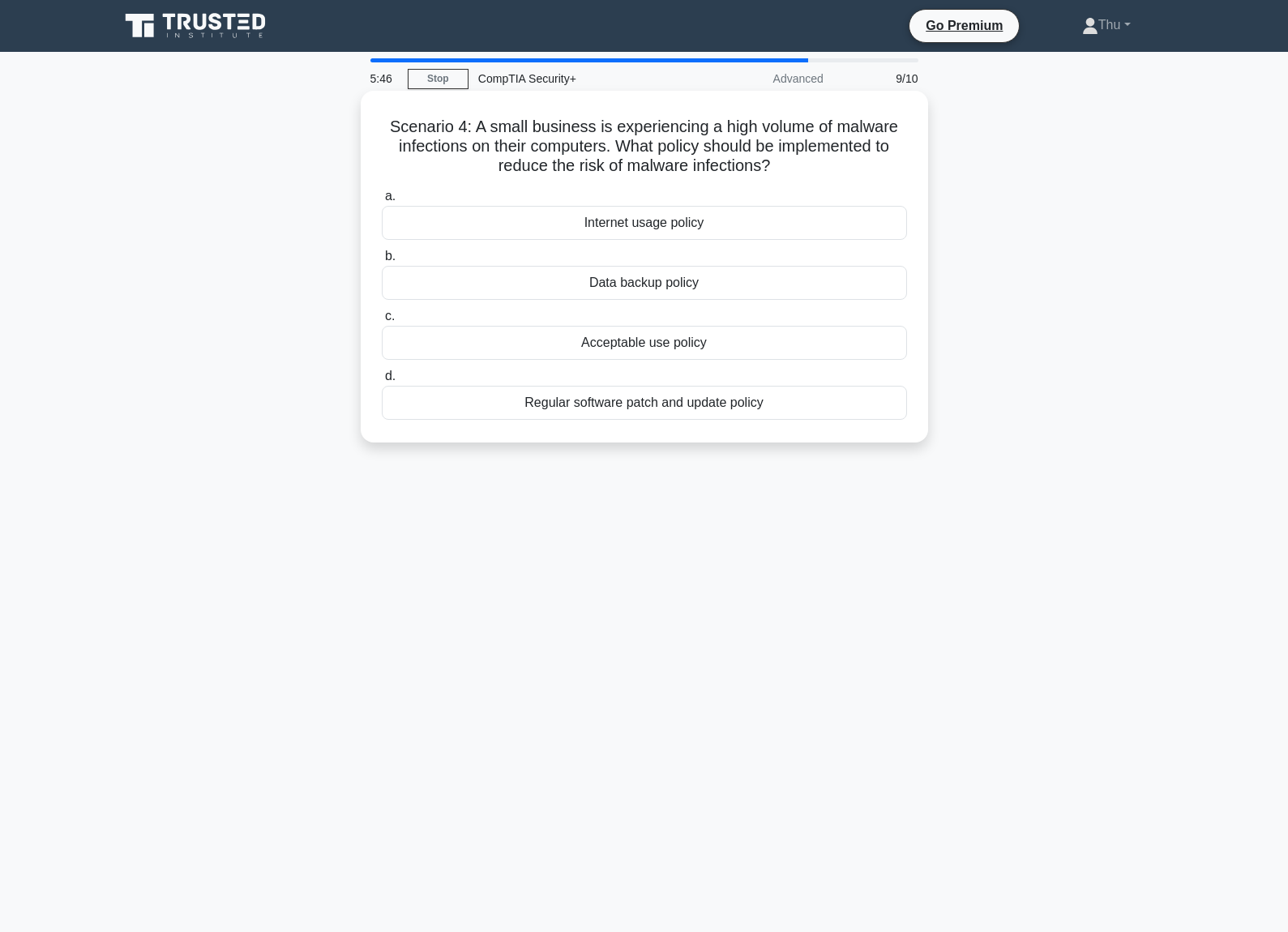
click at [631, 411] on div "Regular software patch and update policy" at bounding box center [644, 403] width 525 height 34
click at [382, 382] on input "d. Regular software patch and update policy" at bounding box center [382, 377] width 0 height 11
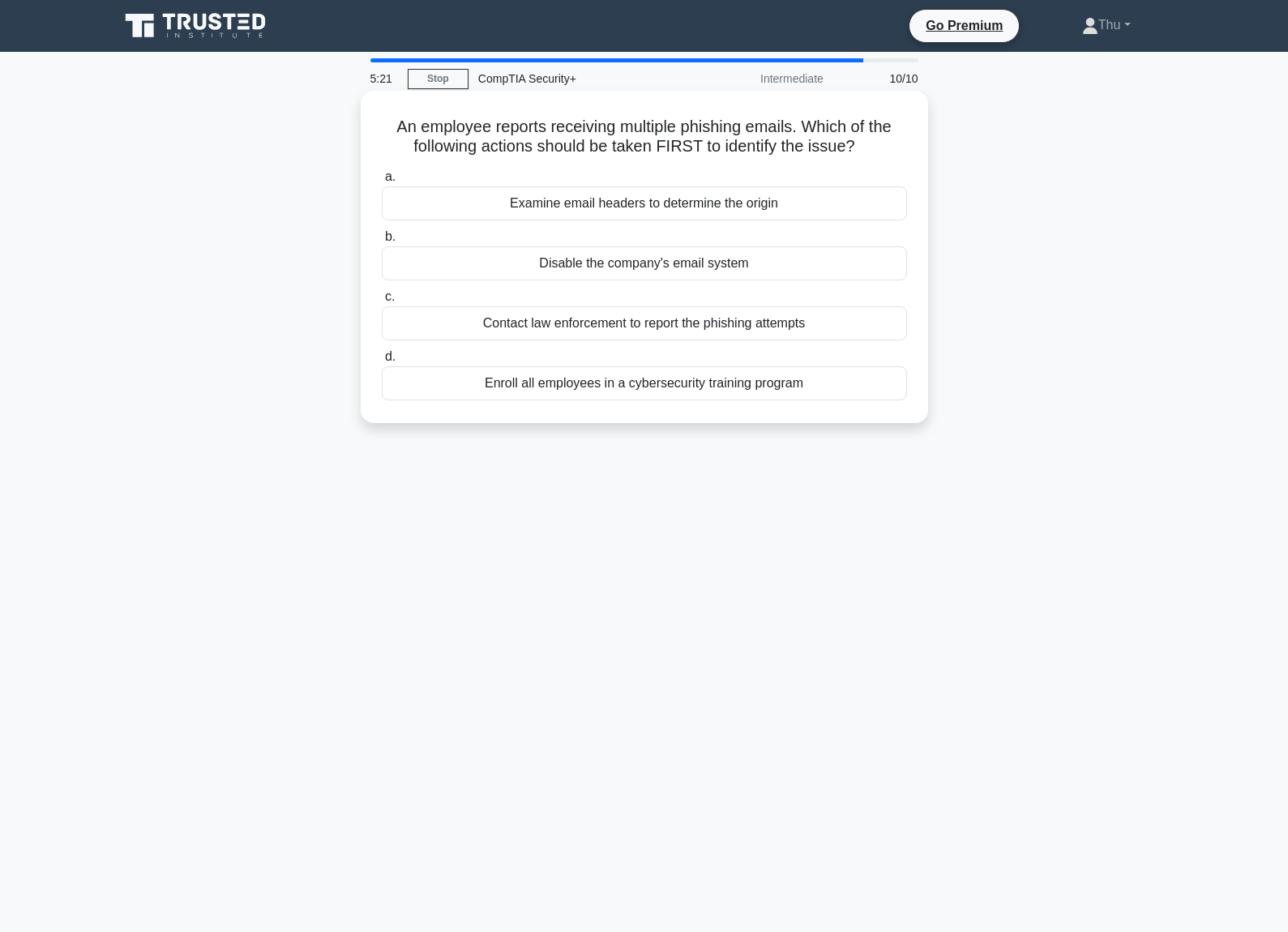
drag, startPoint x: 636, startPoint y: 210, endPoint x: 643, endPoint y: 239, distance: 29.8
click at [636, 211] on div "Examine email headers to determine the origin" at bounding box center [644, 203] width 525 height 34
click at [382, 182] on input "a. Examine email headers to determine the origin" at bounding box center [382, 177] width 0 height 11
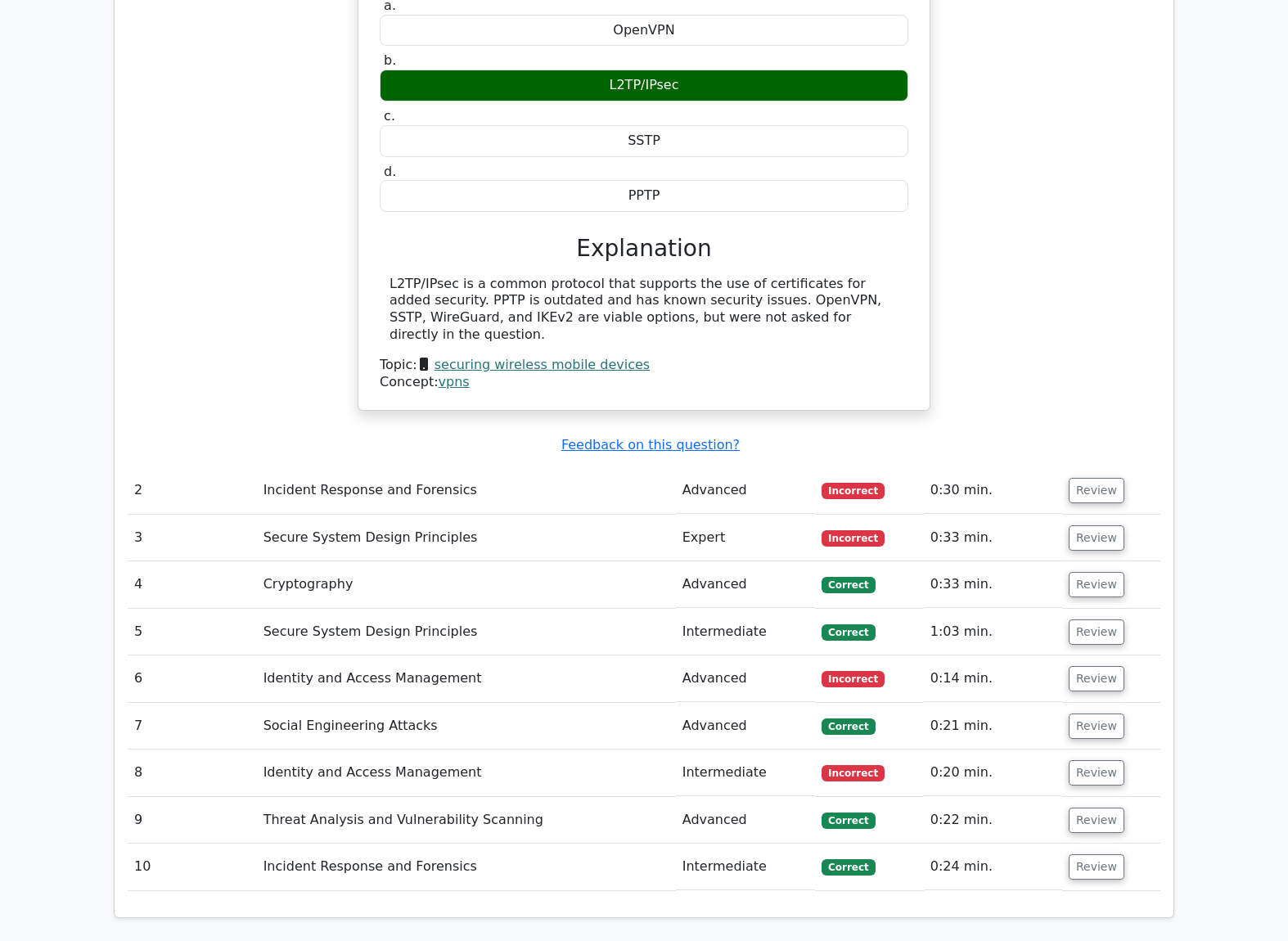
scroll to position [1555, 0]
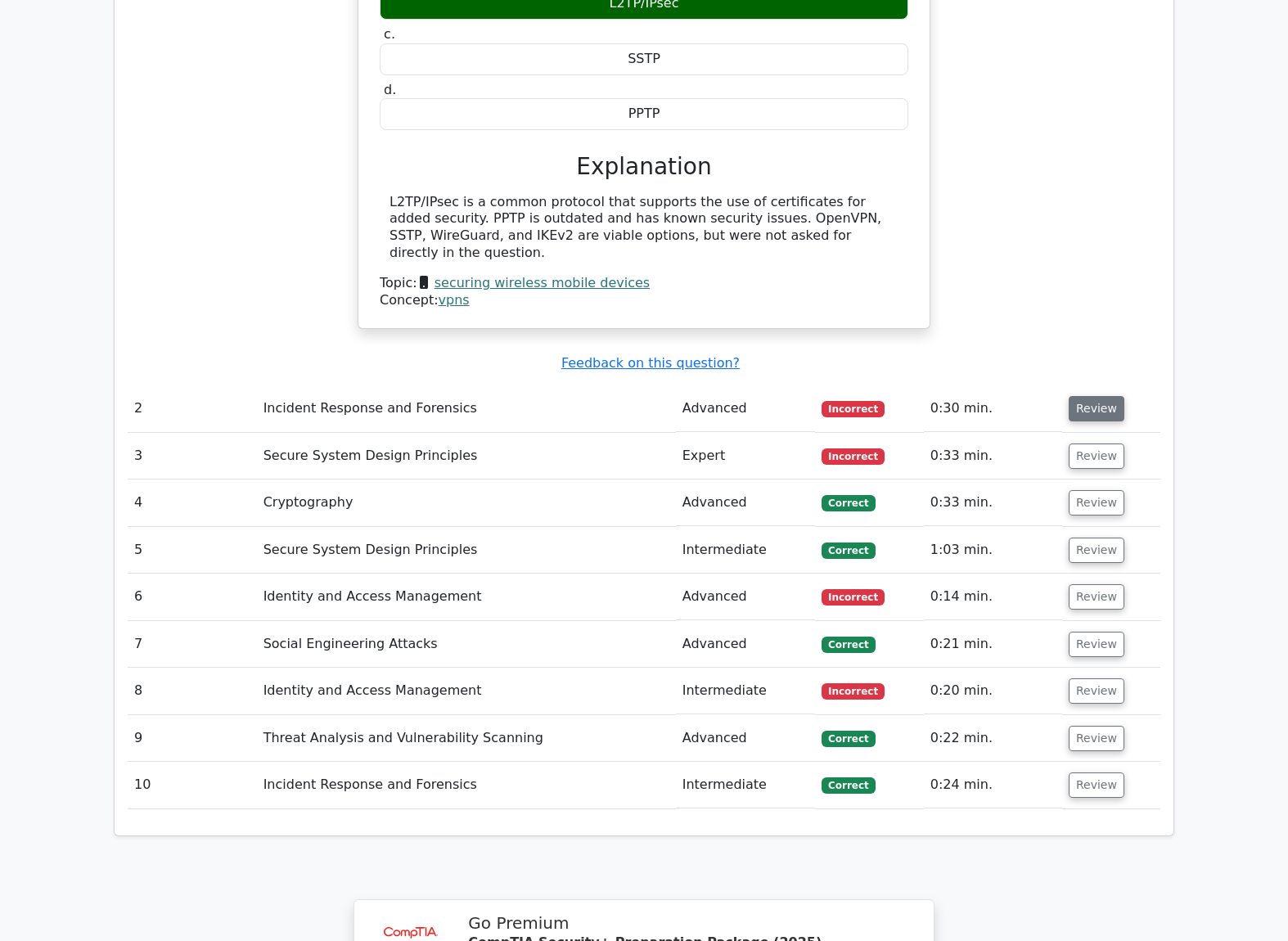
click at [1093, 397] on button "Review" at bounding box center [1096, 409] width 55 height 25
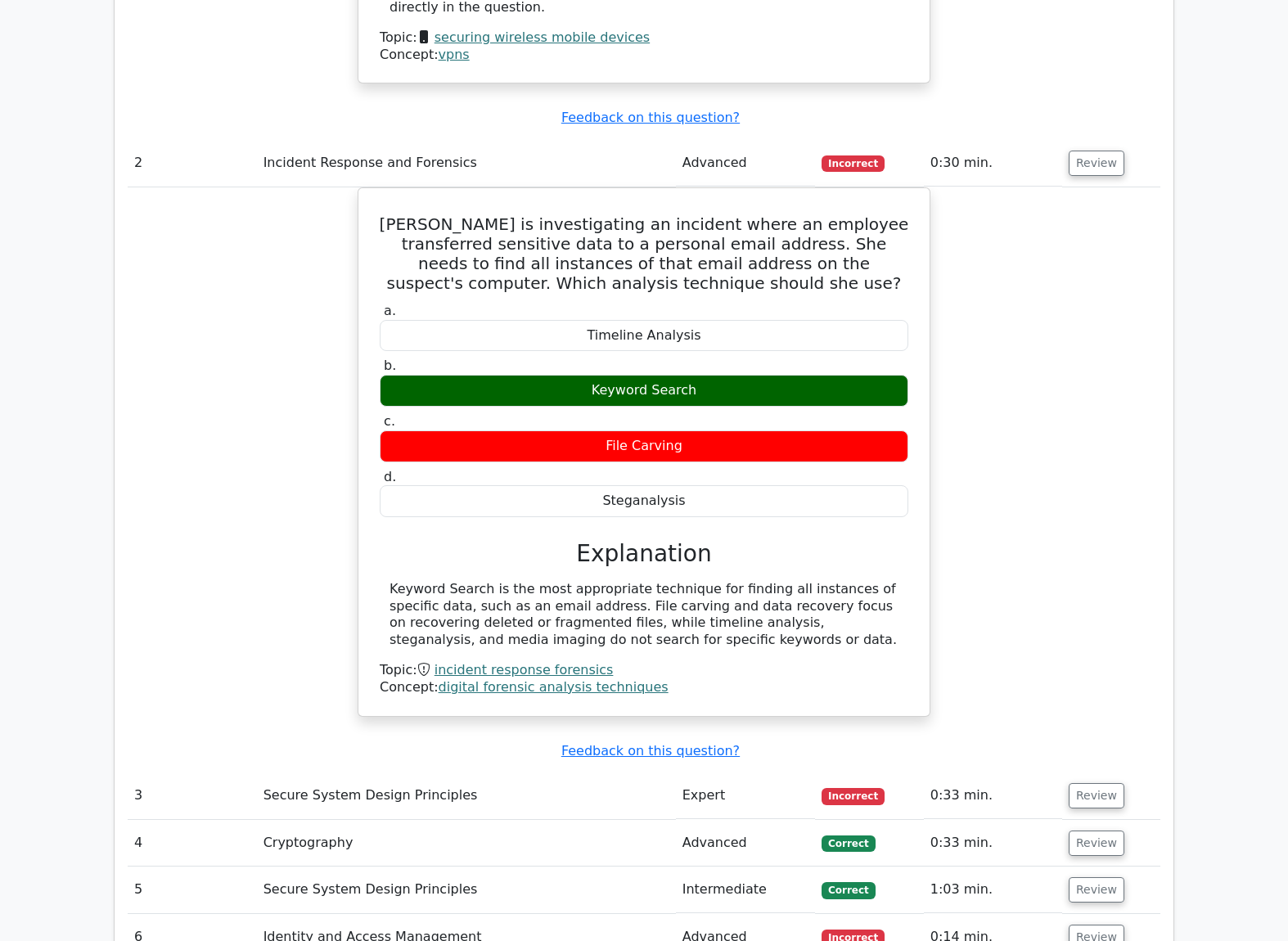
scroll to position [2046, 0]
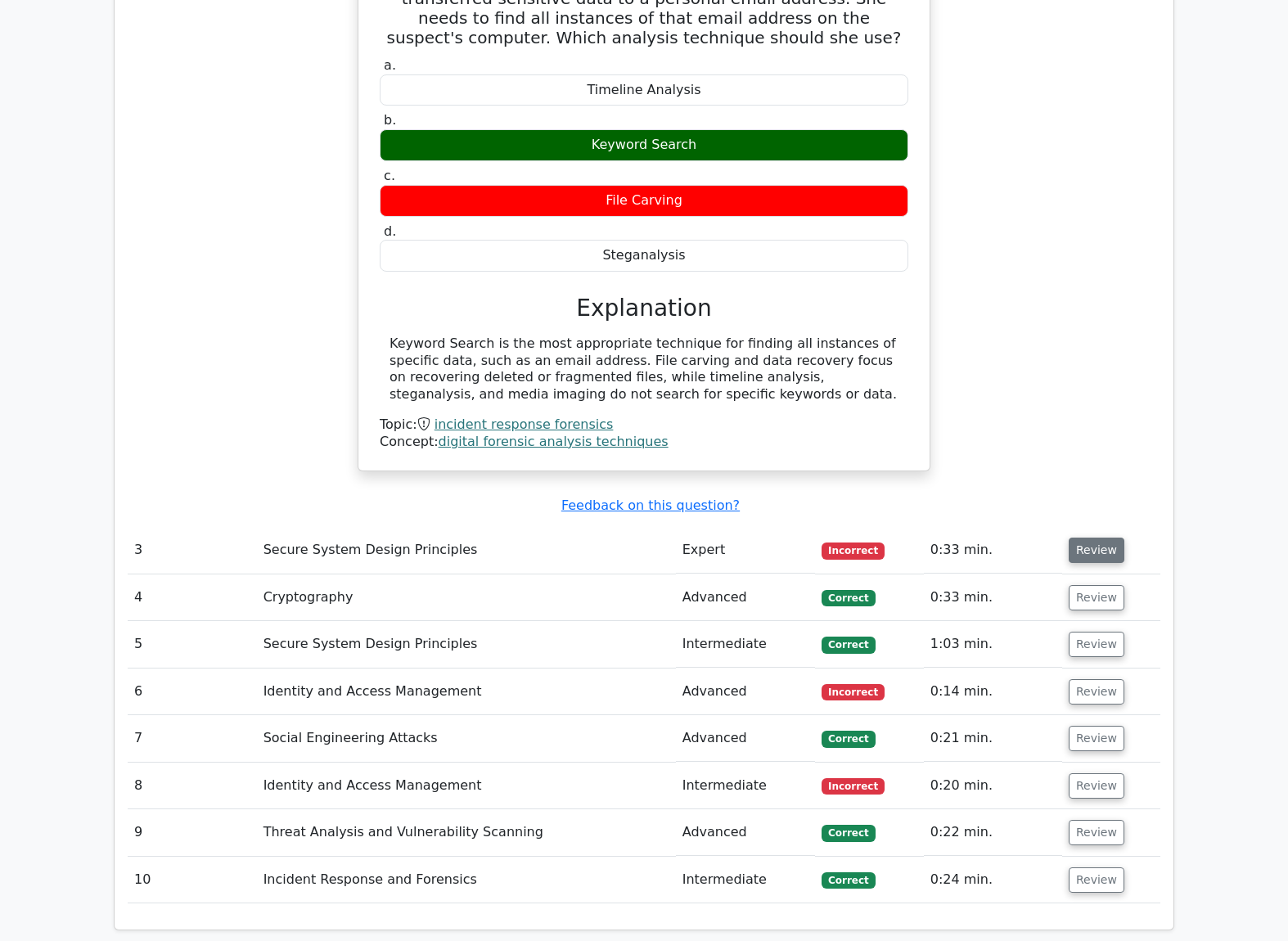
click at [1079, 538] on button "Review" at bounding box center [1096, 551] width 55 height 25
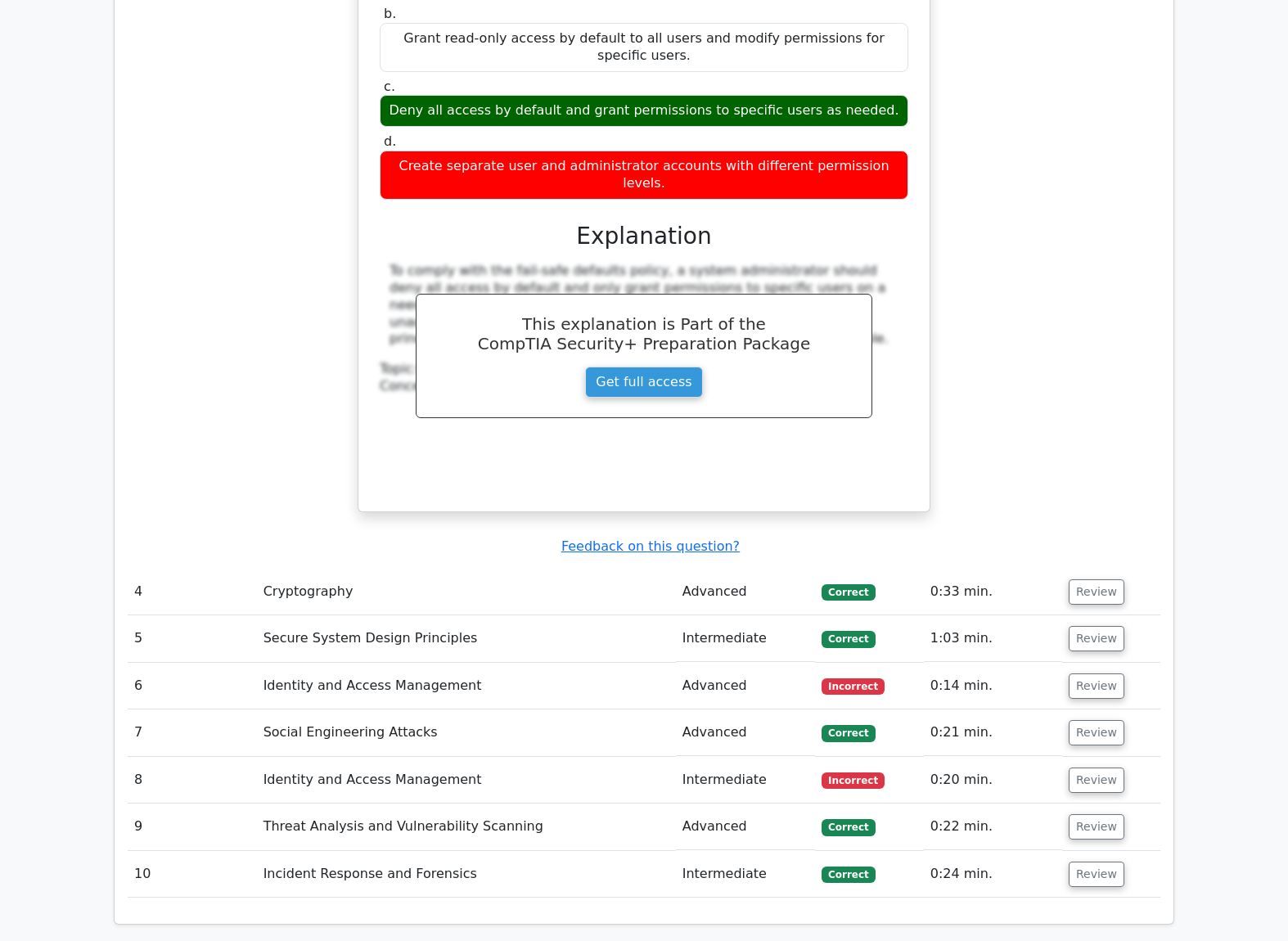
scroll to position [2865, 0]
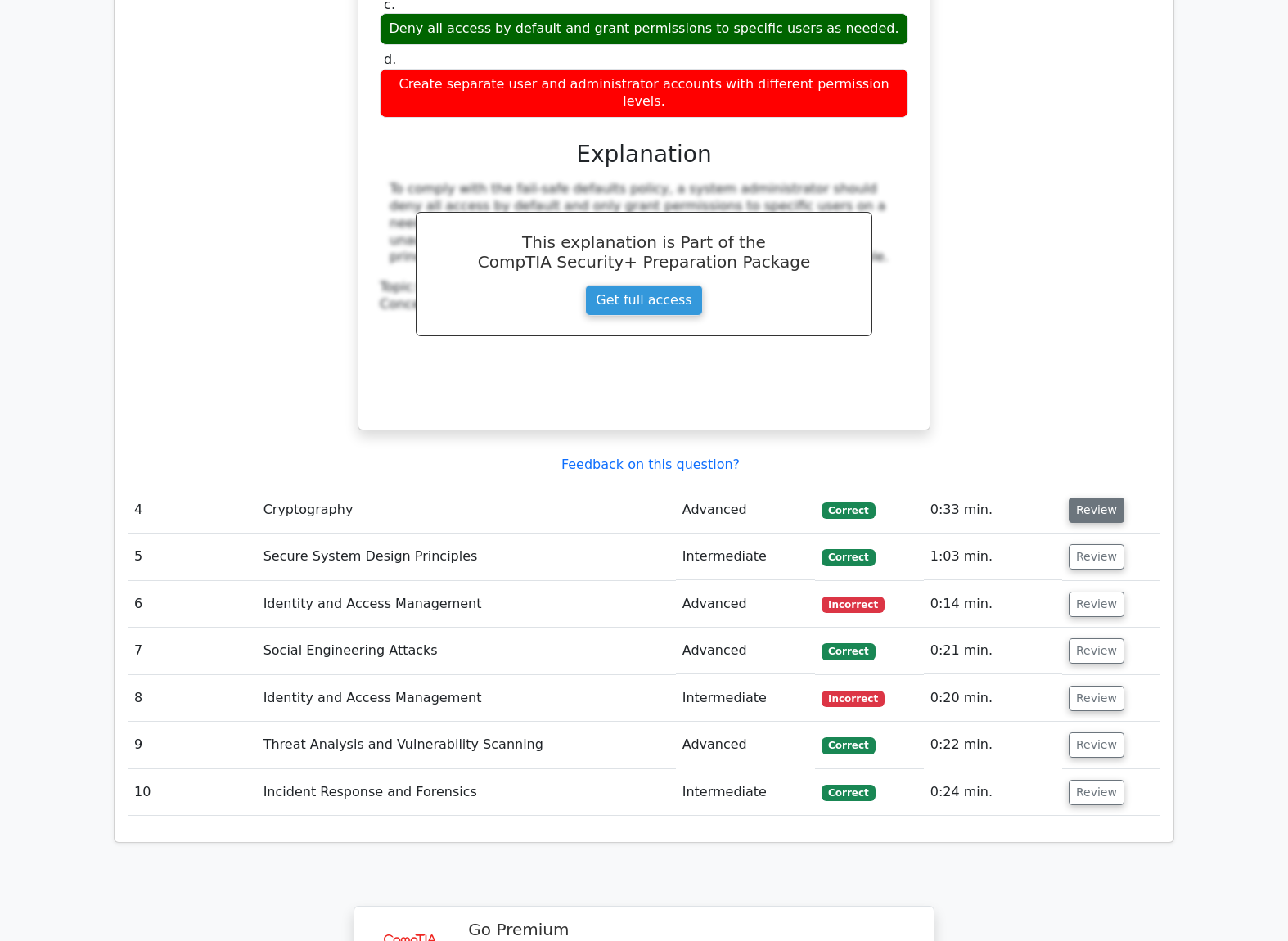
click at [1090, 497] on button "Review" at bounding box center [1096, 510] width 55 height 25
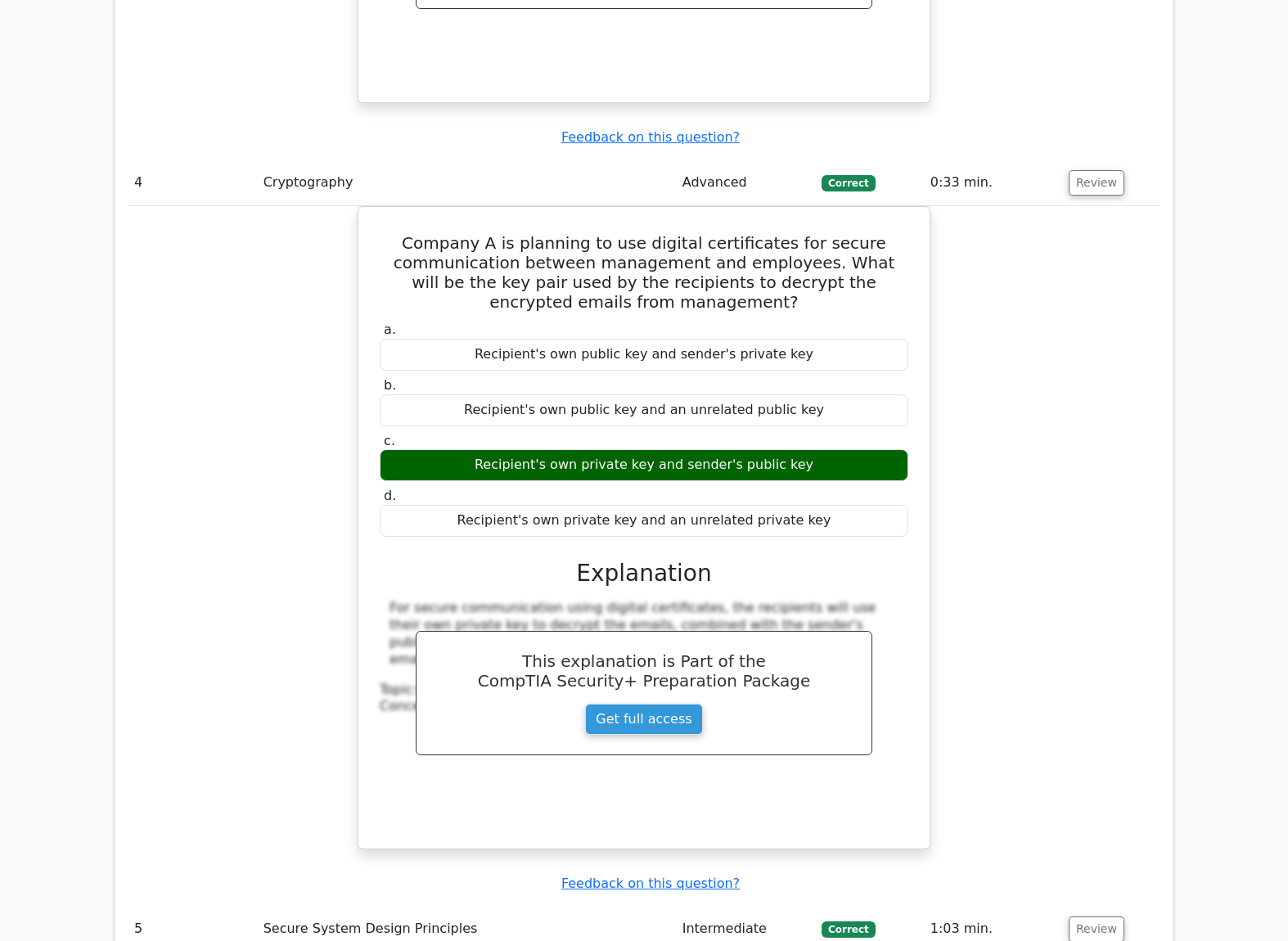
scroll to position [3601, 0]
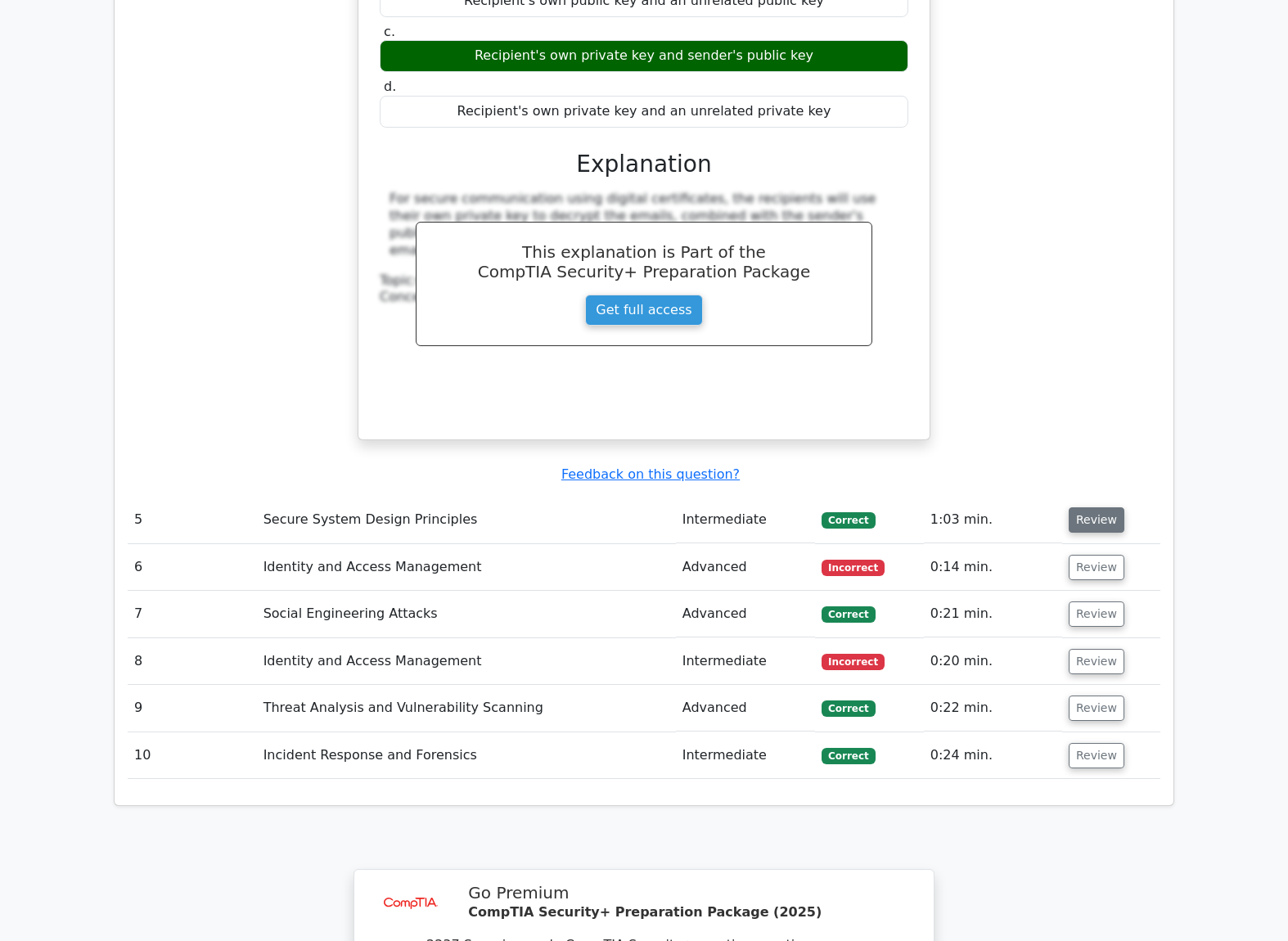
click at [1076, 507] on button "Review" at bounding box center [1096, 520] width 55 height 25
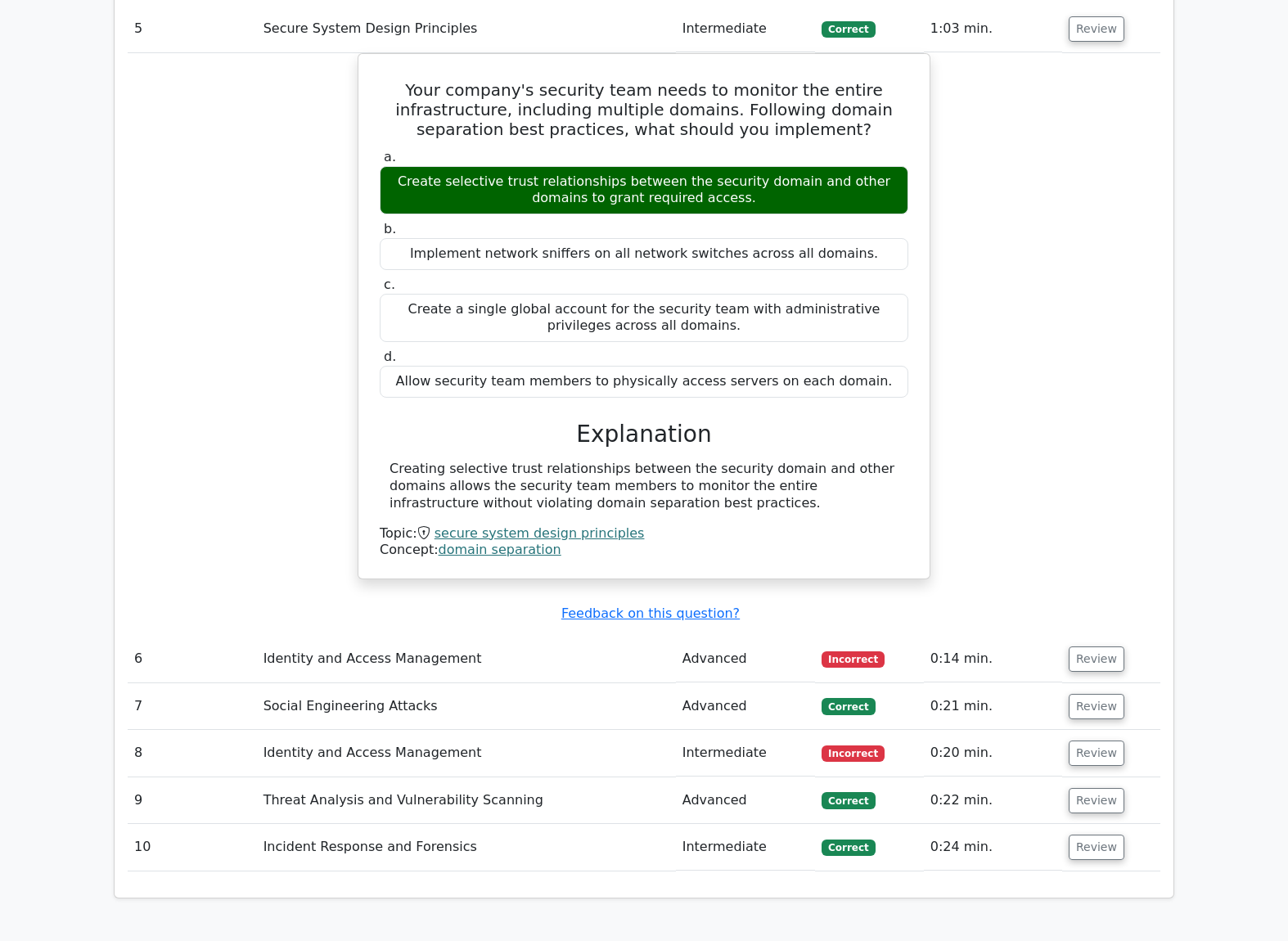
scroll to position [4256, 0]
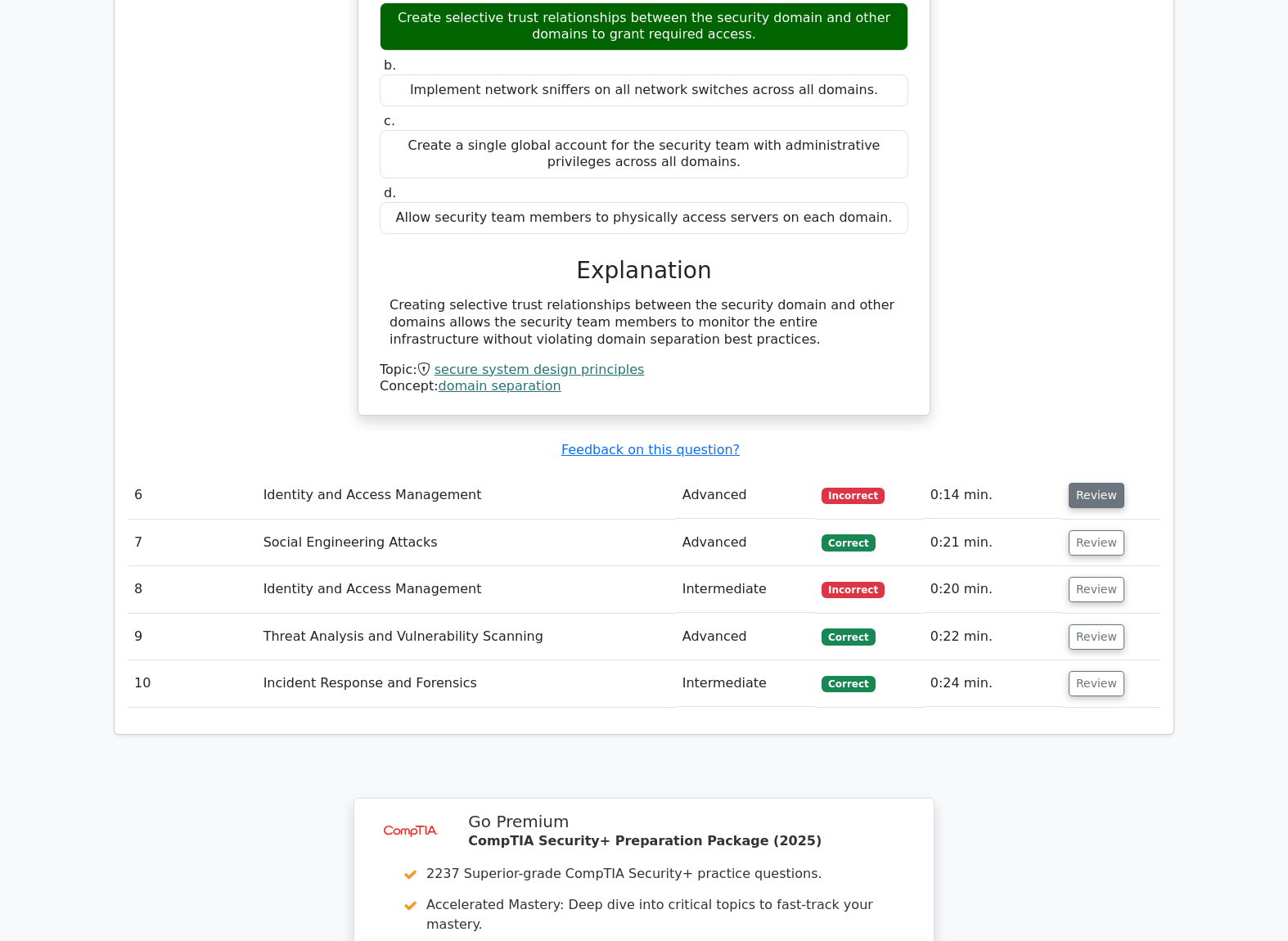
click at [1093, 483] on button "Review" at bounding box center [1096, 495] width 55 height 25
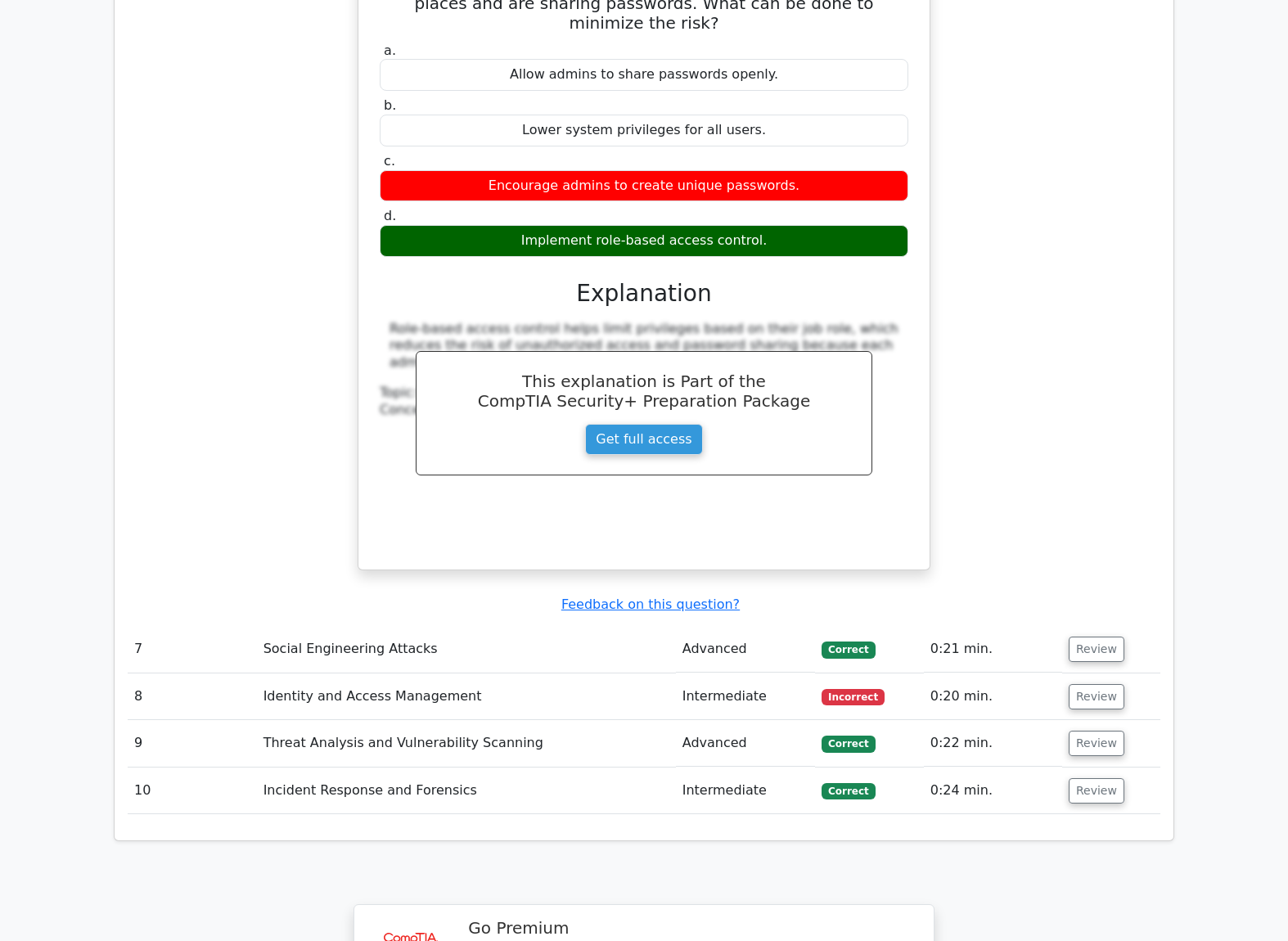
scroll to position [4910, 0]
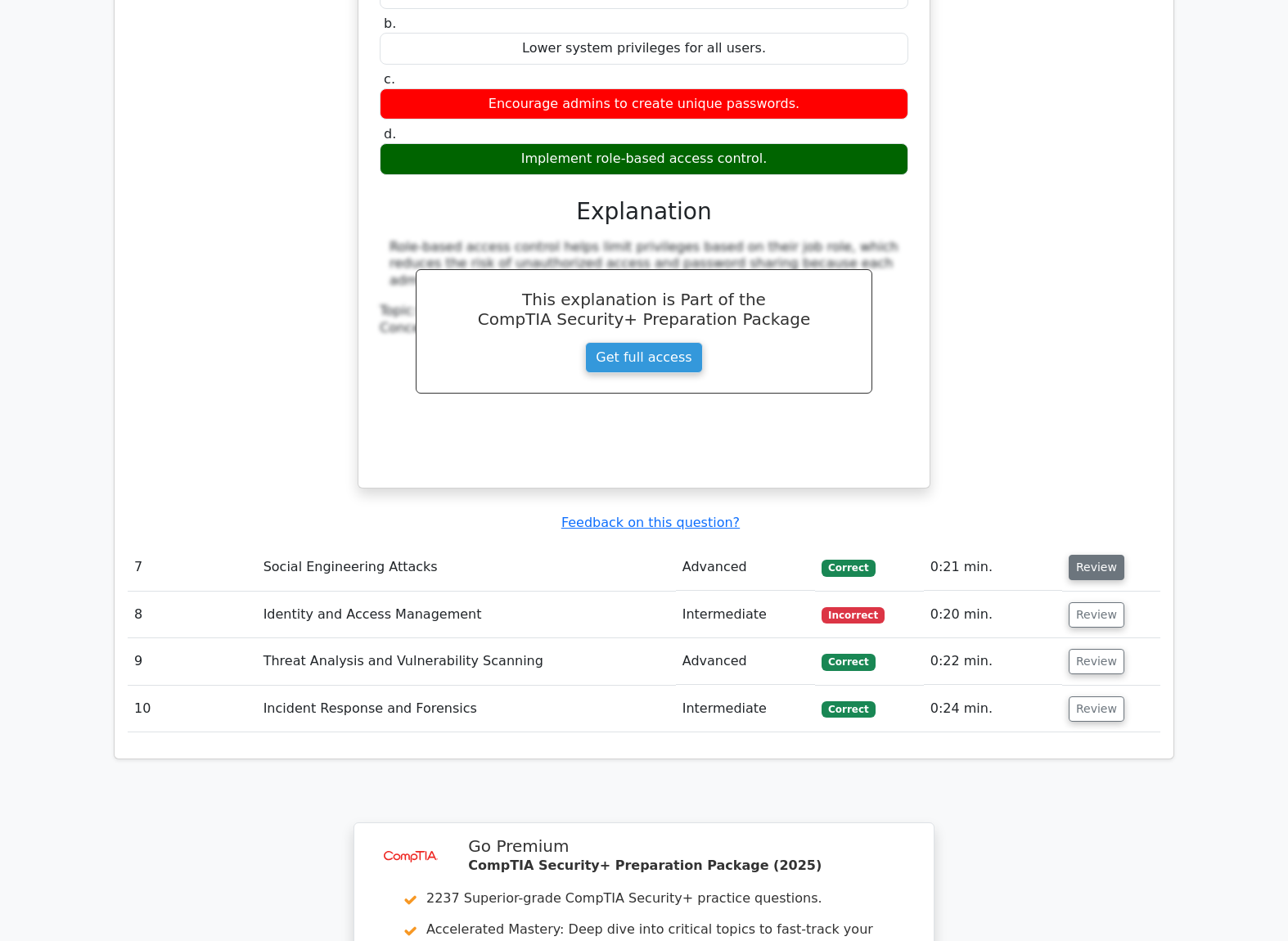
click at [1074, 554] on button "Review" at bounding box center [1096, 567] width 55 height 25
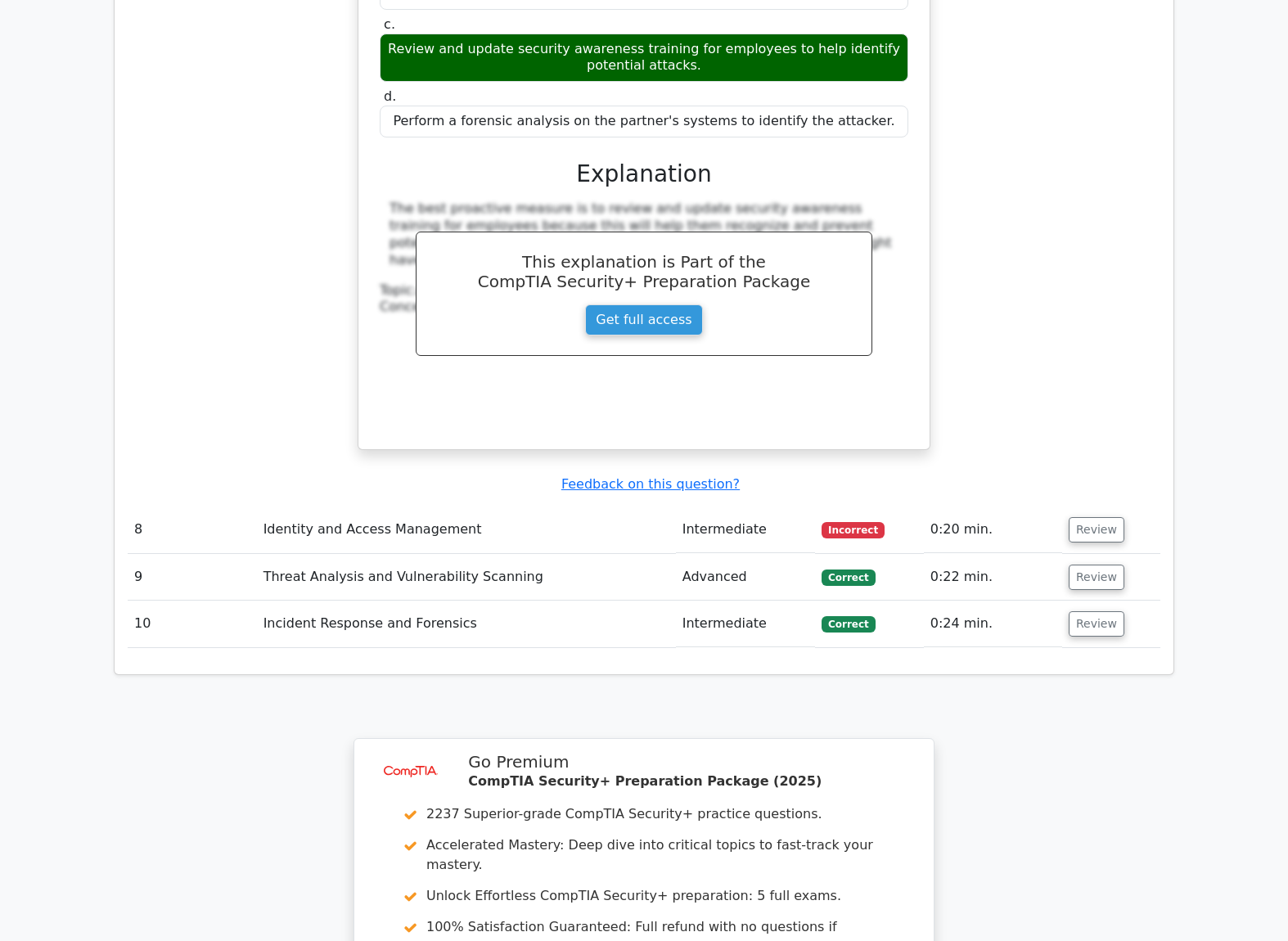
scroll to position [5810, 0]
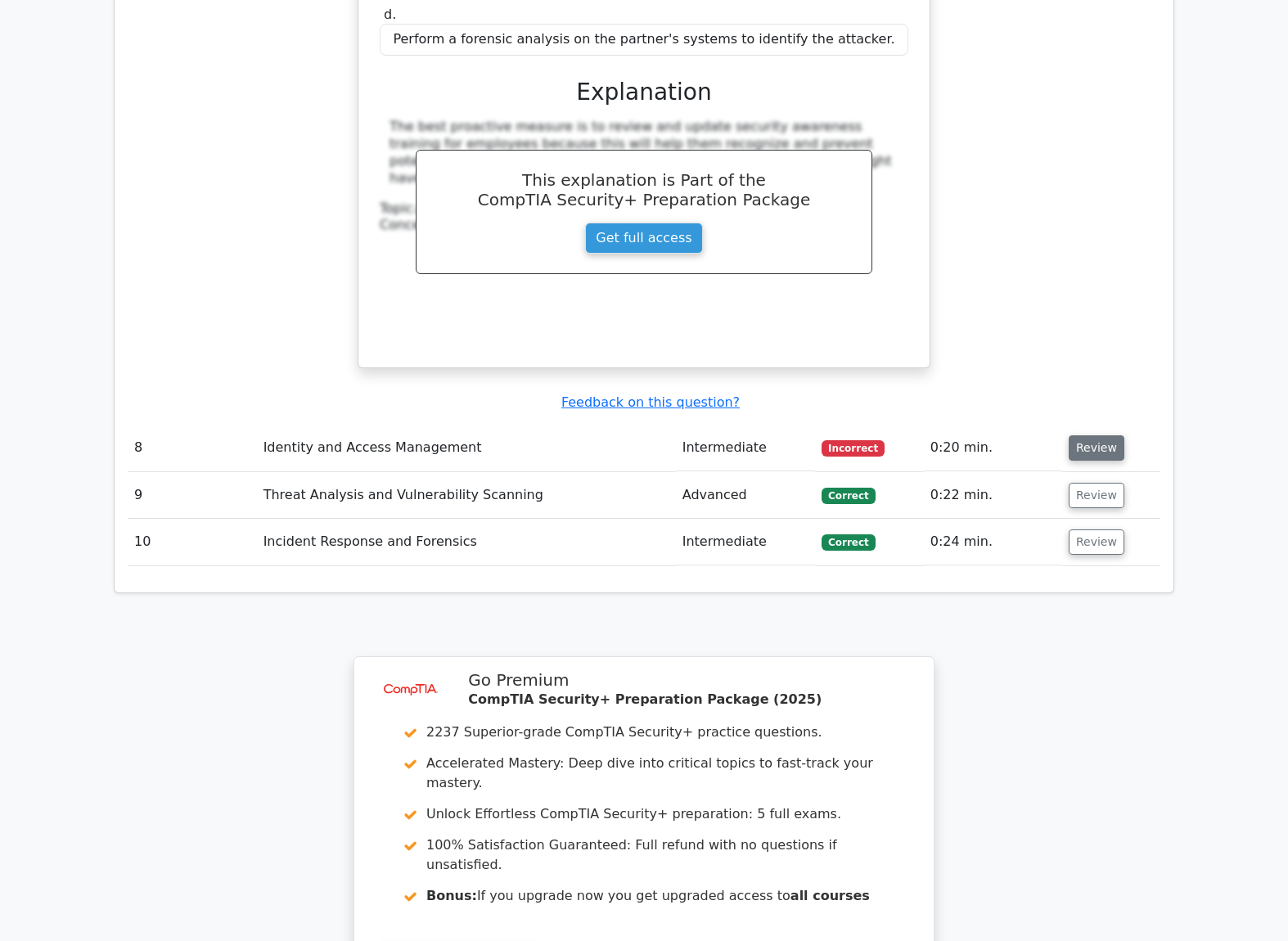
click at [1070, 436] on button "Review" at bounding box center [1096, 448] width 55 height 25
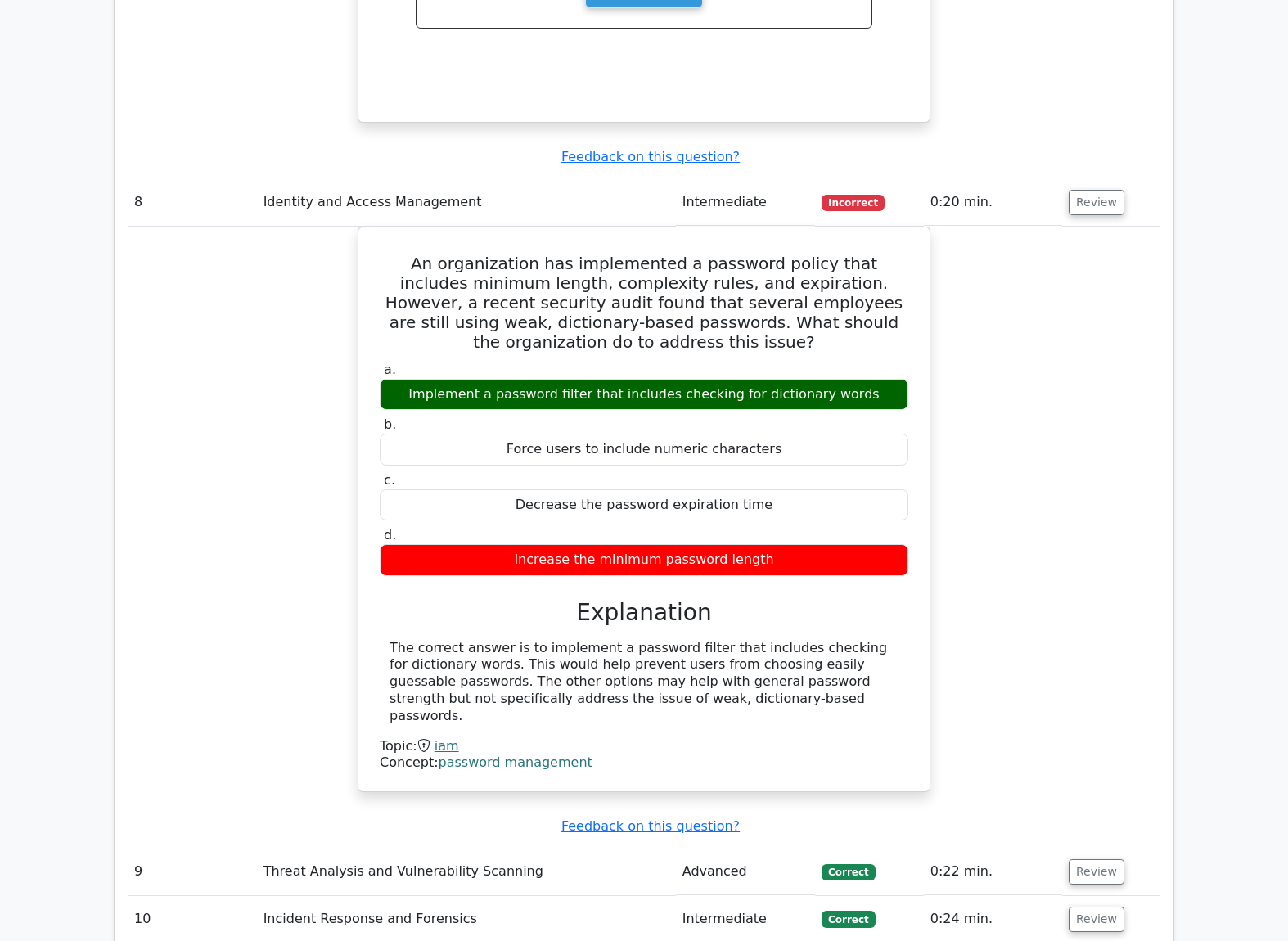
scroll to position [6138, 0]
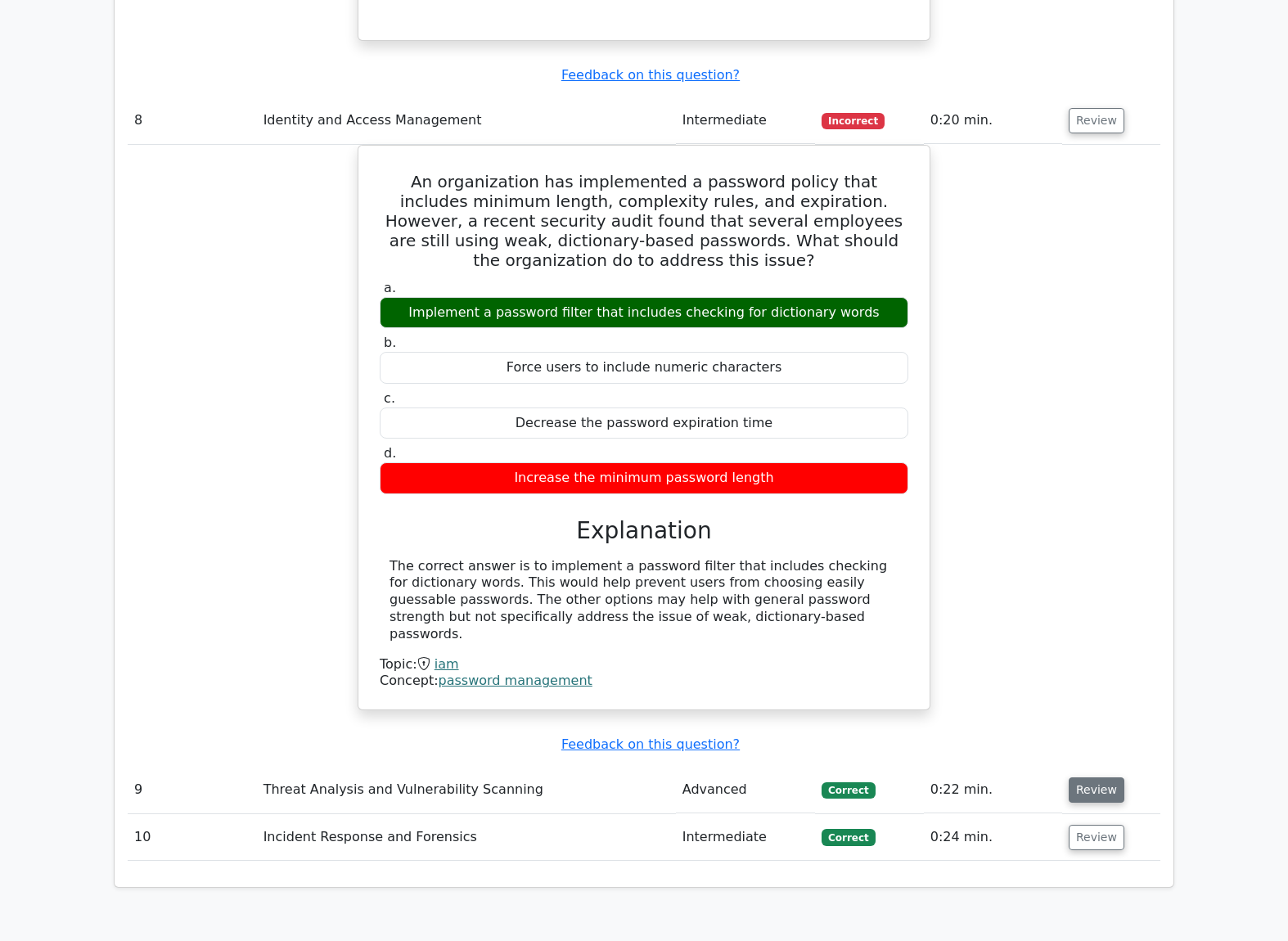
click at [1088, 778] on button "Review" at bounding box center [1096, 790] width 55 height 25
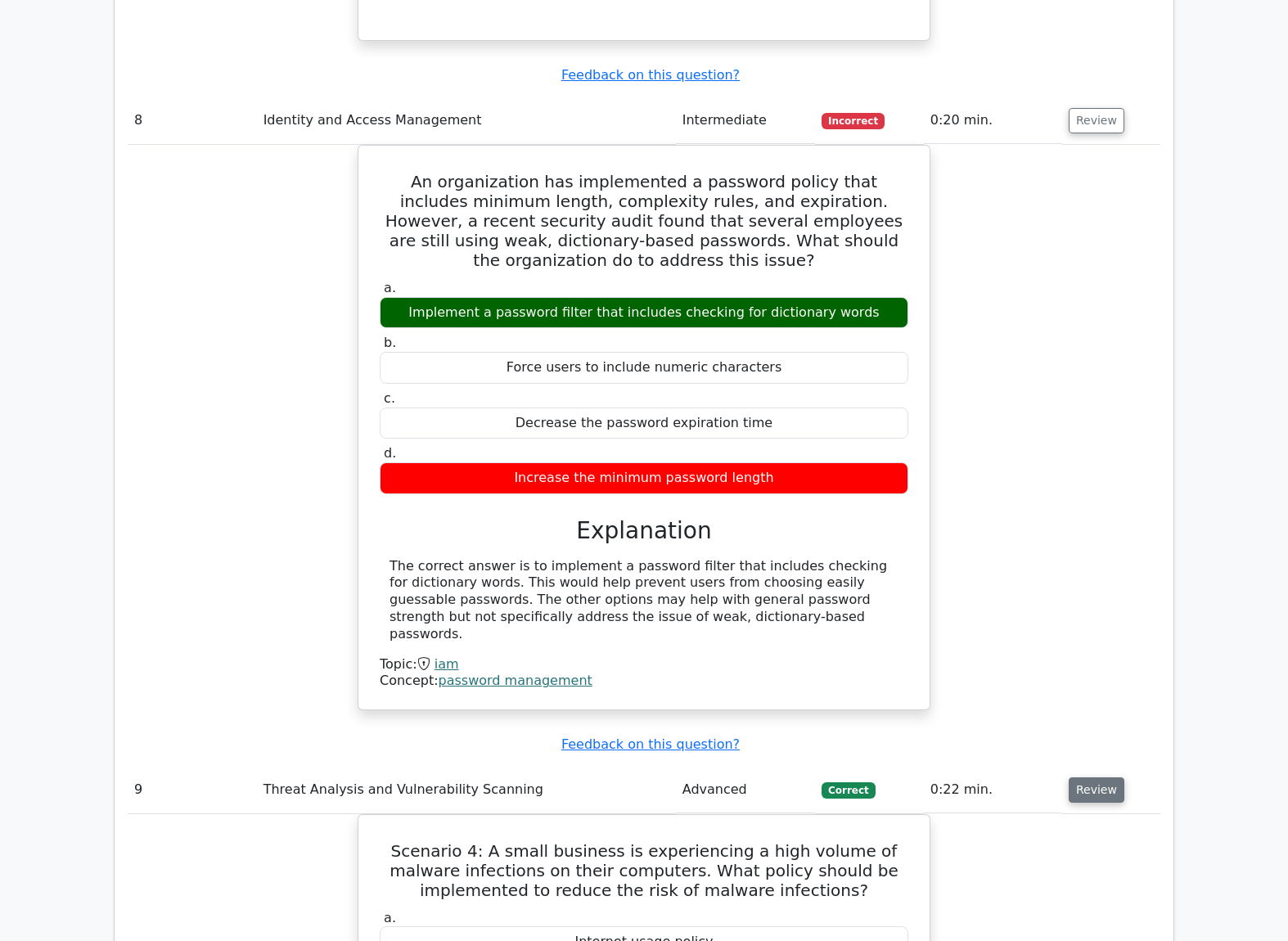
click at [1088, 778] on button "Review" at bounding box center [1096, 790] width 55 height 25
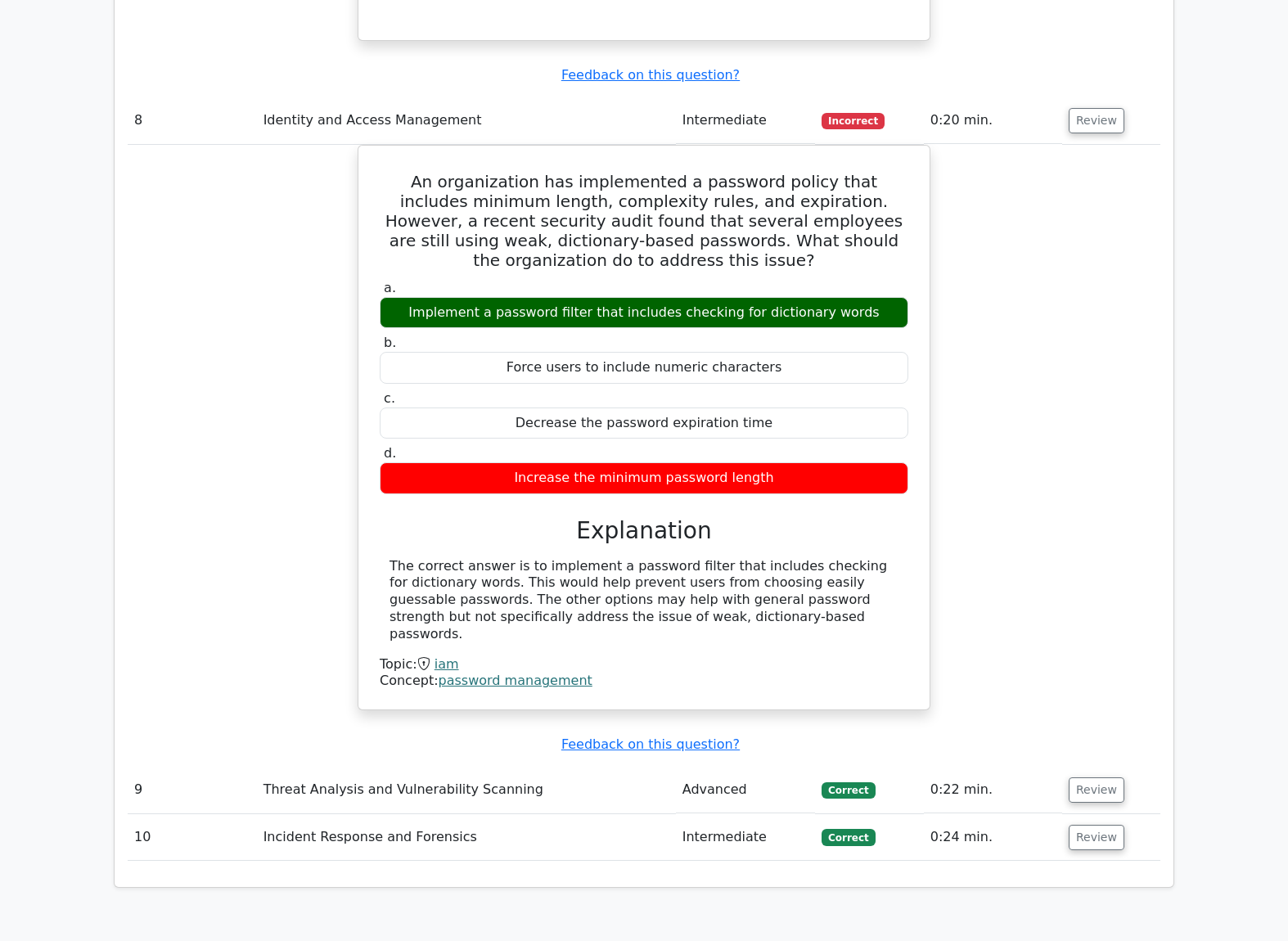
click at [1063, 767] on td "Review" at bounding box center [1111, 789] width 98 height 46
click at [1079, 778] on button "Review" at bounding box center [1096, 790] width 55 height 25
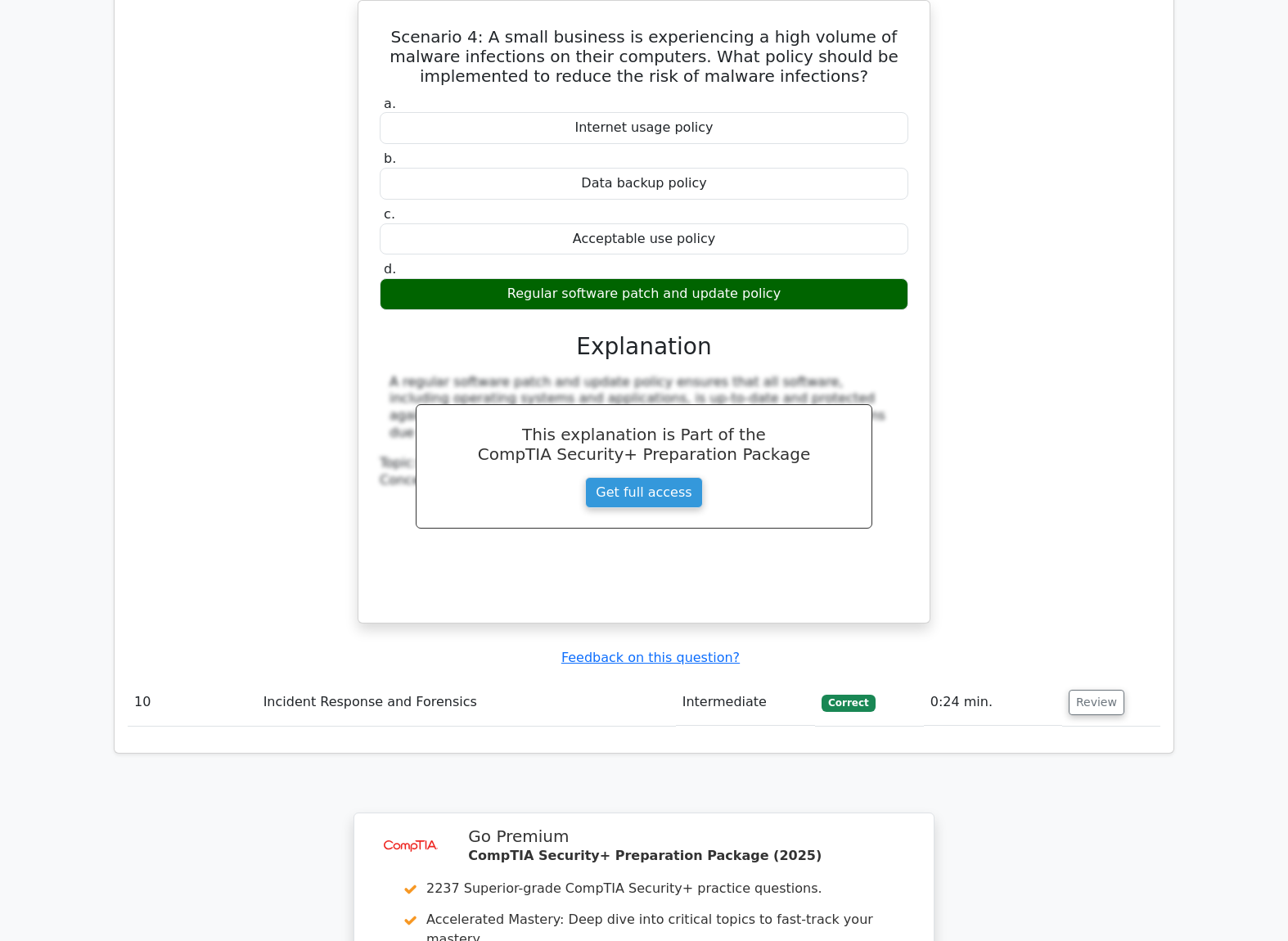
scroll to position [7038, 0]
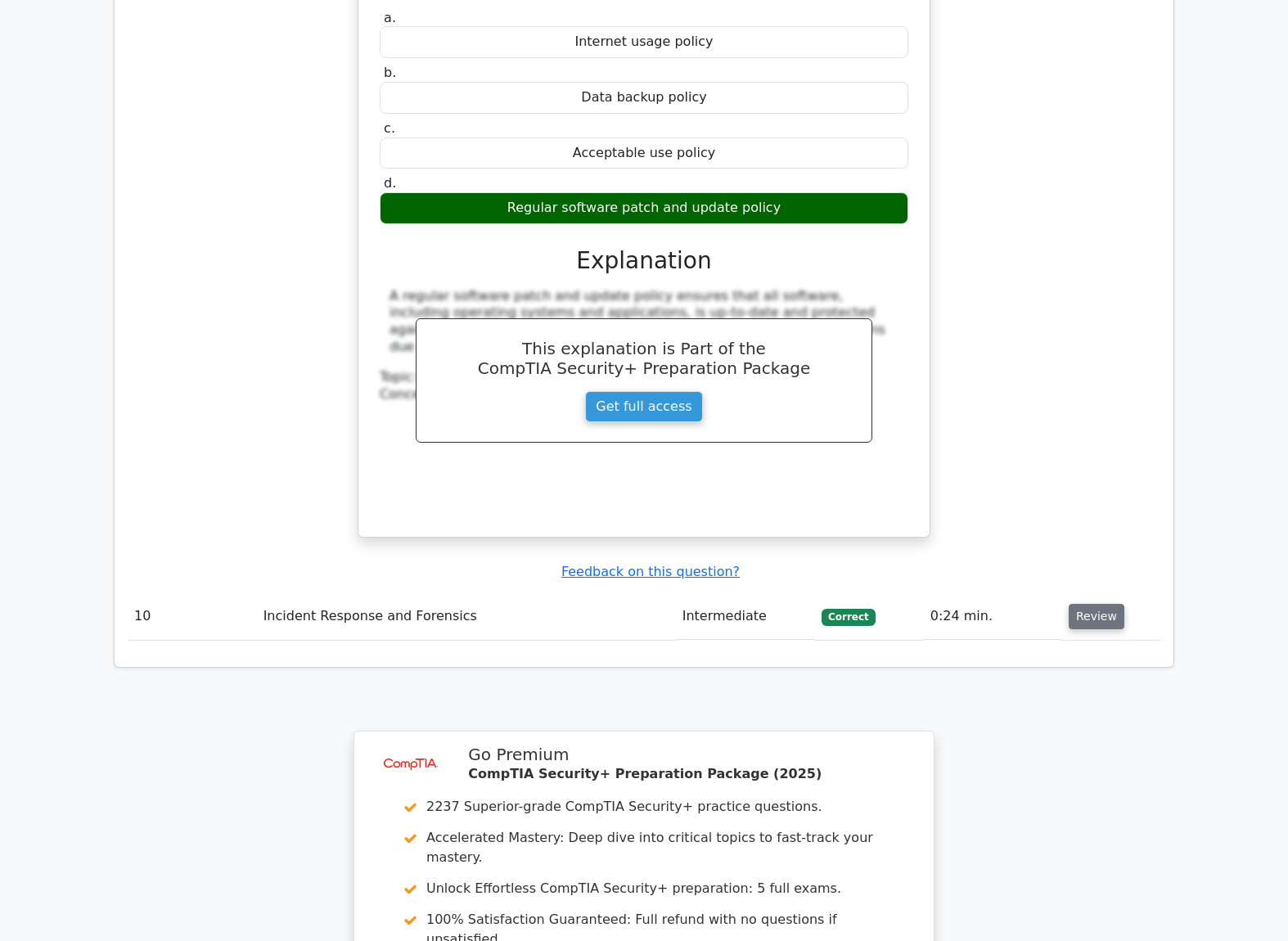
click at [1095, 604] on button "Review" at bounding box center [1096, 617] width 55 height 25
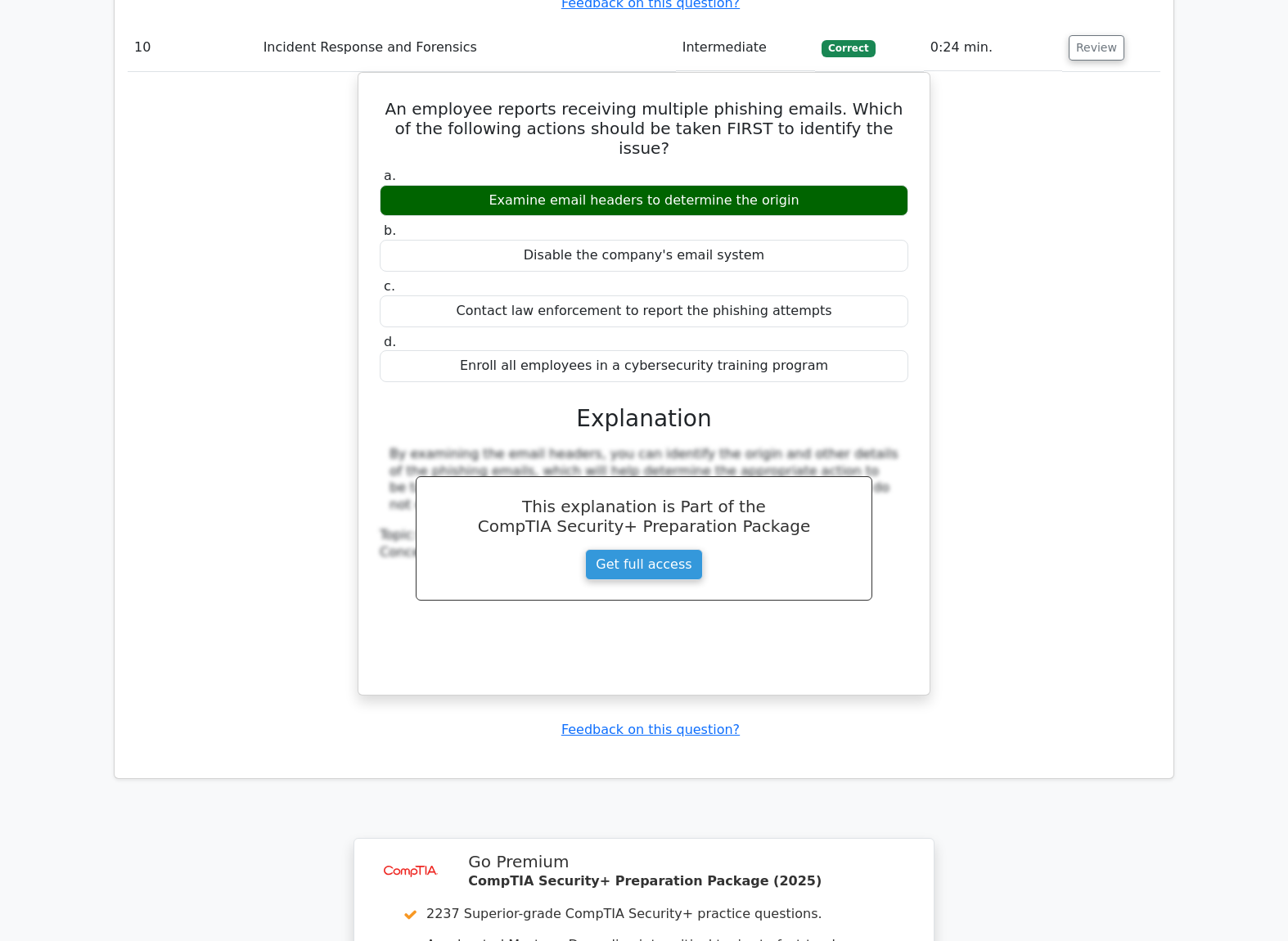
scroll to position [7969, 0]
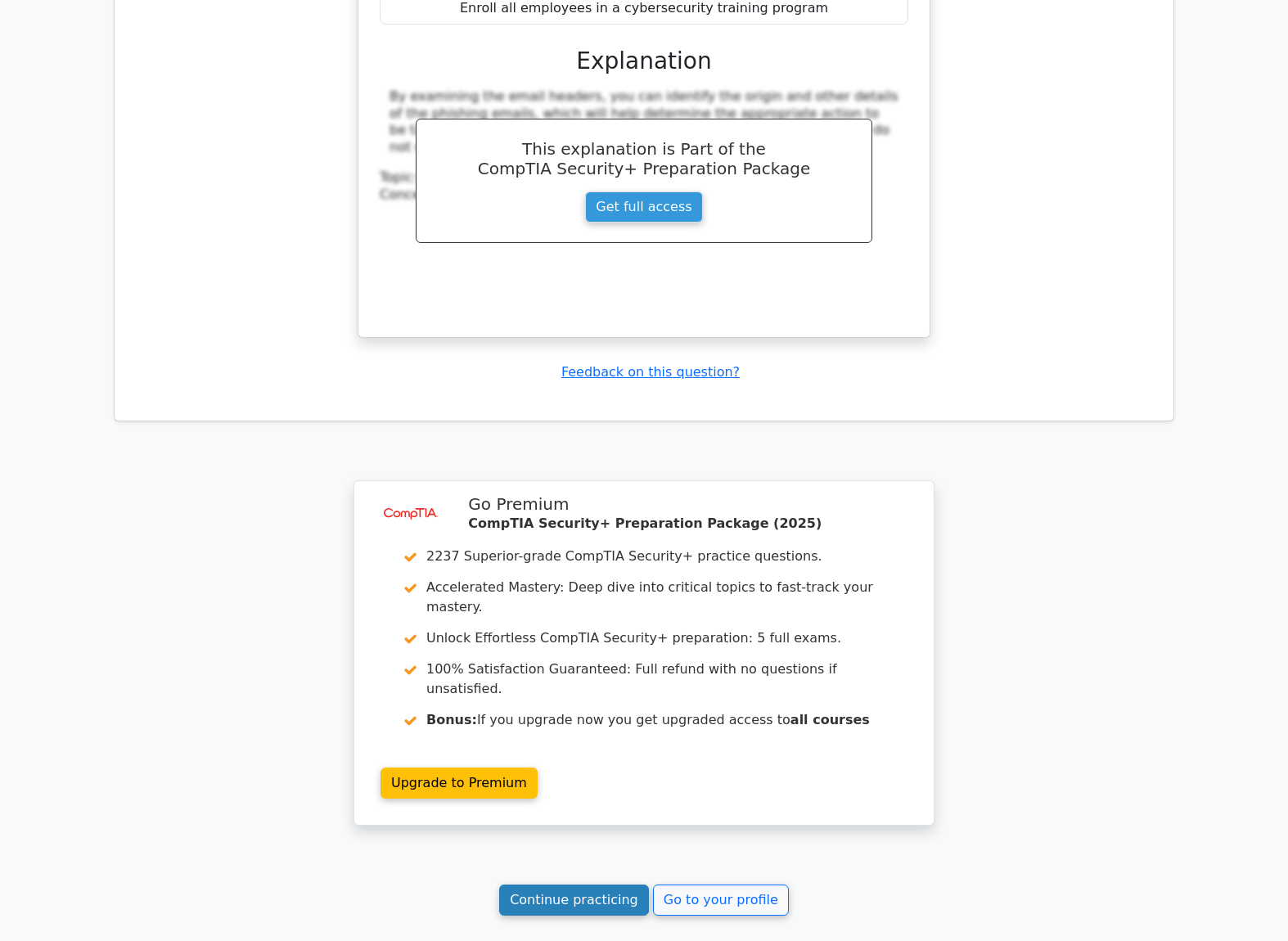
click at [595, 885] on link "Continue practicing" at bounding box center [573, 900] width 150 height 31
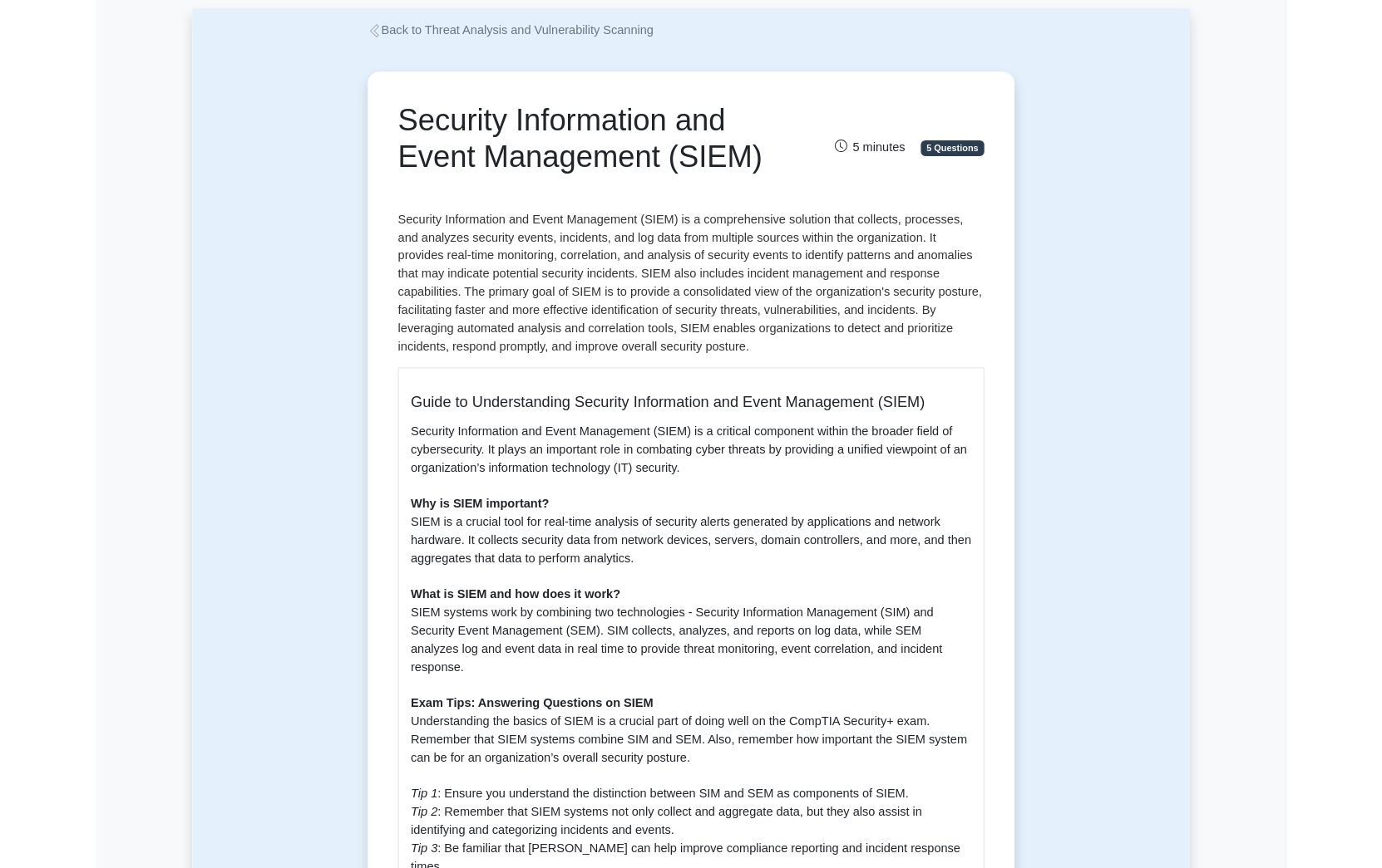
scroll to position [166, 0]
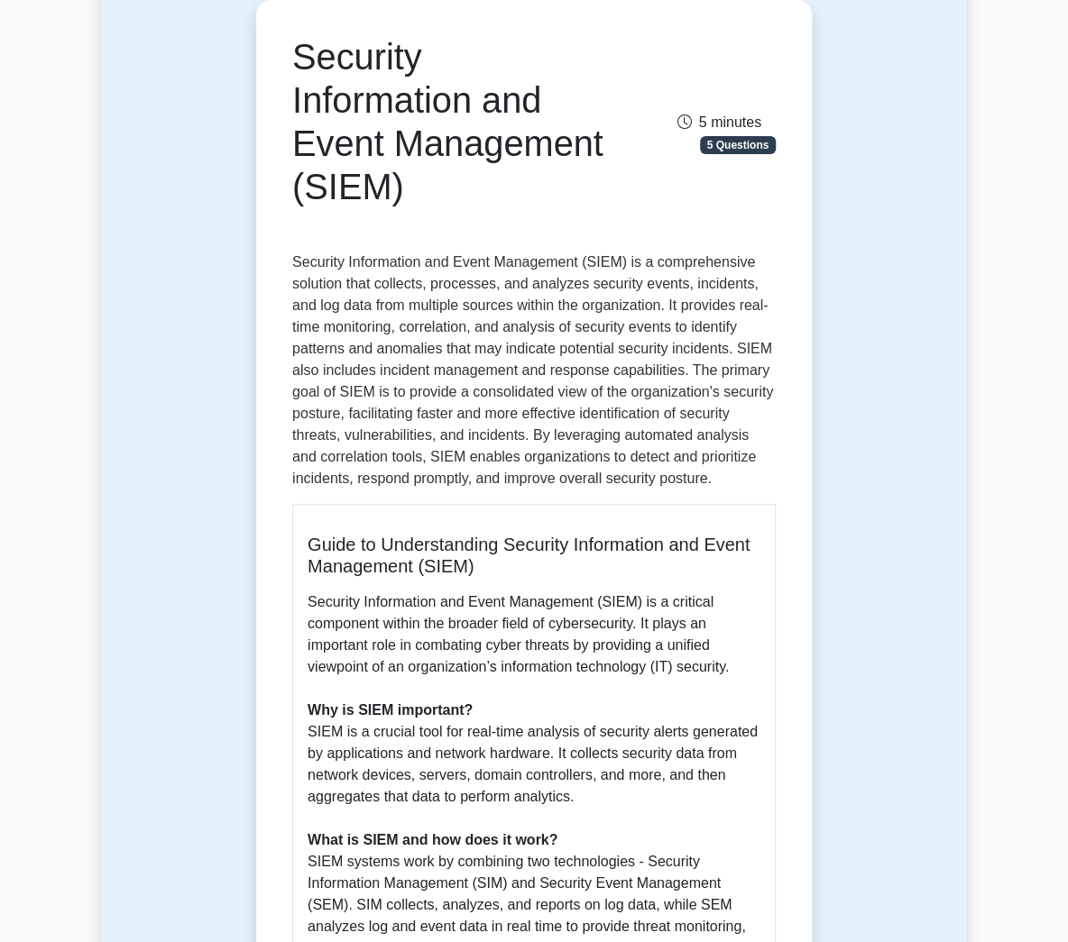
drag, startPoint x: 1181, startPoint y: 7, endPoint x: 198, endPoint y: 571, distance: 1134.0
click at [198, 571] on div "Security Information and Event Management (SIEM) 5 minutes 5 Questions Guide to…" at bounding box center [534, 793] width 866 height 1673
